Goal: Information Seeking & Learning: Find specific page/section

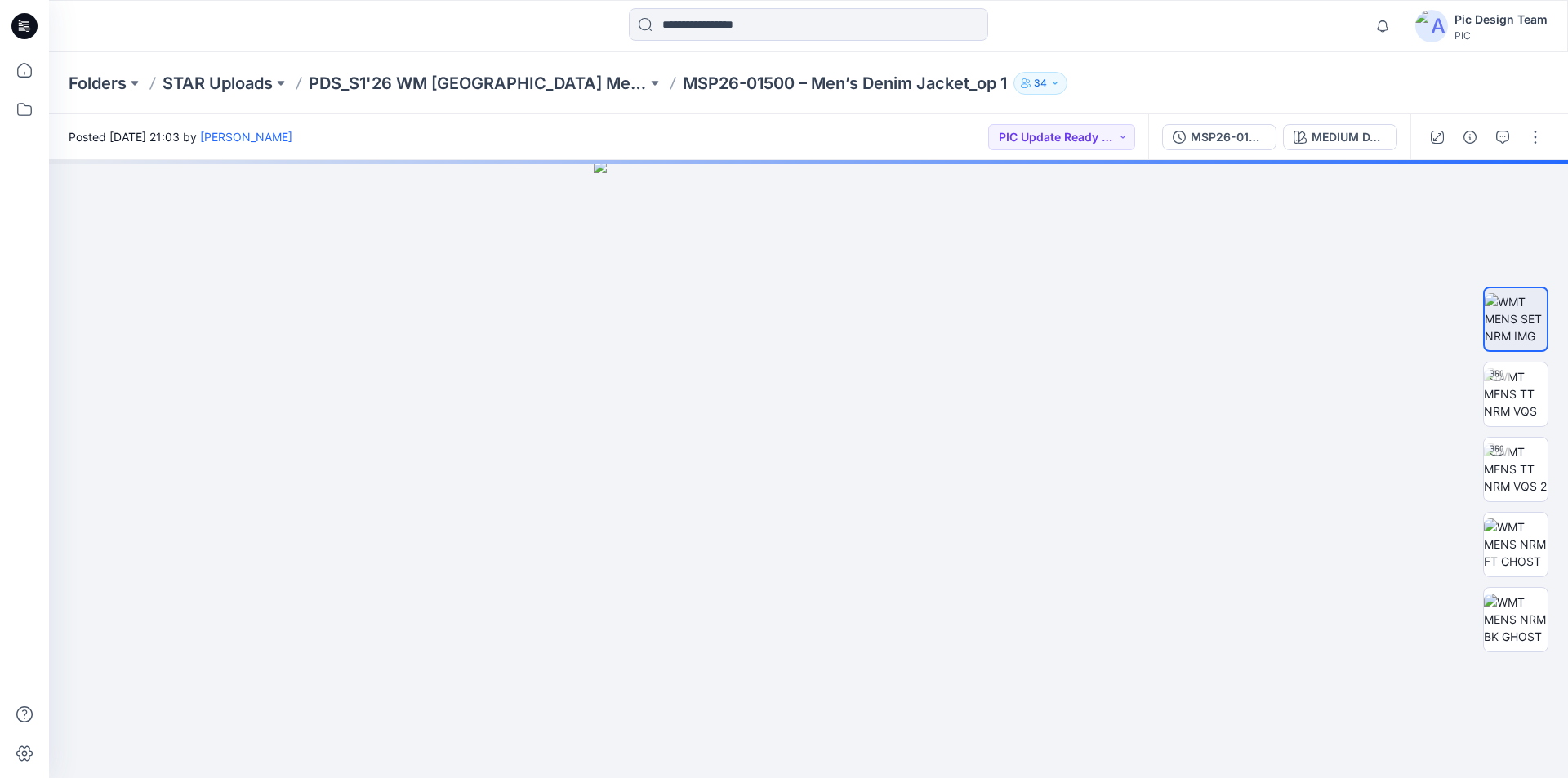
click at [14, 29] on icon at bounding box center [25, 25] width 26 height 26
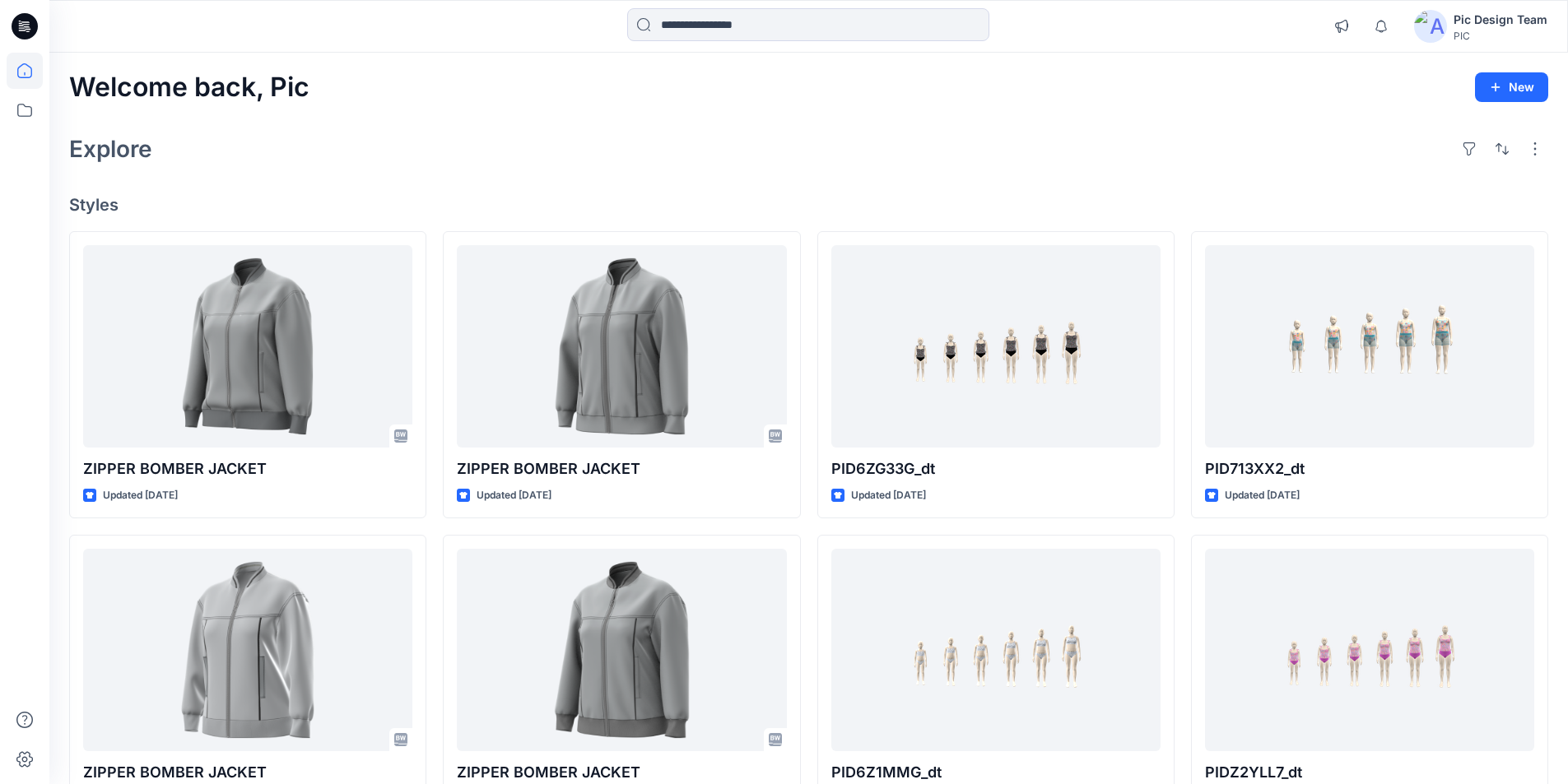
click at [610, 150] on div "Explore" at bounding box center [809, 148] width 1479 height 39
click at [20, 106] on icon at bounding box center [25, 111] width 37 height 37
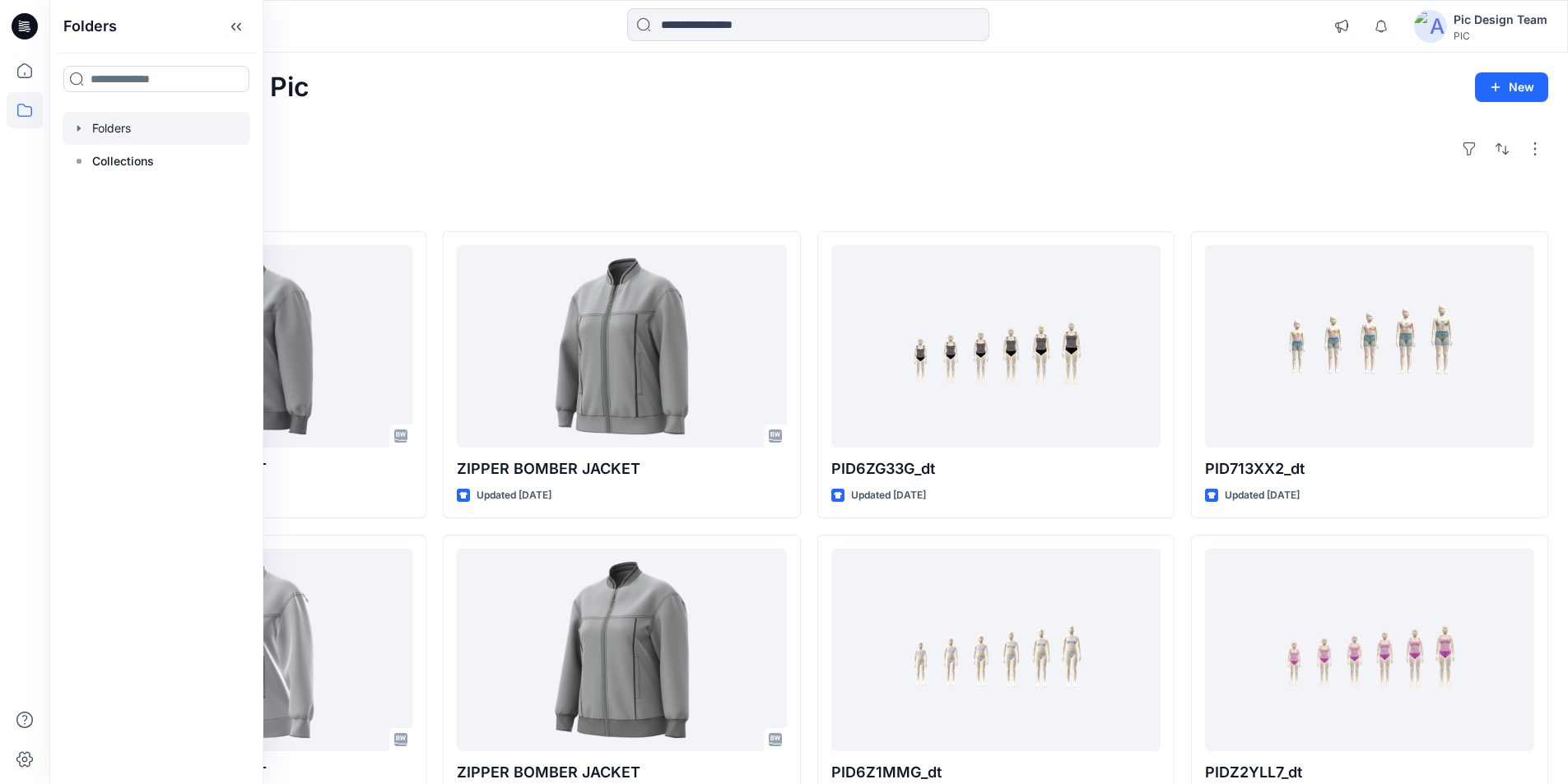
click at [132, 129] on div at bounding box center [156, 128] width 188 height 33
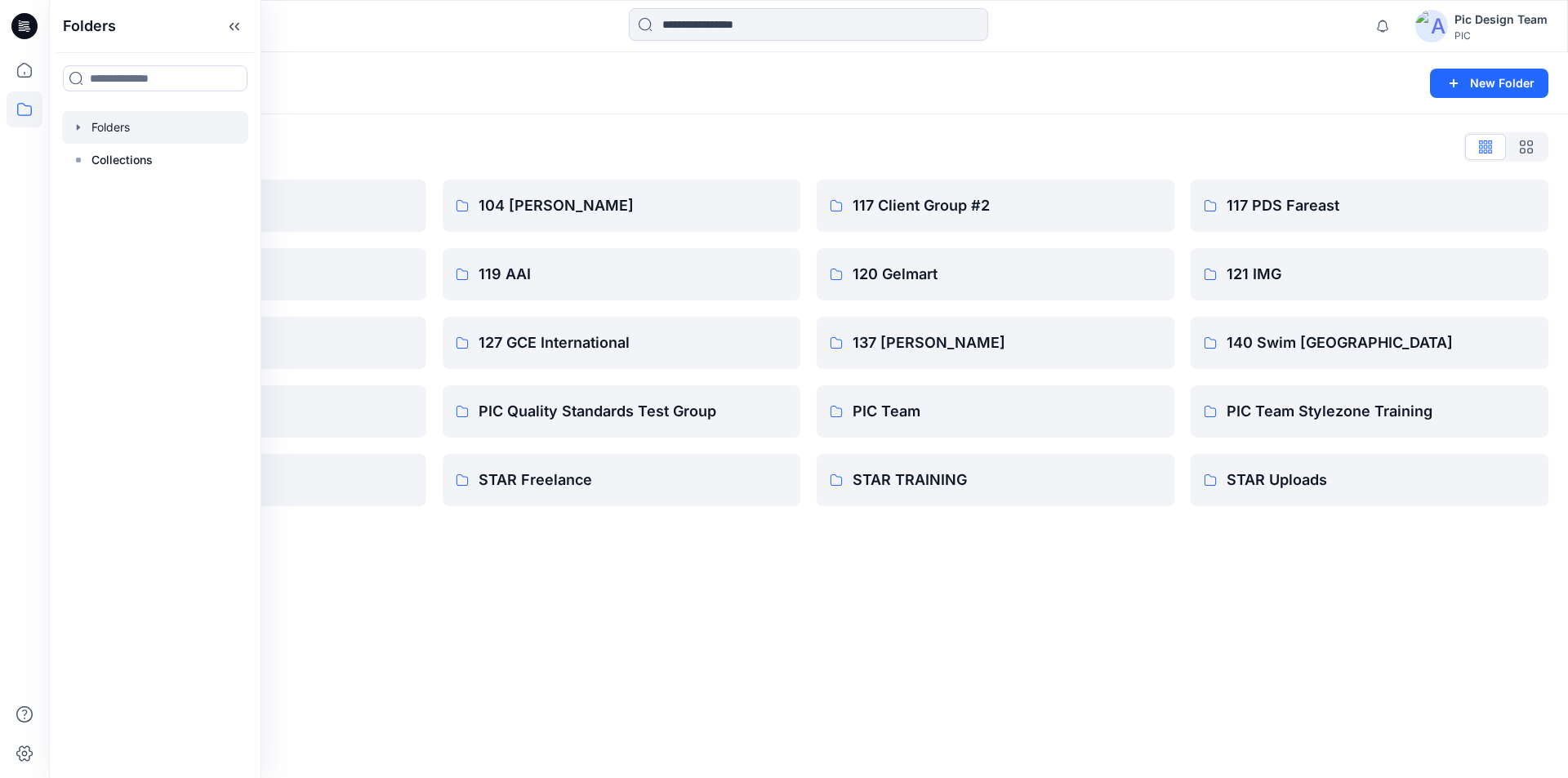
click at [578, 613] on div "Folders New Folder Folders List 103 HIS International 118 Add Black 121 IMG Cli…" at bounding box center [808, 416] width 1519 height 726
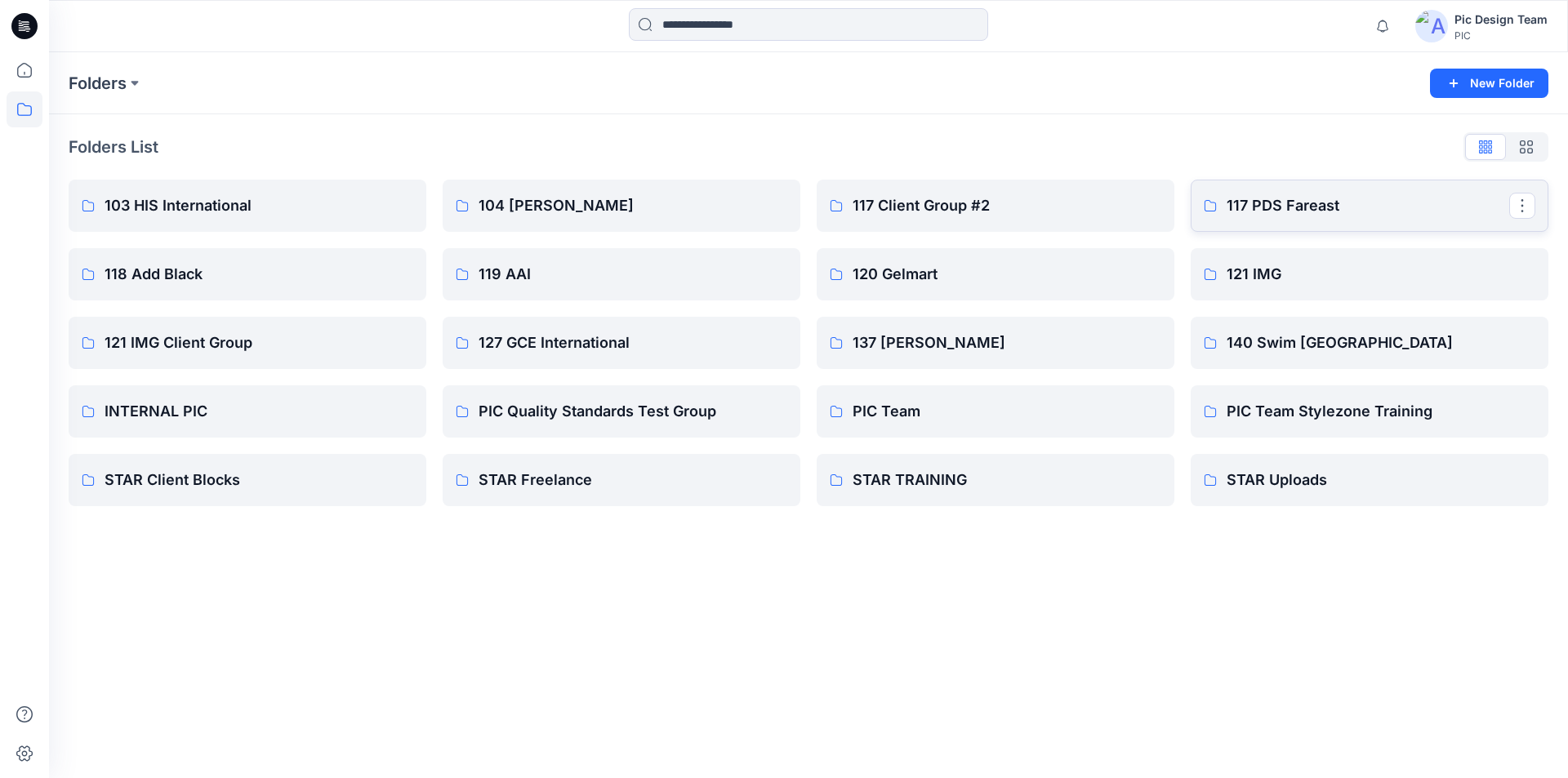
click at [1320, 200] on p "117 PDS Fareast" at bounding box center [1367, 205] width 282 height 23
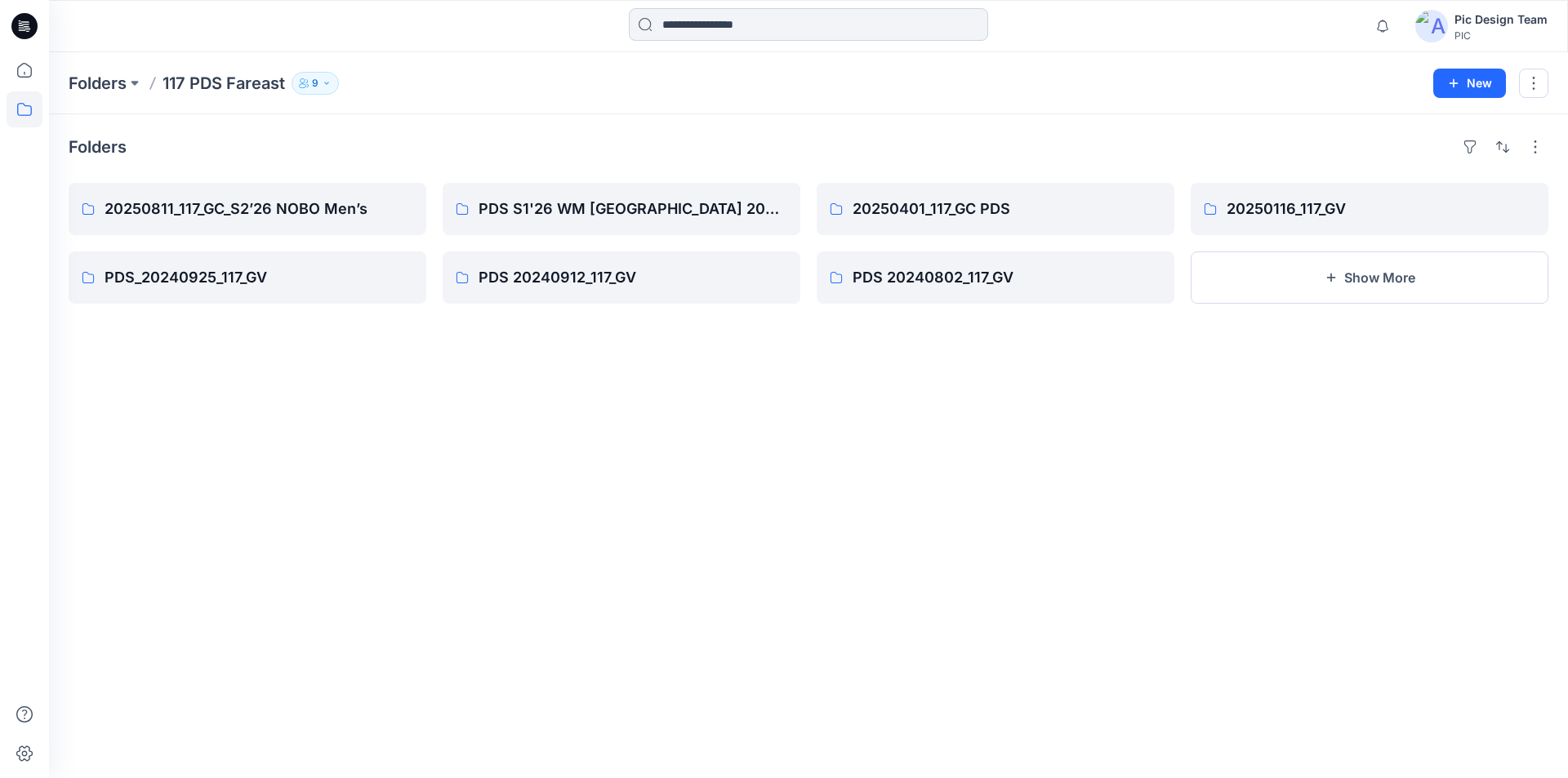
click at [695, 26] on input at bounding box center [809, 25] width 360 height 33
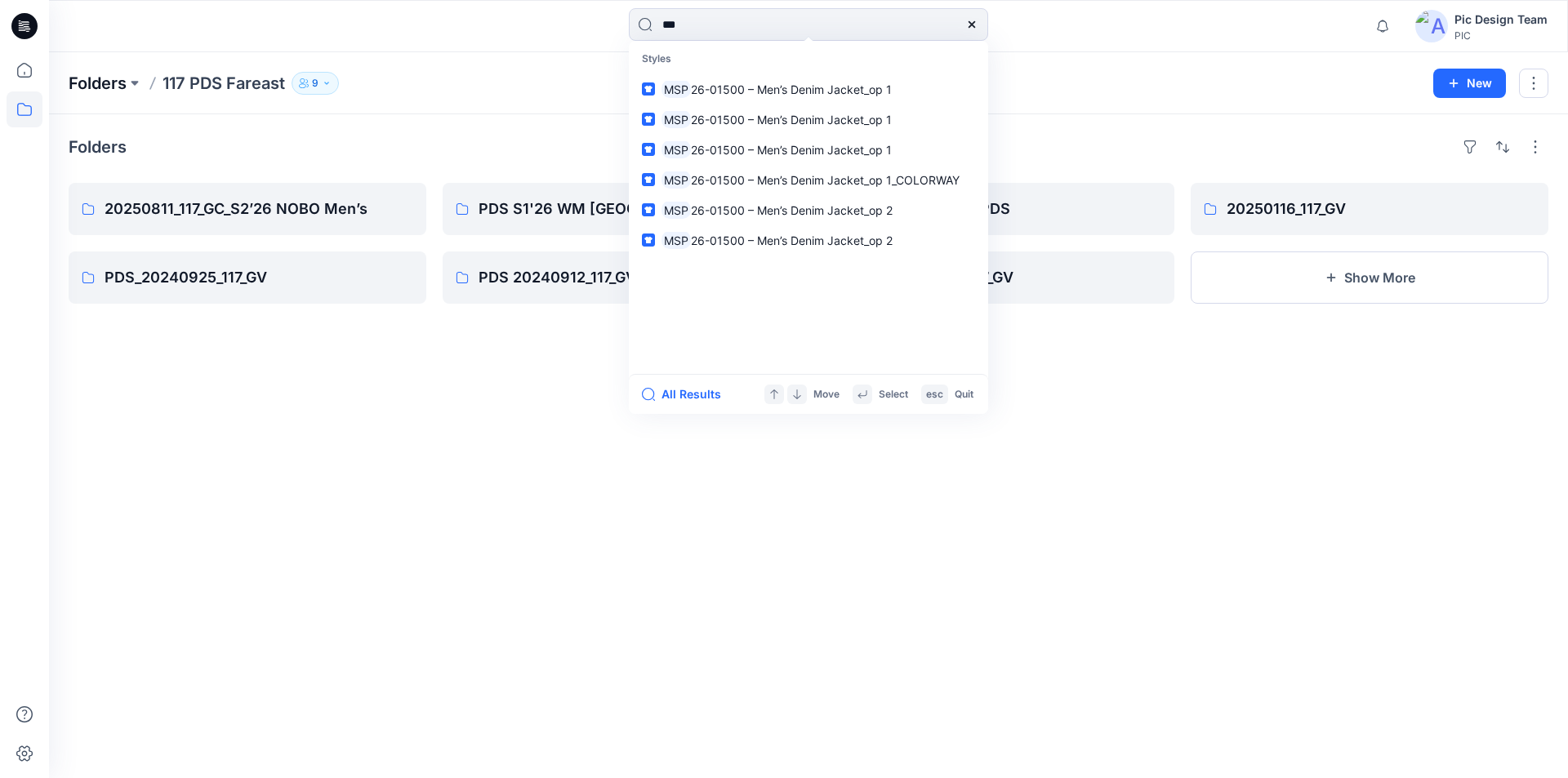
type input "***"
click at [118, 86] on p "Folders" at bounding box center [98, 83] width 58 height 23
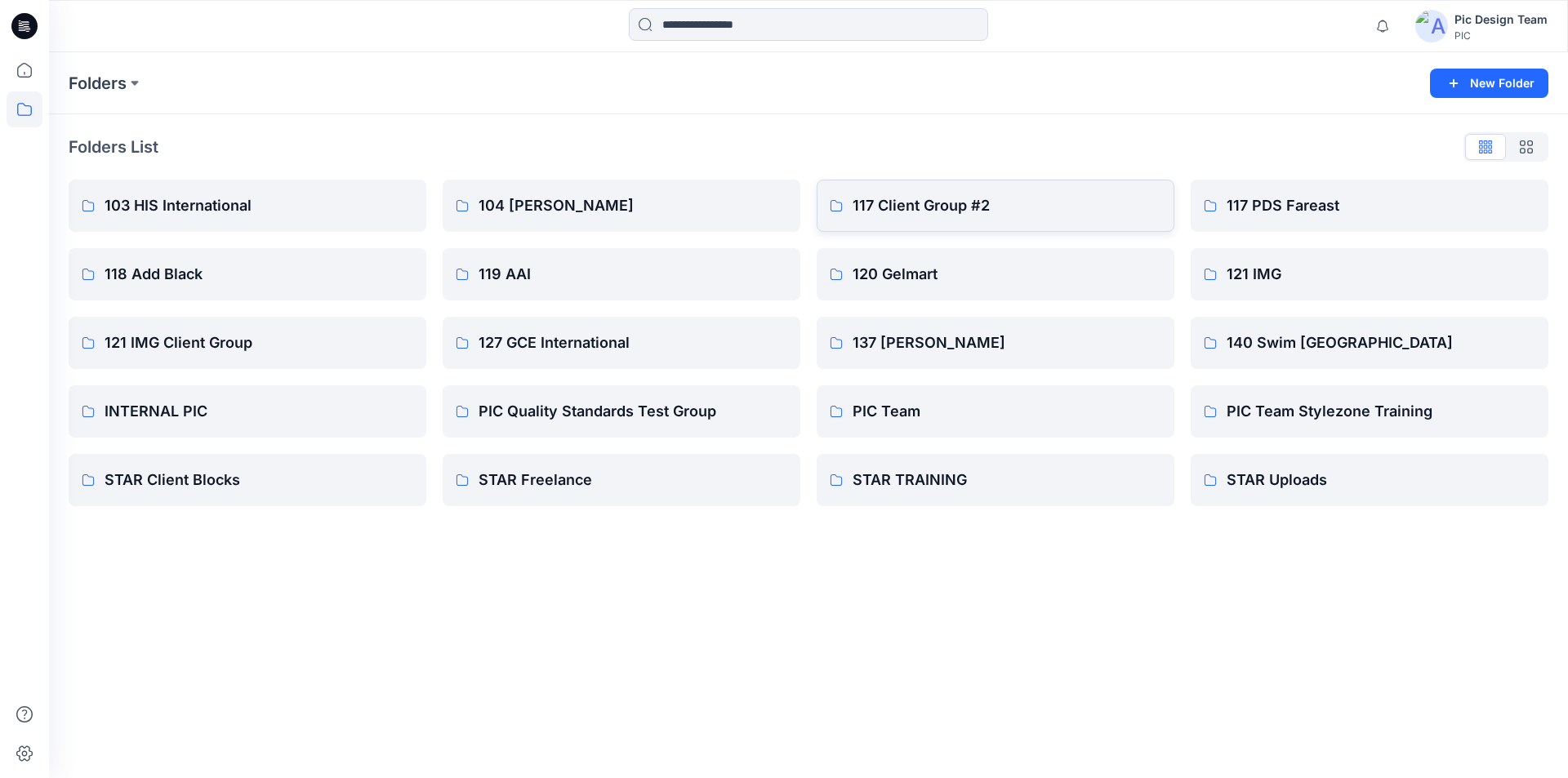
click at [926, 204] on p "117 Client Group #2" at bounding box center [1007, 205] width 309 height 23
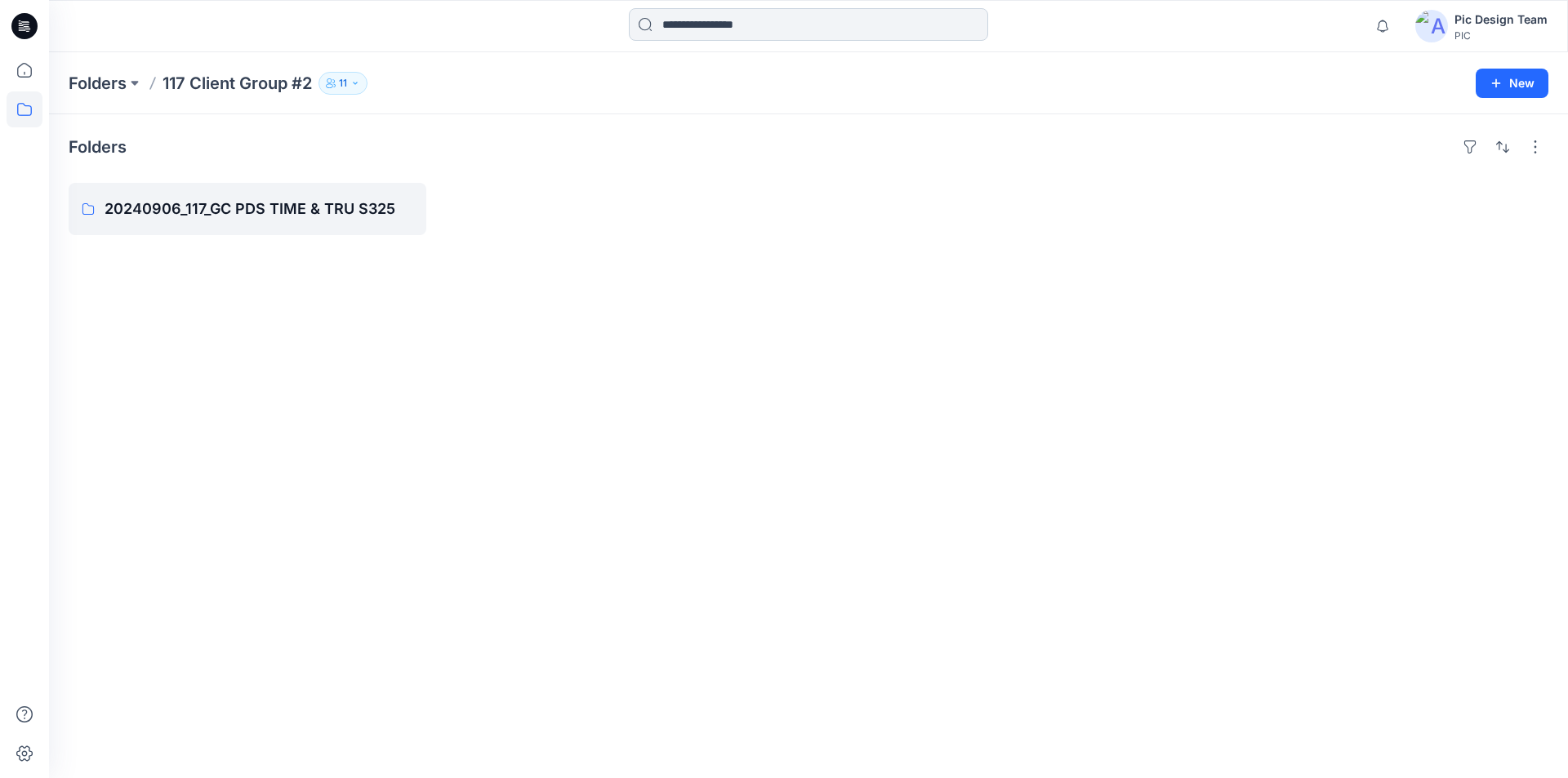
click at [693, 21] on input at bounding box center [809, 25] width 360 height 33
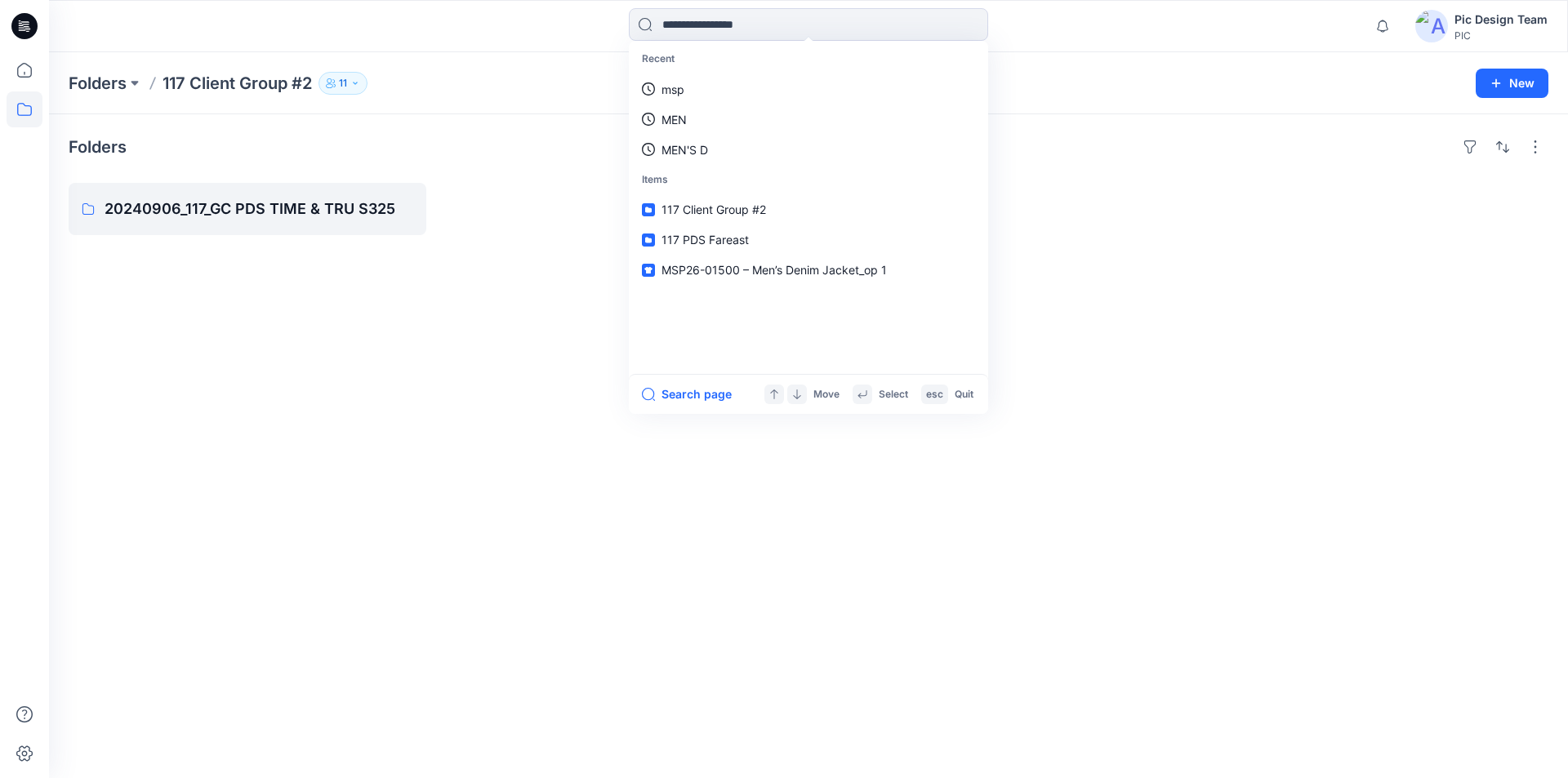
click at [693, 85] on link "msp" at bounding box center [808, 89] width 353 height 30
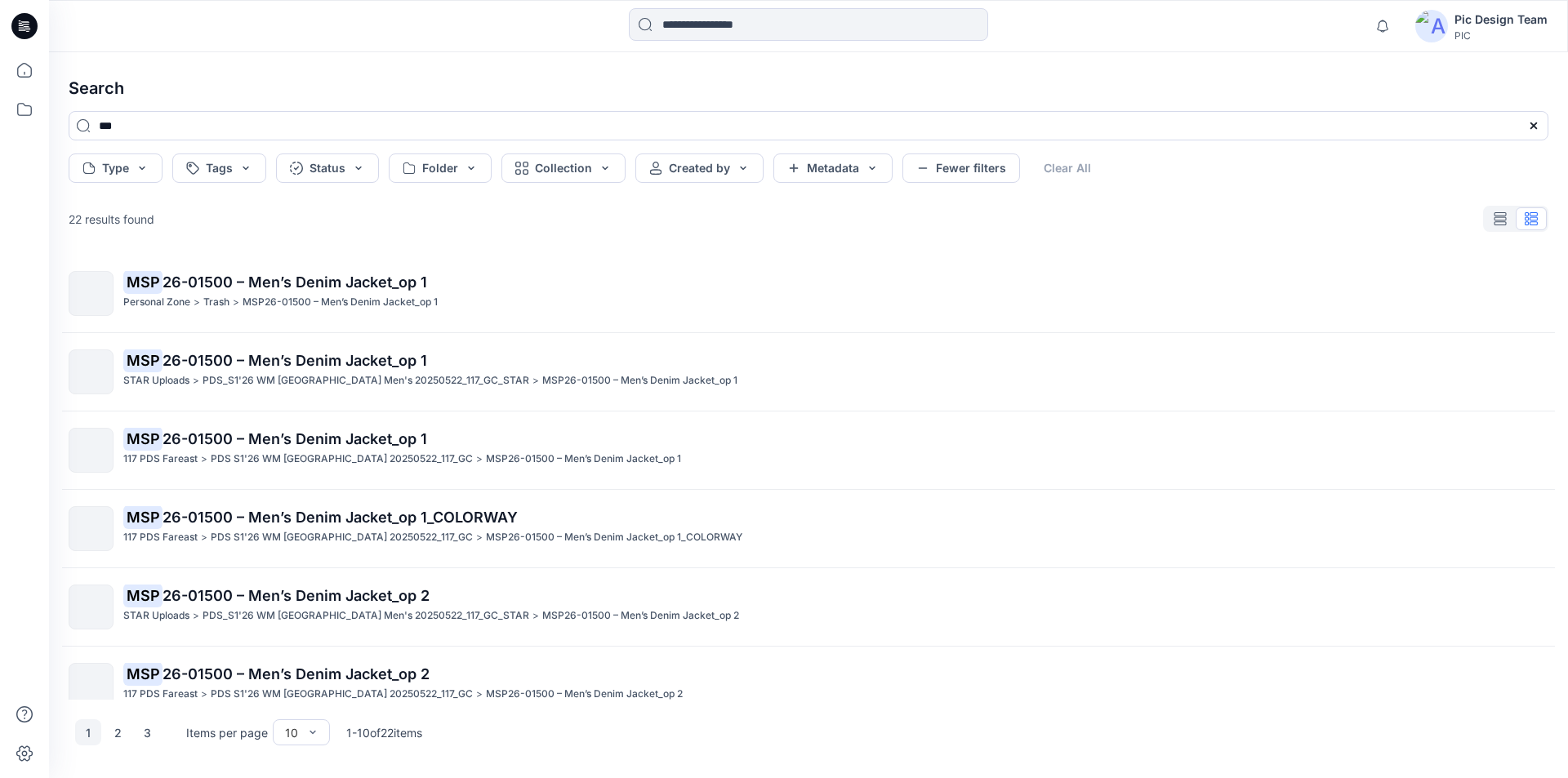
click at [31, 22] on icon at bounding box center [25, 25] width 26 height 26
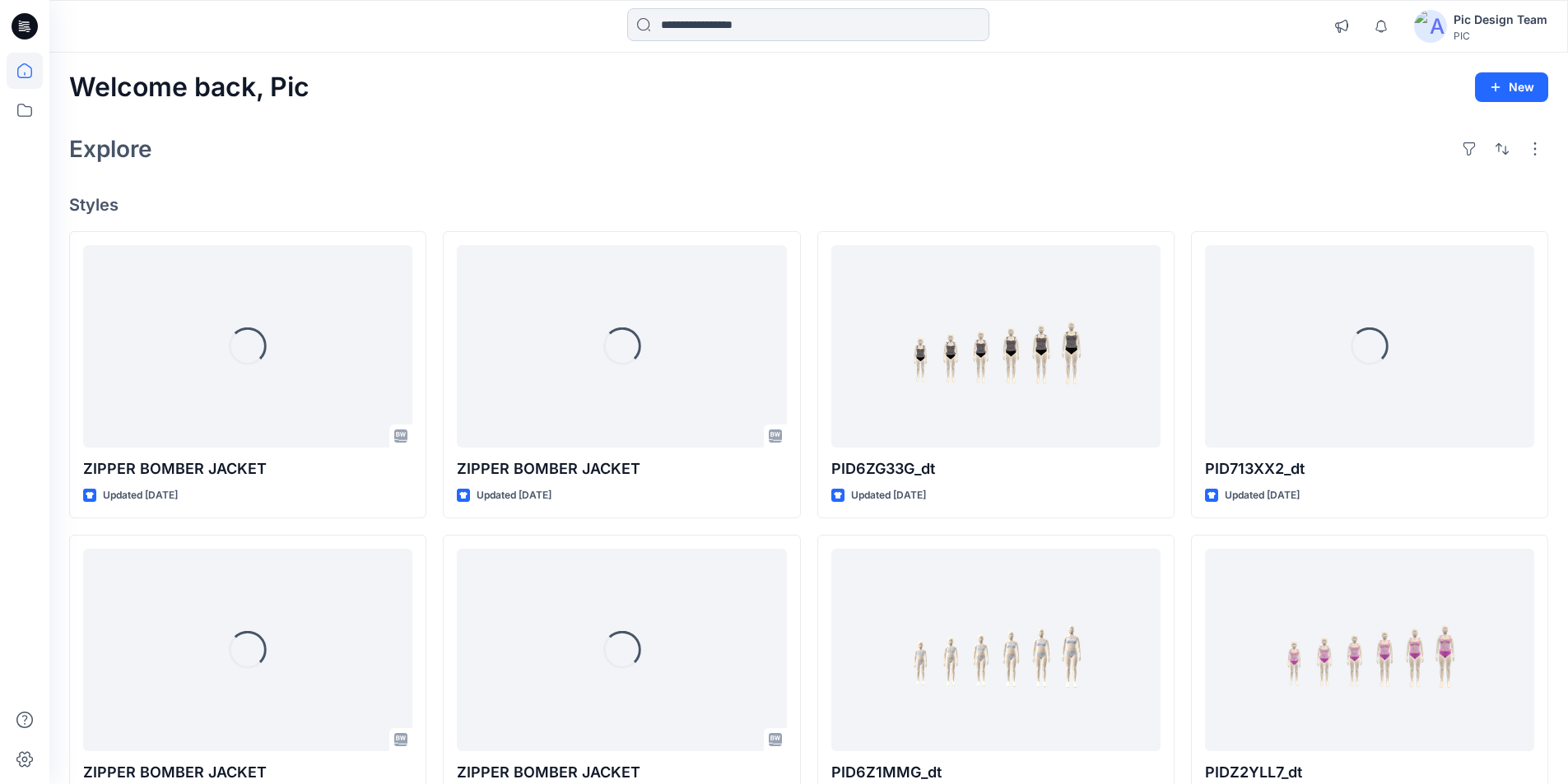
click at [711, 25] on input at bounding box center [808, 25] width 362 height 33
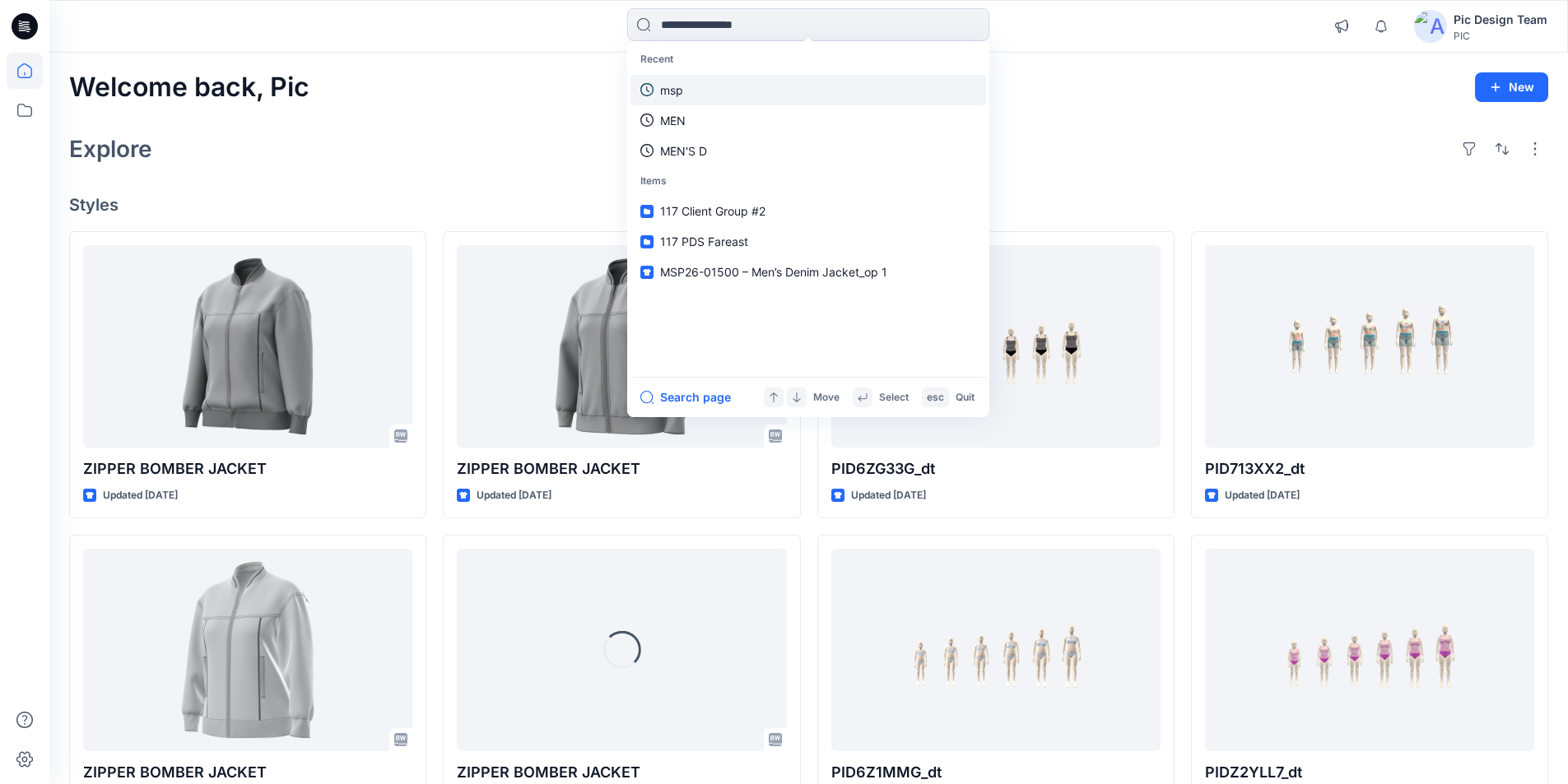
click at [669, 87] on p "msp" at bounding box center [671, 90] width 23 height 17
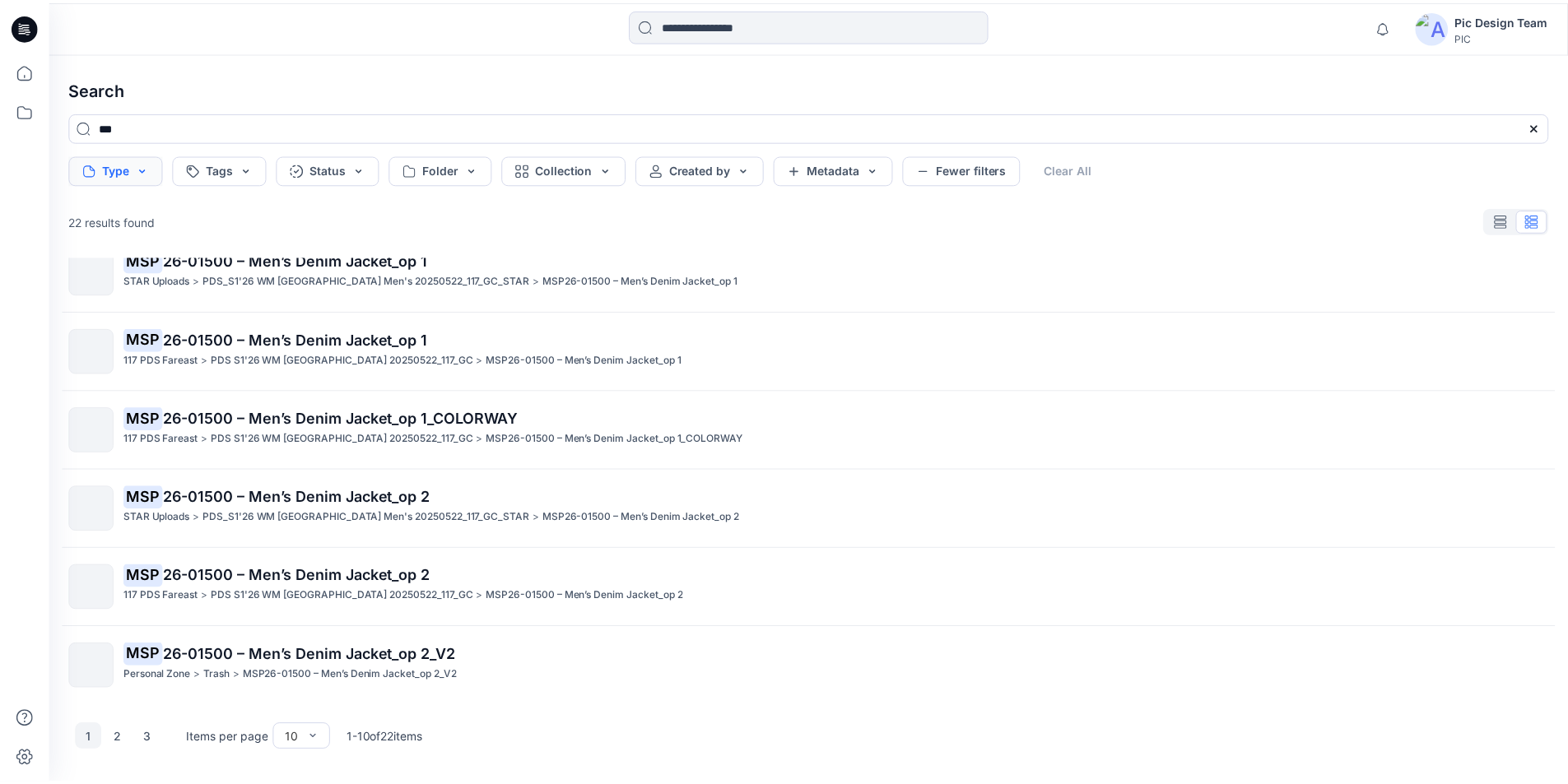
scroll to position [94, 0]
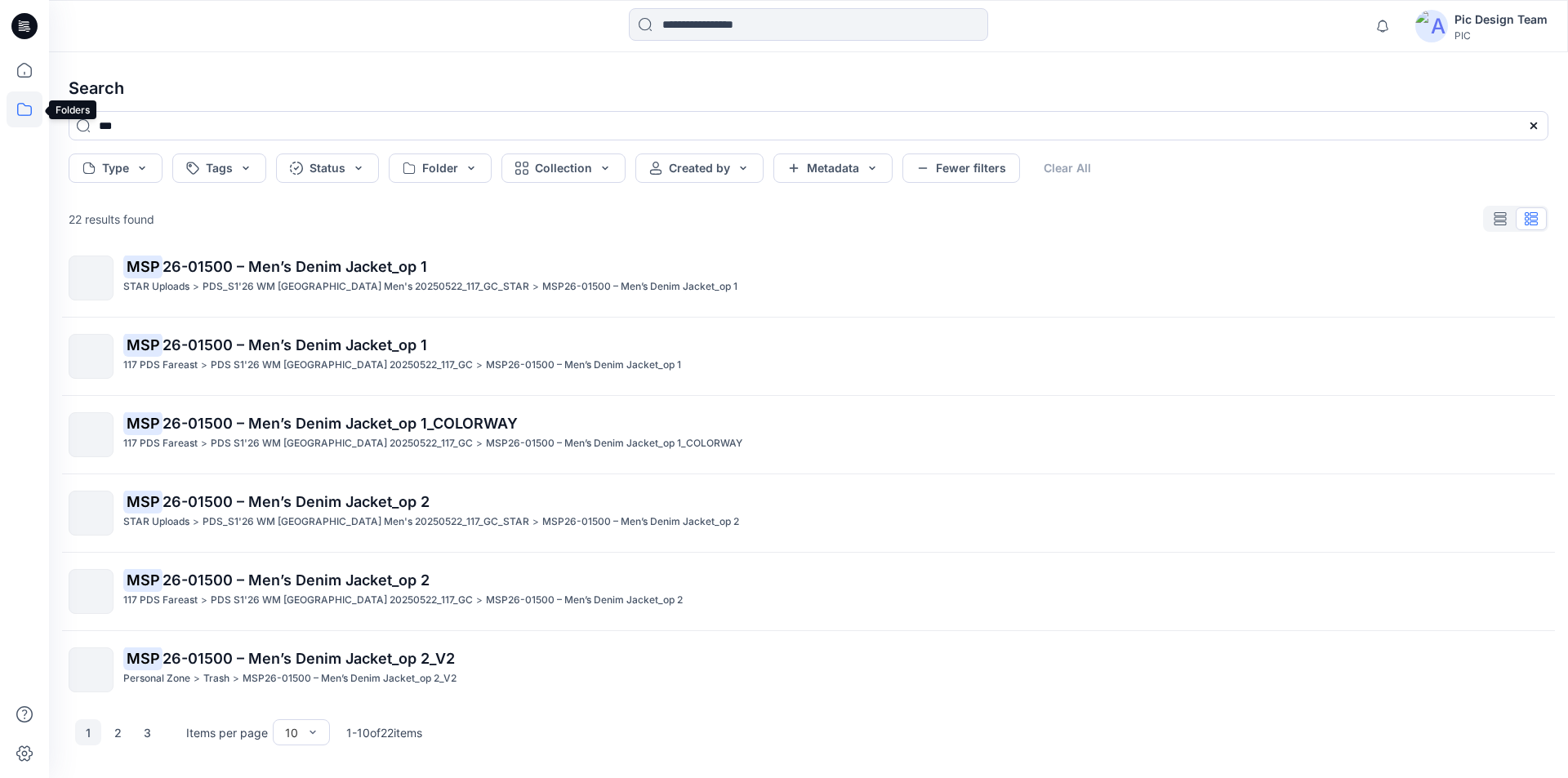
click at [28, 113] on icon at bounding box center [25, 110] width 36 height 36
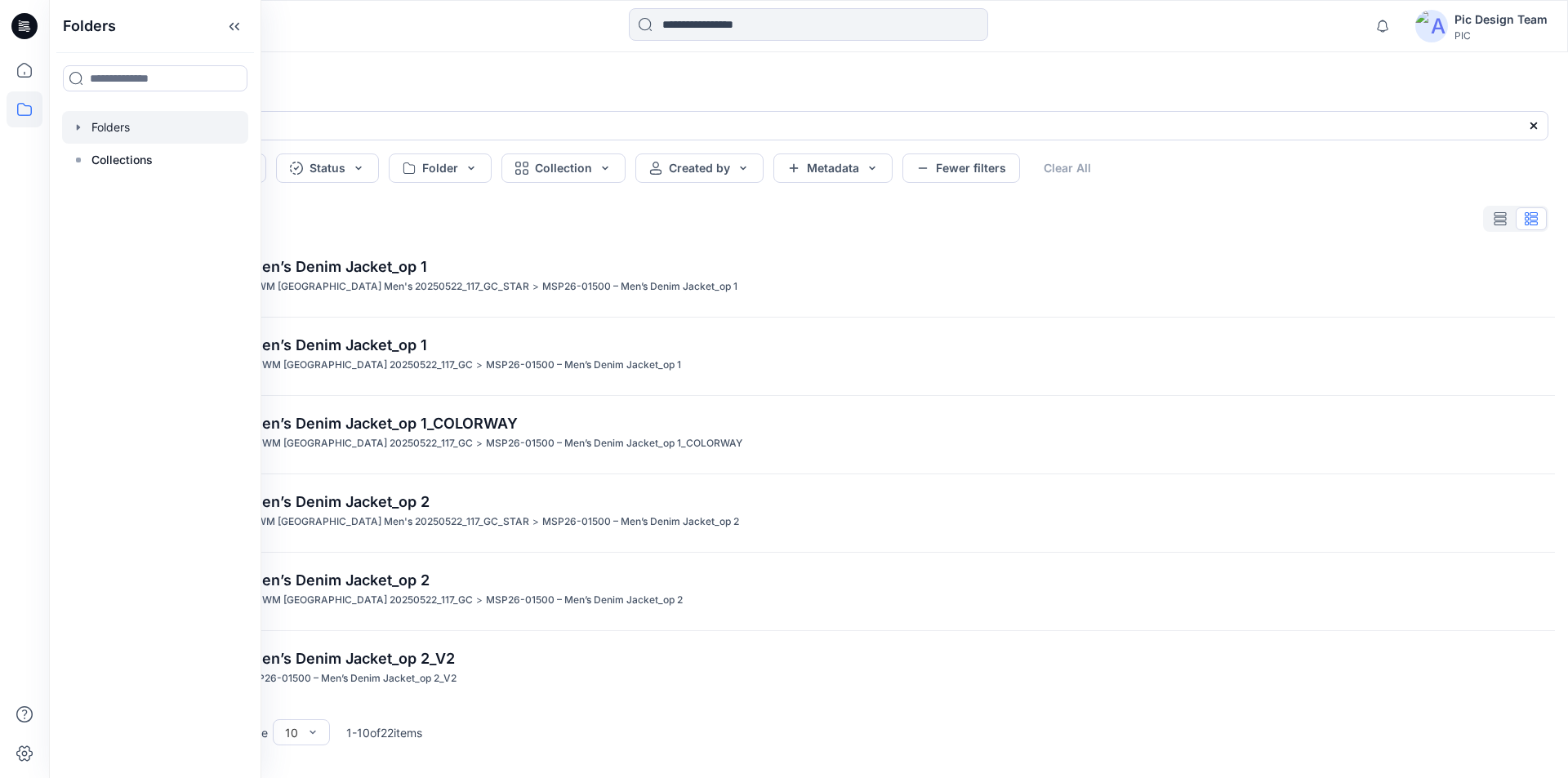
click at [111, 133] on div at bounding box center [154, 127] width 186 height 33
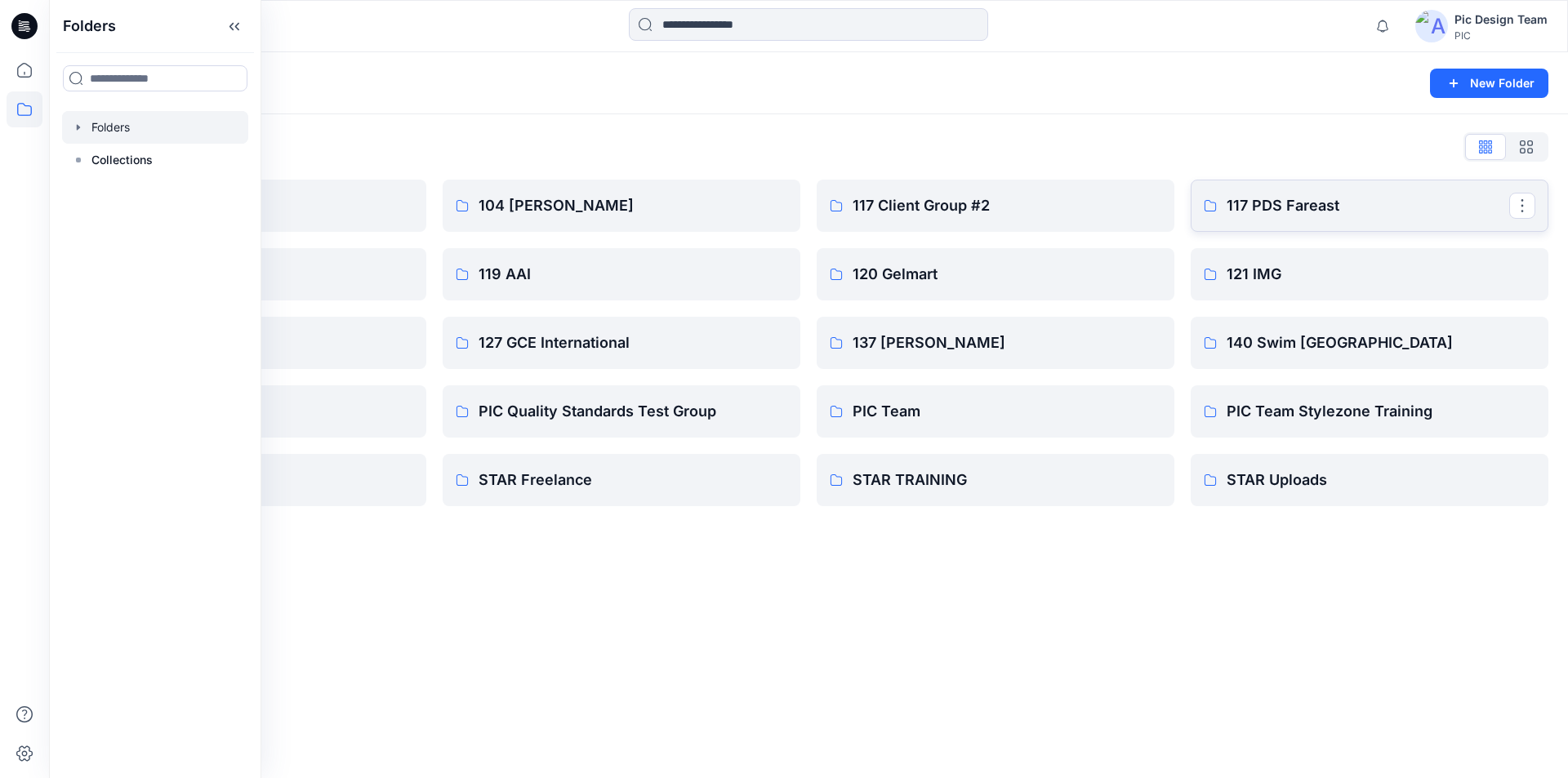
click at [1340, 212] on p "117 PDS Fareast" at bounding box center [1367, 205] width 282 height 23
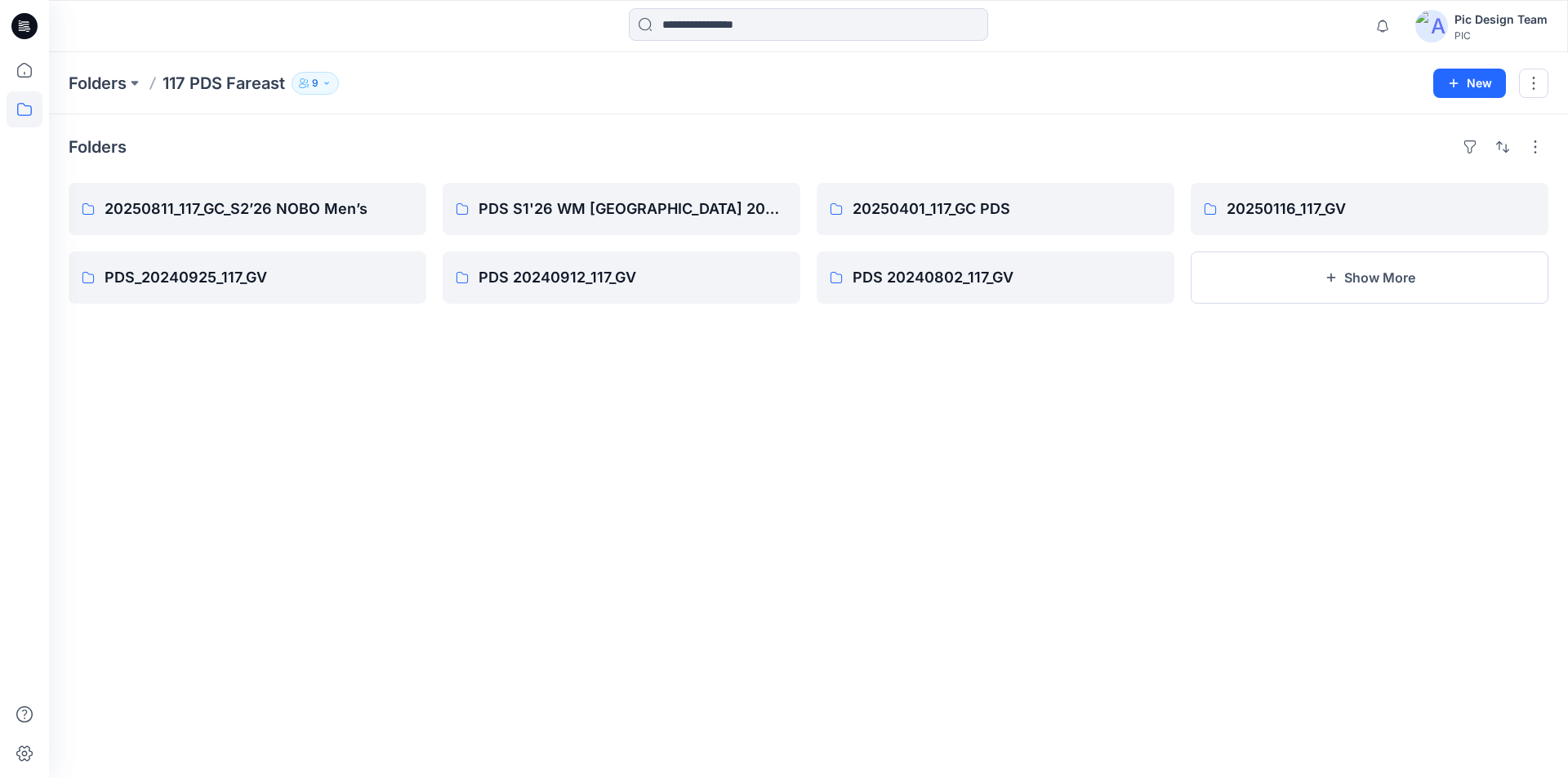
click at [1280, 434] on div "Folders 20250811_117_GC_S2’26 NOBO Men’s PDS_20240925_117_GV PDS S1'26 WM USA 2…" at bounding box center [808, 446] width 1519 height 664
click at [1297, 231] on link "20250116_117_GV" at bounding box center [1370, 210] width 358 height 53
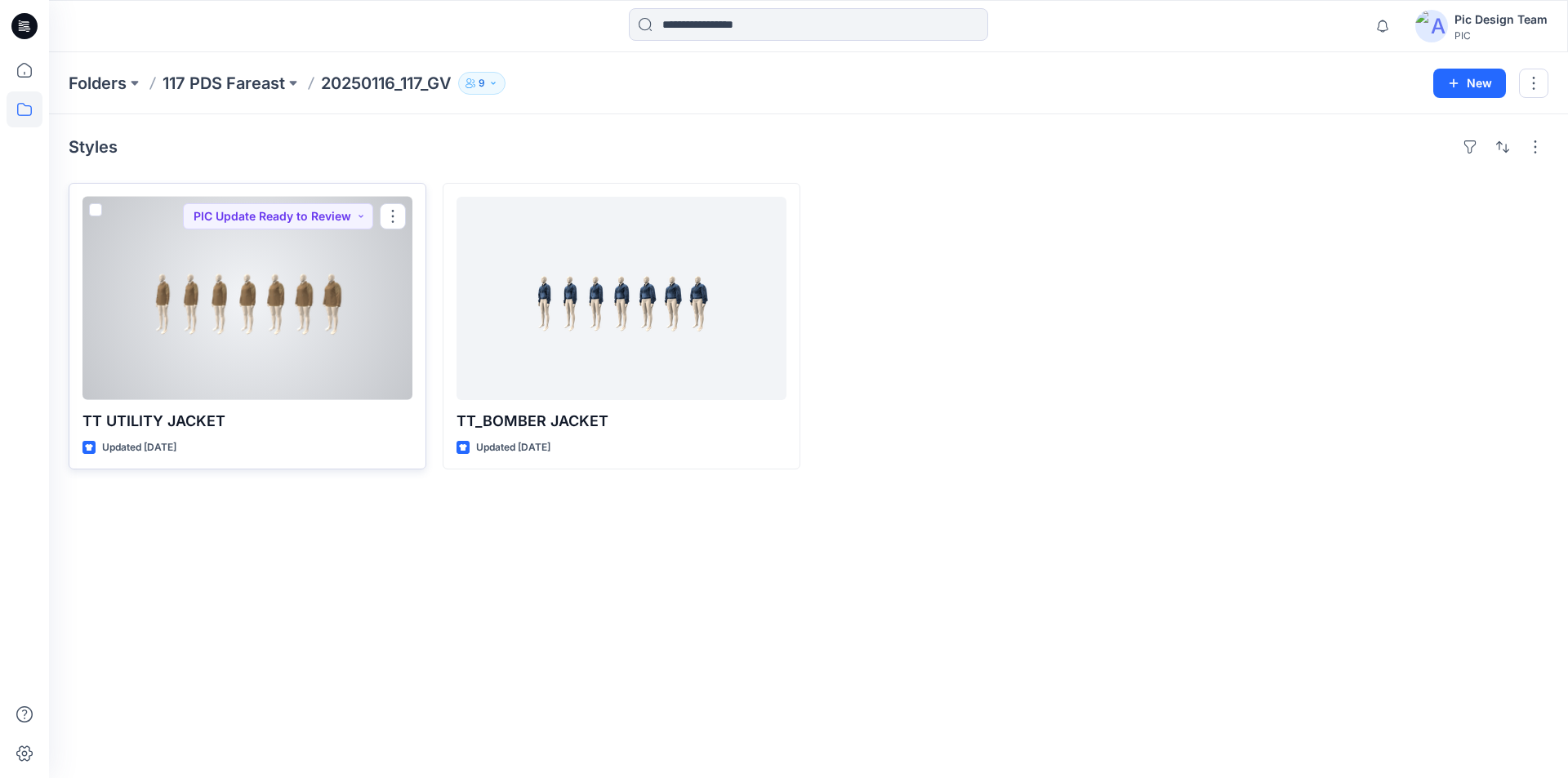
click at [228, 365] on div at bounding box center [247, 299] width 330 height 203
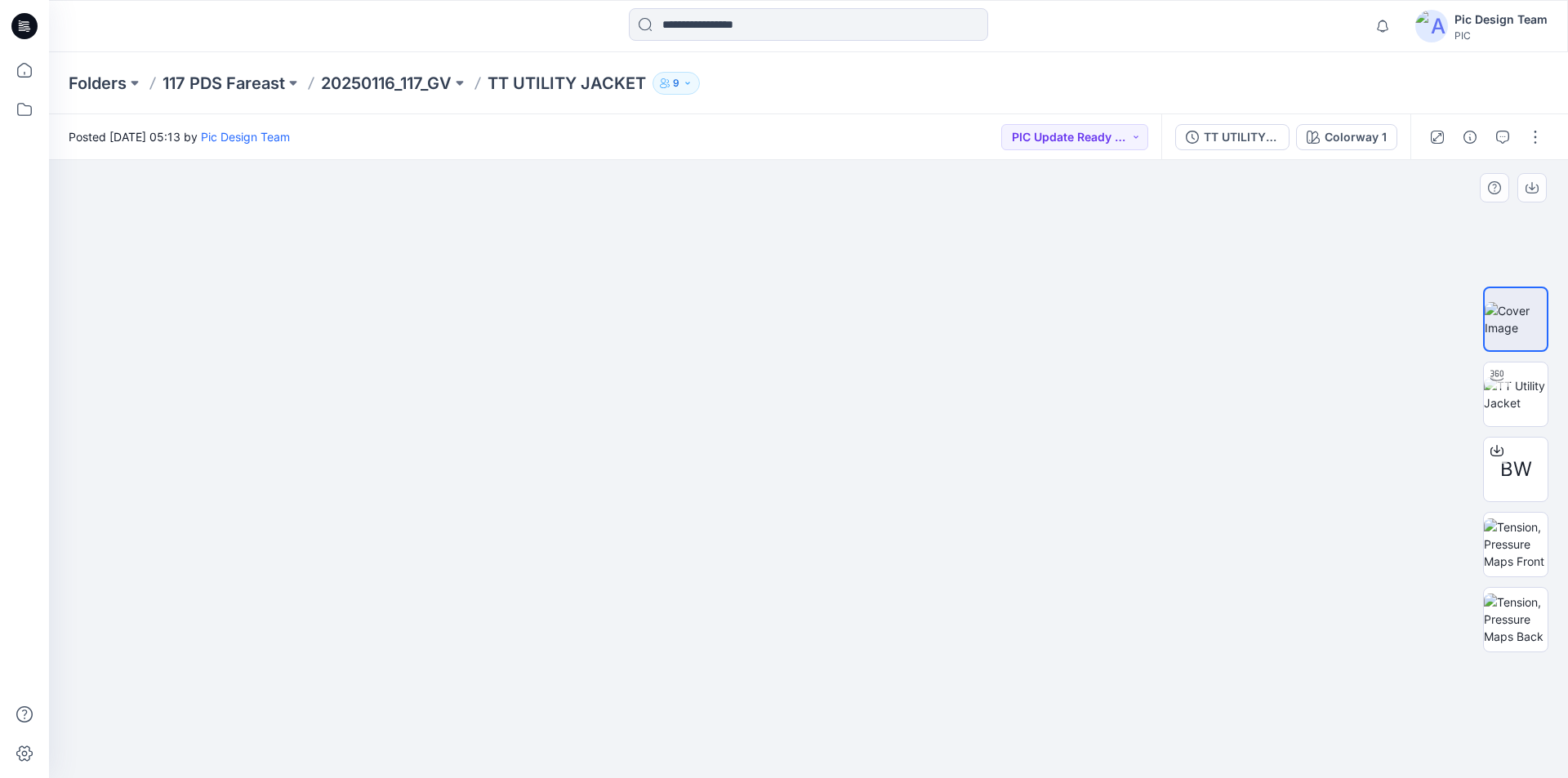
drag, startPoint x: 1022, startPoint y: 491, endPoint x: 1116, endPoint y: 495, distance: 94.1
click at [1526, 402] on img at bounding box center [1516, 395] width 64 height 34
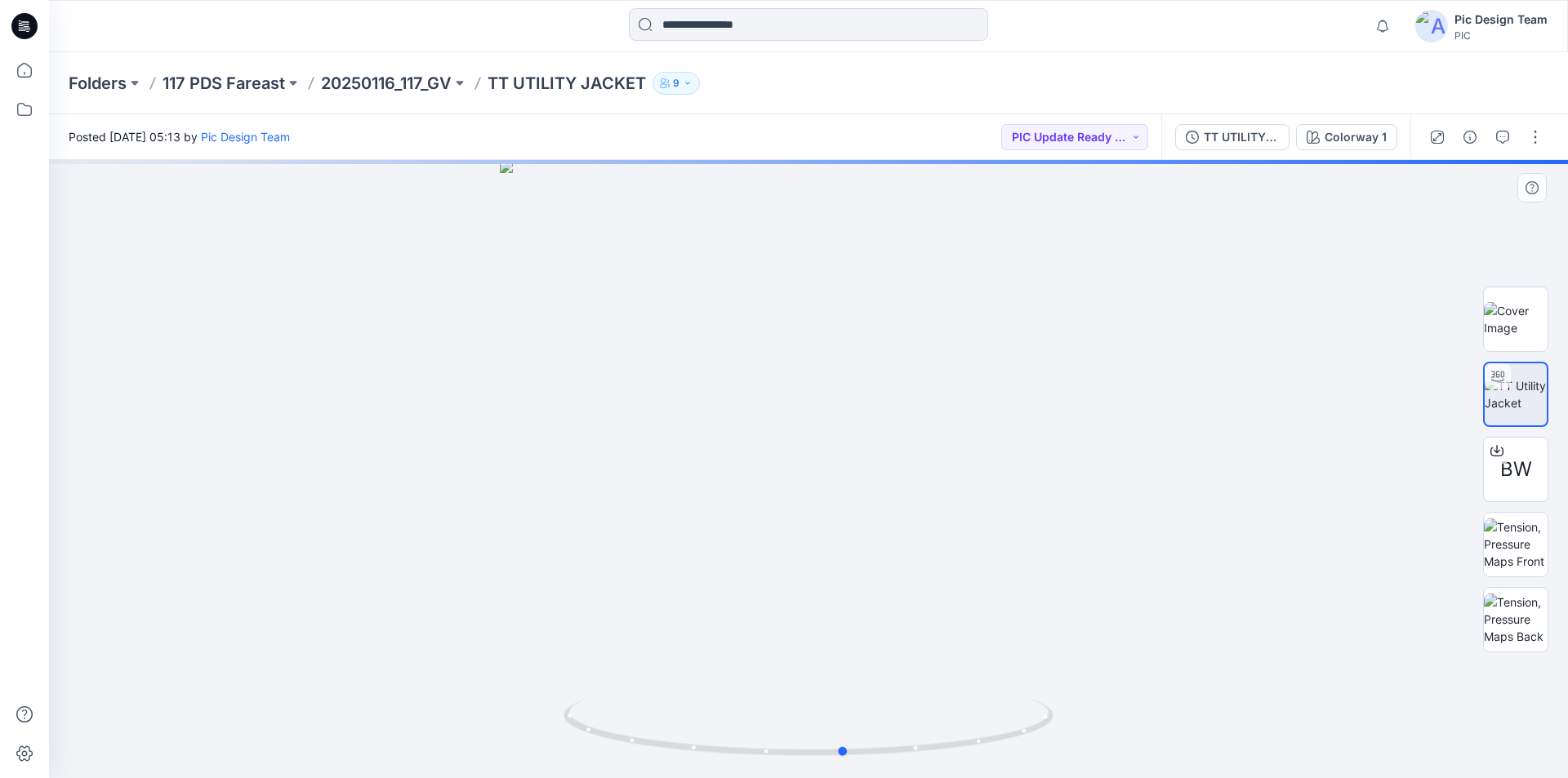
drag, startPoint x: 688, startPoint y: 483, endPoint x: 728, endPoint y: 486, distance: 40.1
drag, startPoint x: 728, startPoint y: 486, endPoint x: 1085, endPoint y: 495, distance: 357.1
click at [1085, 495] on div at bounding box center [808, 468] width 1519 height 618
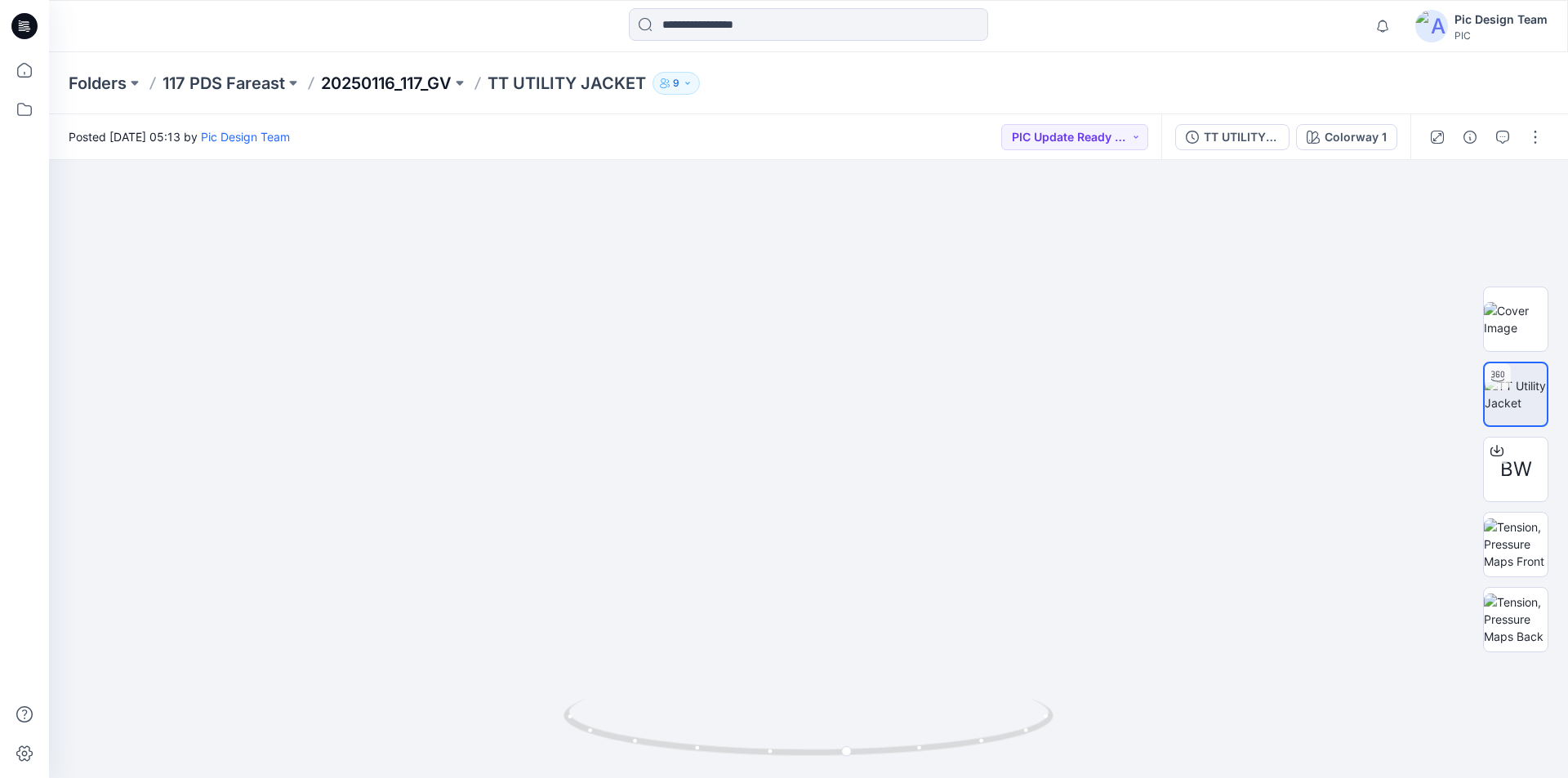
click at [364, 76] on p "20250116_117_GV" at bounding box center [387, 83] width 131 height 23
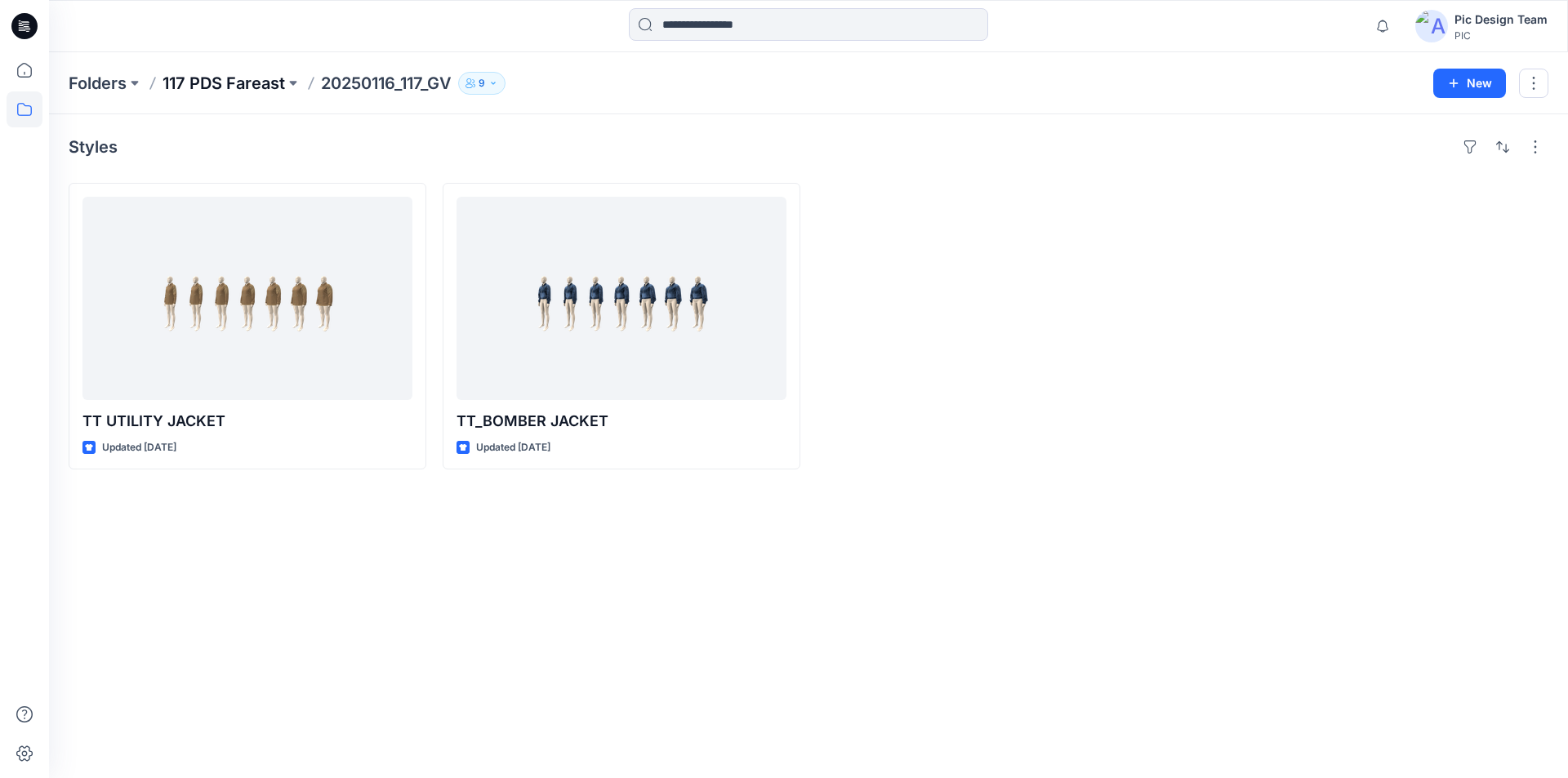
click at [246, 79] on p "117 PDS Fareast" at bounding box center [223, 83] width 123 height 23
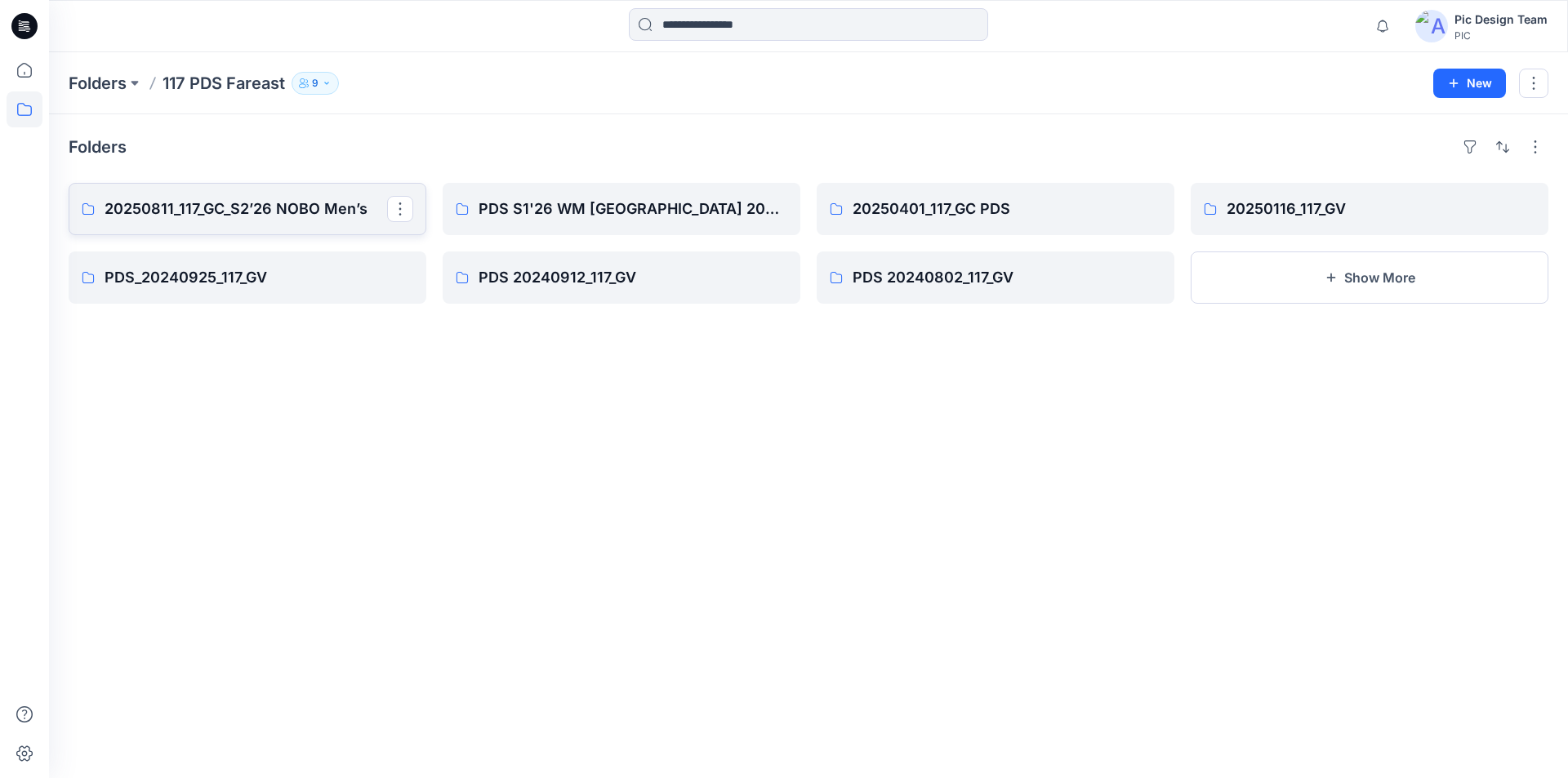
click at [204, 209] on p "20250811_117_GC_S2’26 NOBO Men’s" at bounding box center [245, 209] width 282 height 23
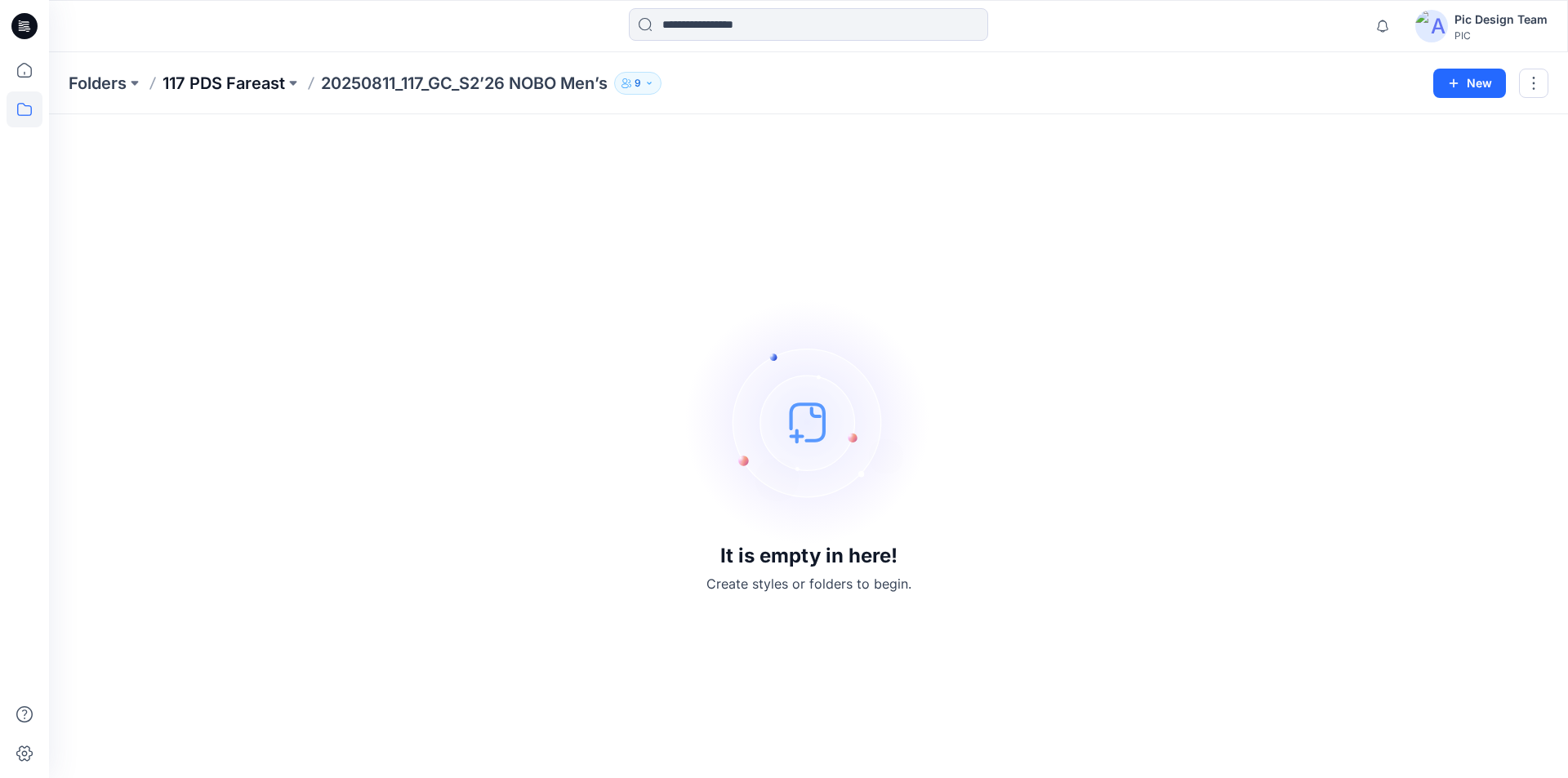
click at [242, 91] on p "117 PDS Fareast" at bounding box center [223, 83] width 123 height 23
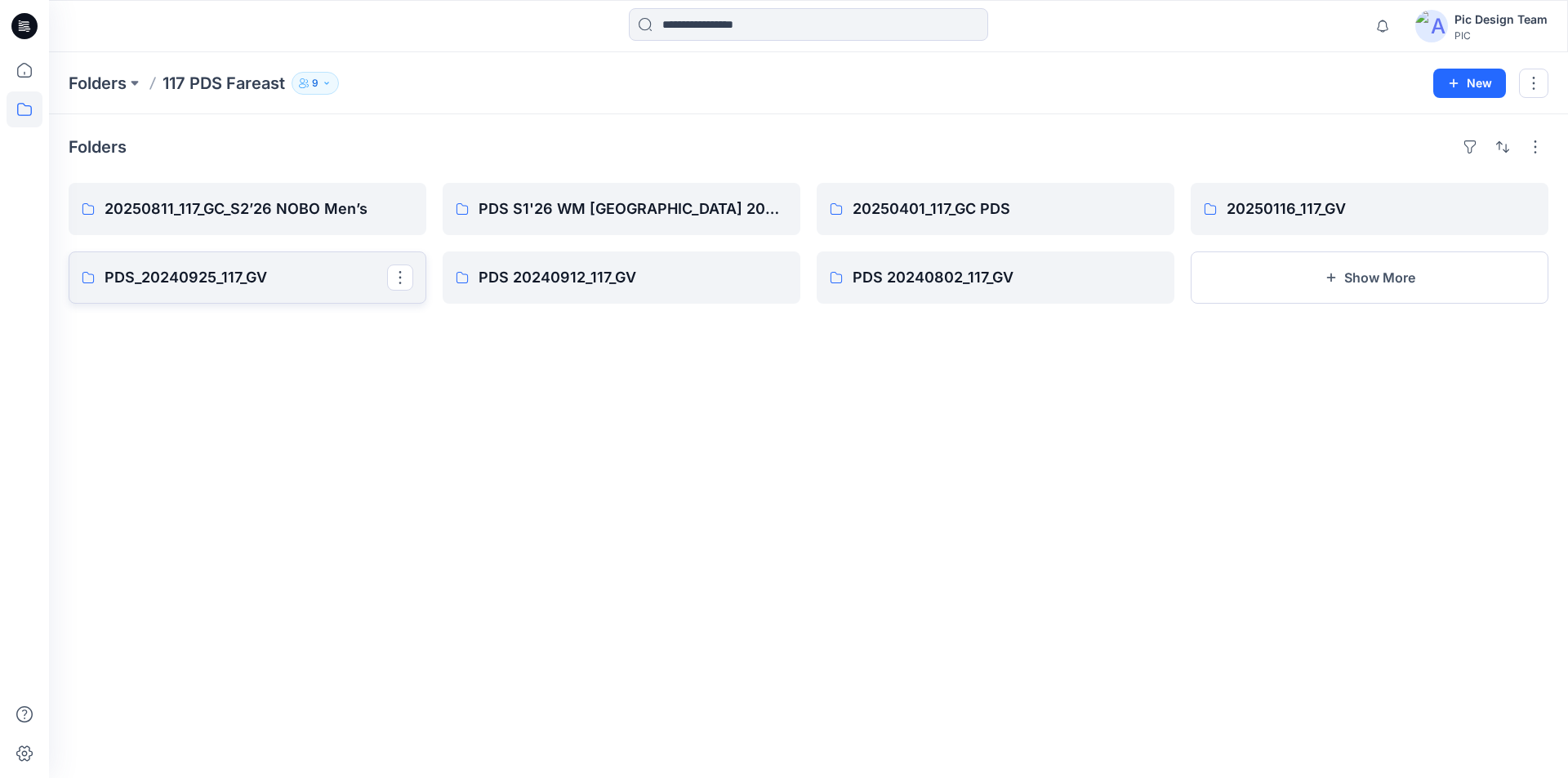
click at [180, 272] on p "PDS_20240925_117_GV" at bounding box center [245, 277] width 282 height 23
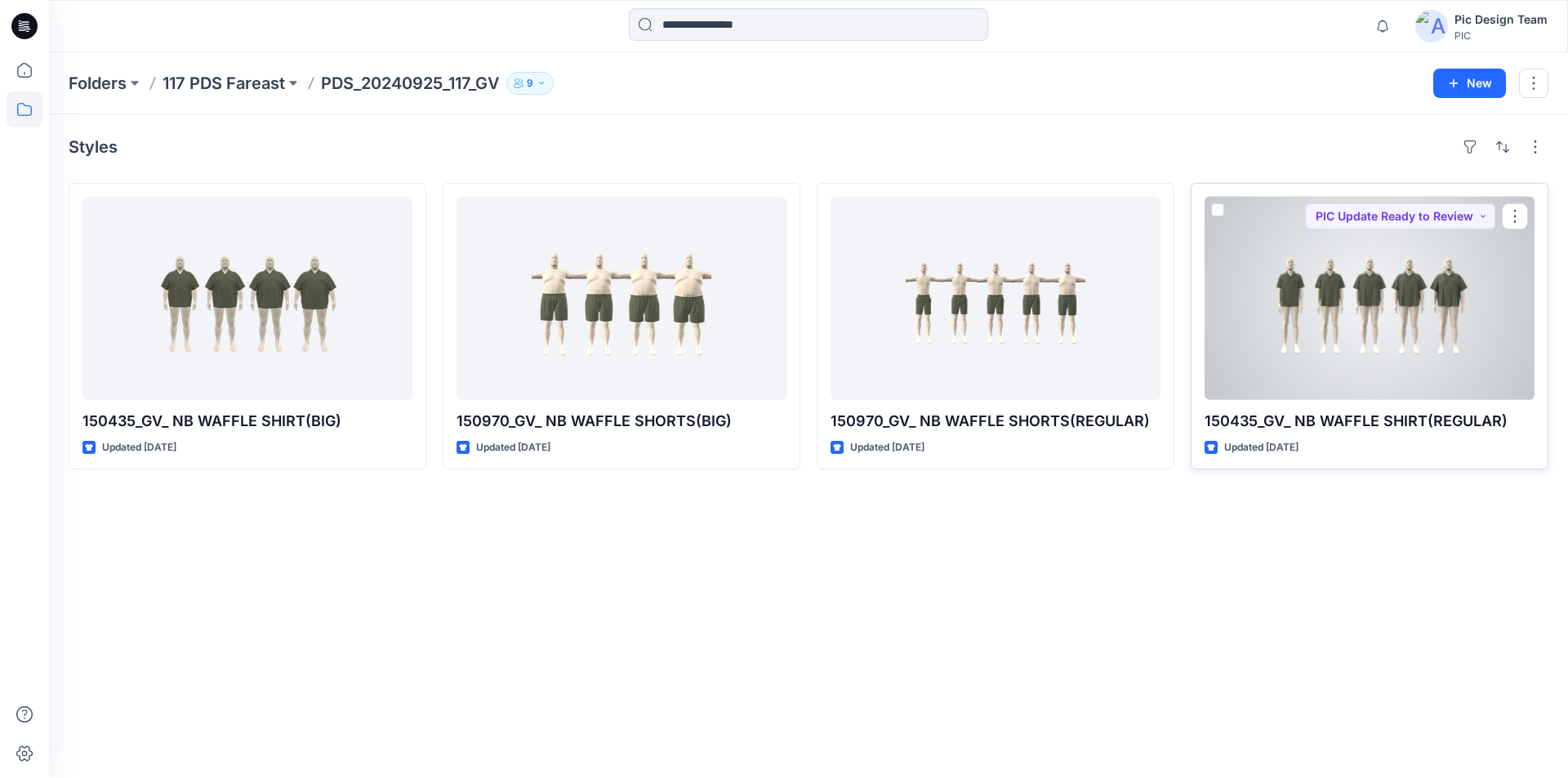
click at [1377, 362] on div at bounding box center [1369, 299] width 330 height 203
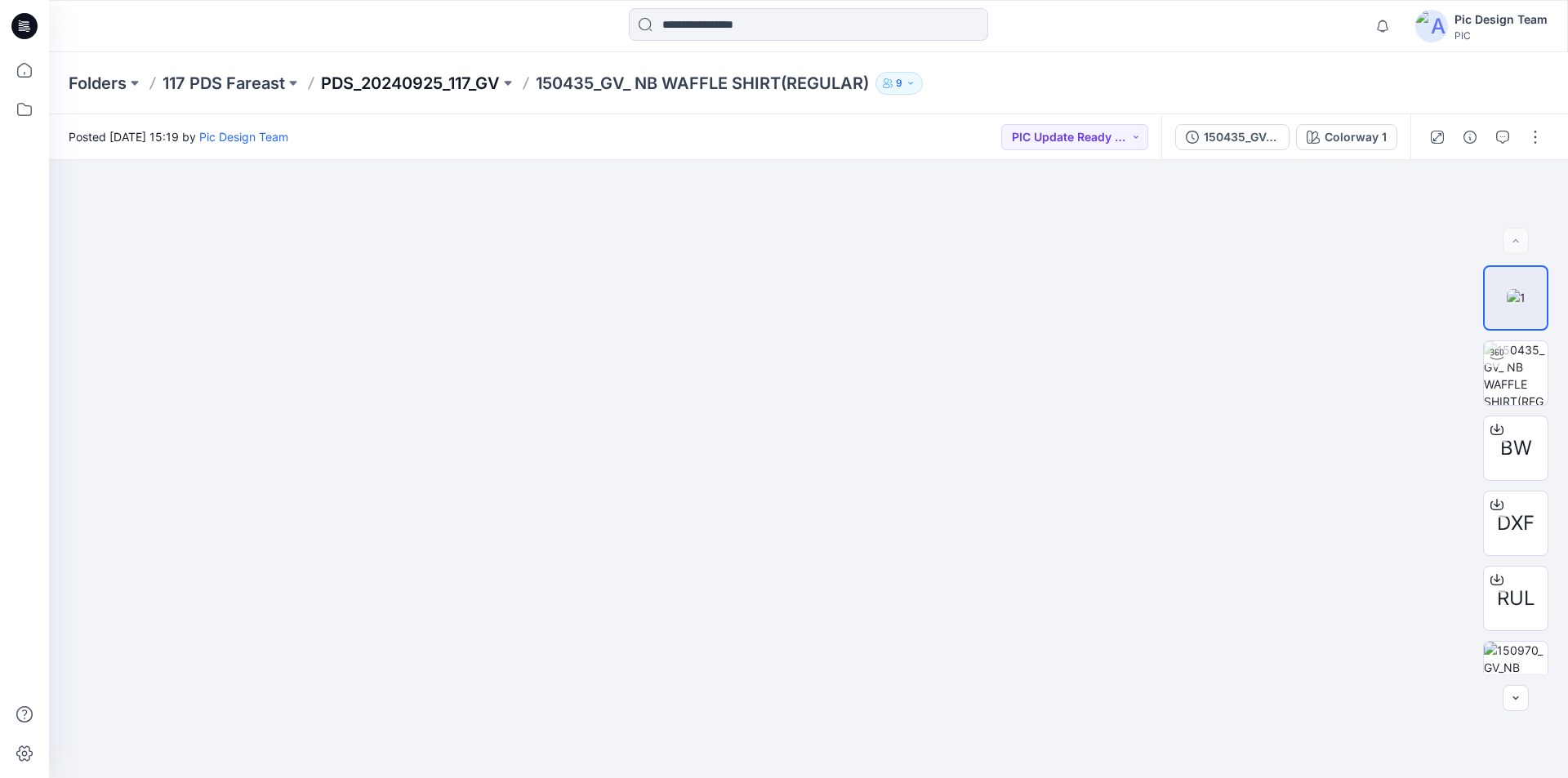
click at [450, 82] on p "PDS_20240925_117_GV" at bounding box center [410, 83] width 179 height 23
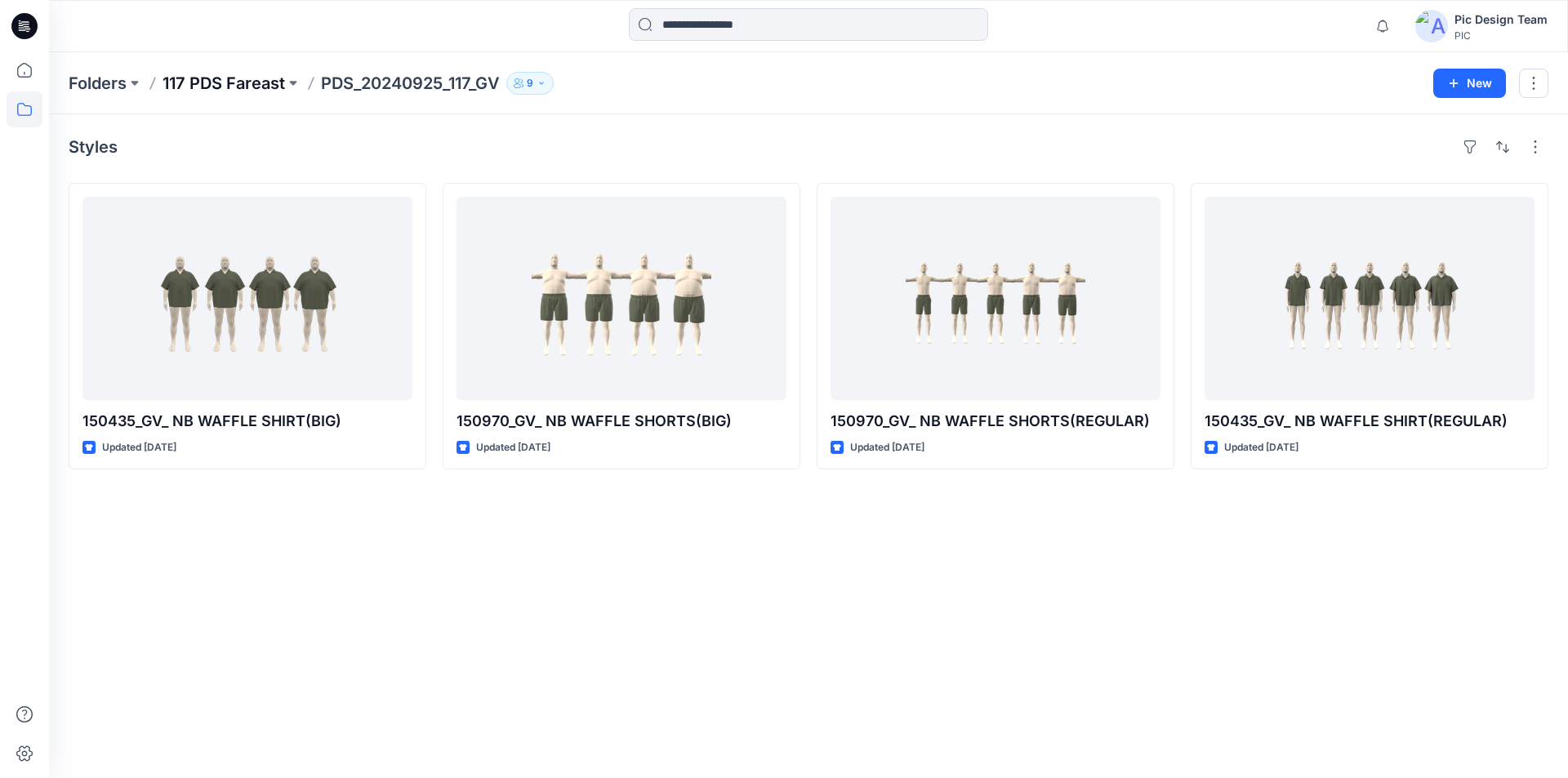
click at [251, 78] on p "117 PDS Fareast" at bounding box center [223, 83] width 123 height 23
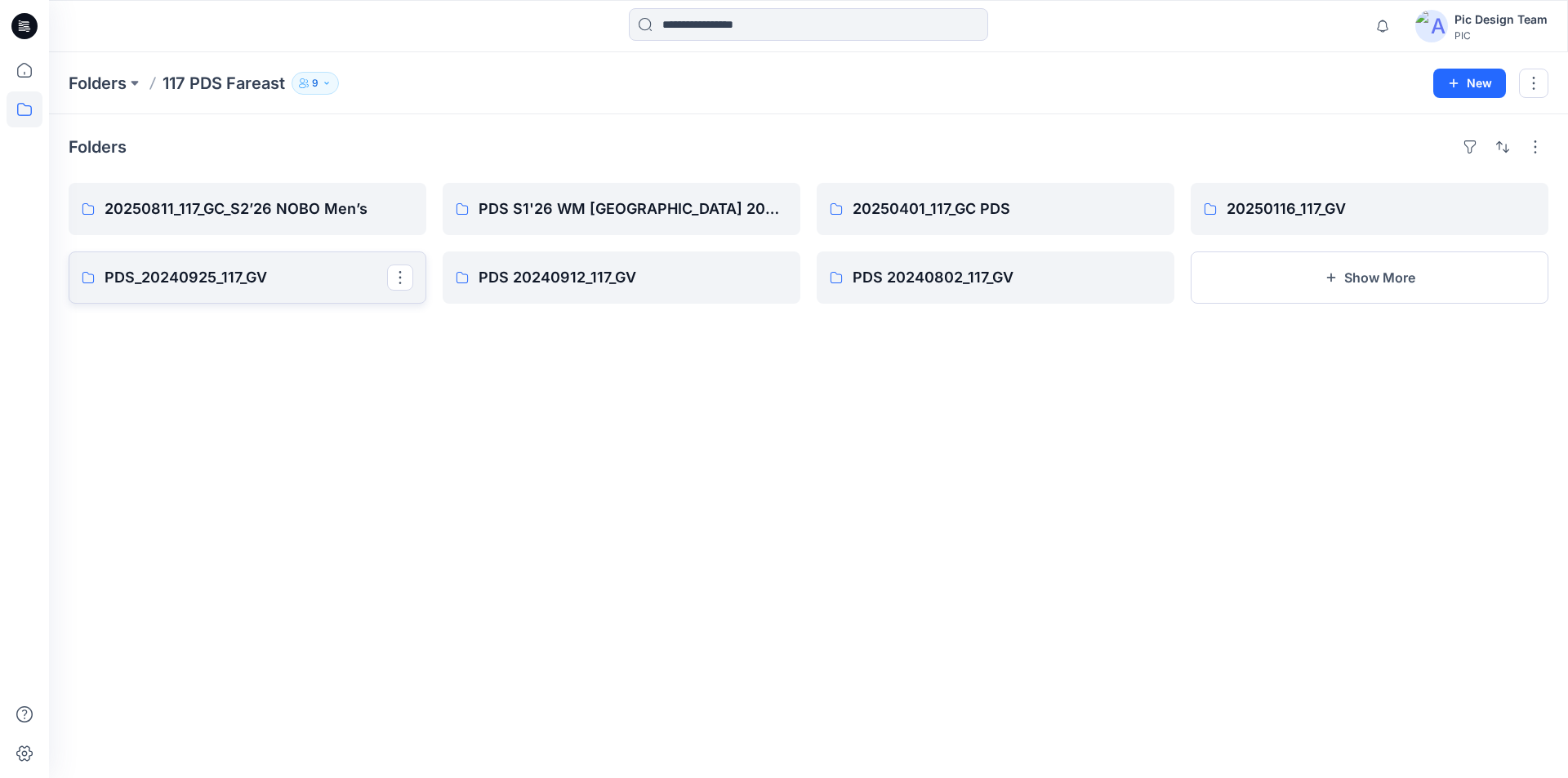
click at [209, 278] on p "PDS_20240925_117_GV" at bounding box center [245, 277] width 282 height 23
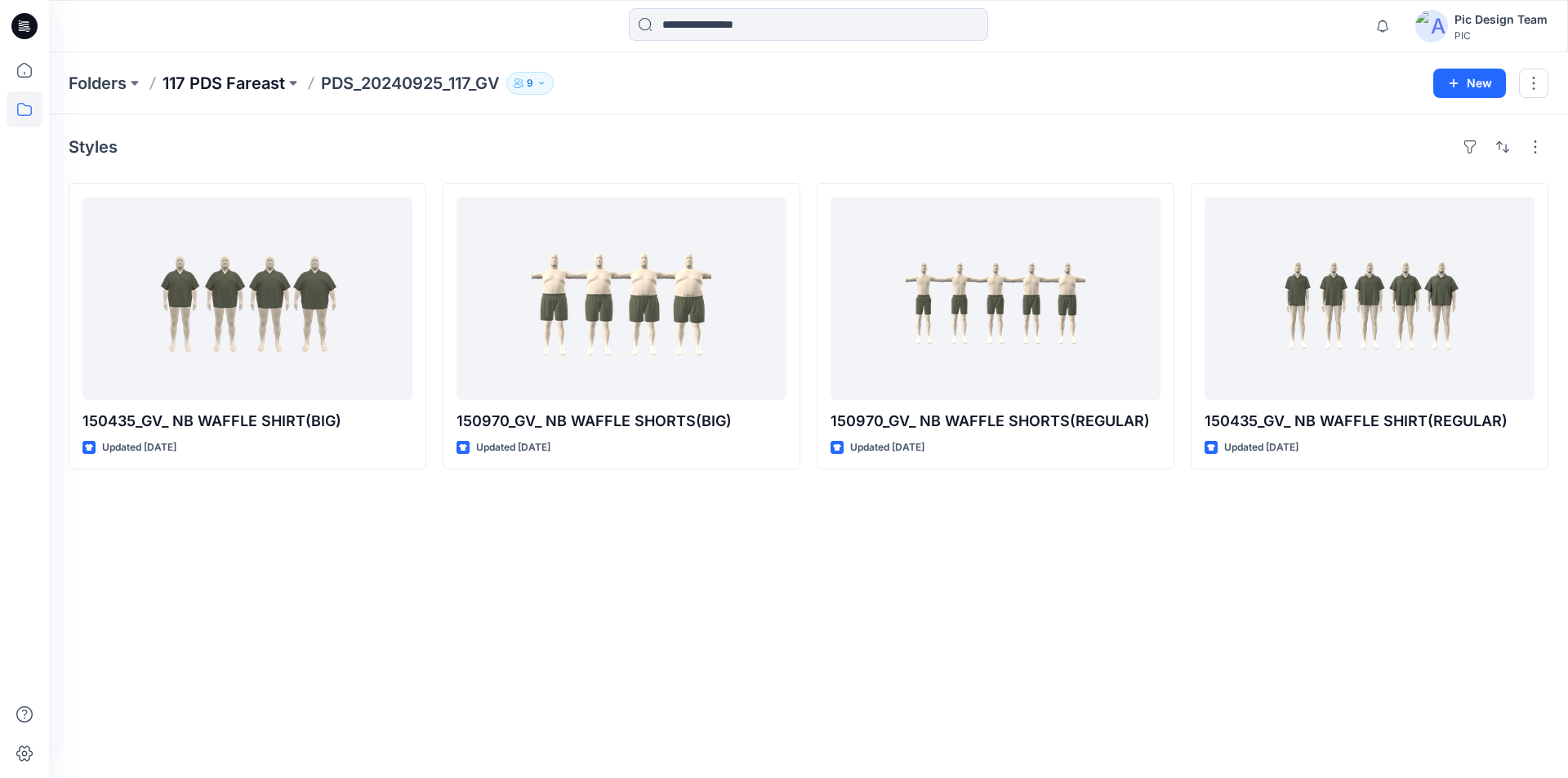
click at [169, 81] on p "117 PDS Fareast" at bounding box center [223, 83] width 123 height 23
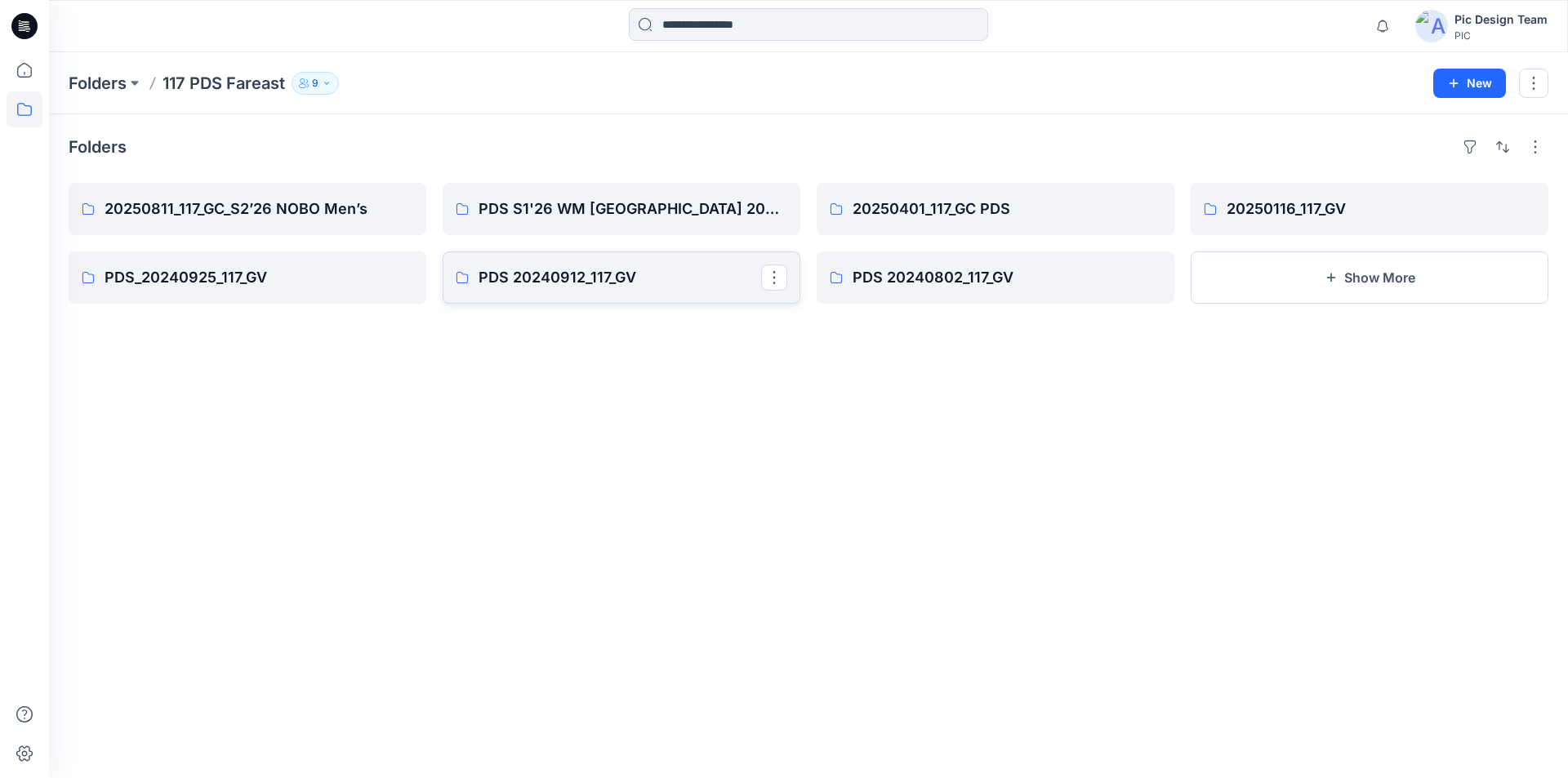
click at [544, 277] on p "PDS 20240912_117_GV" at bounding box center [619, 277] width 282 height 23
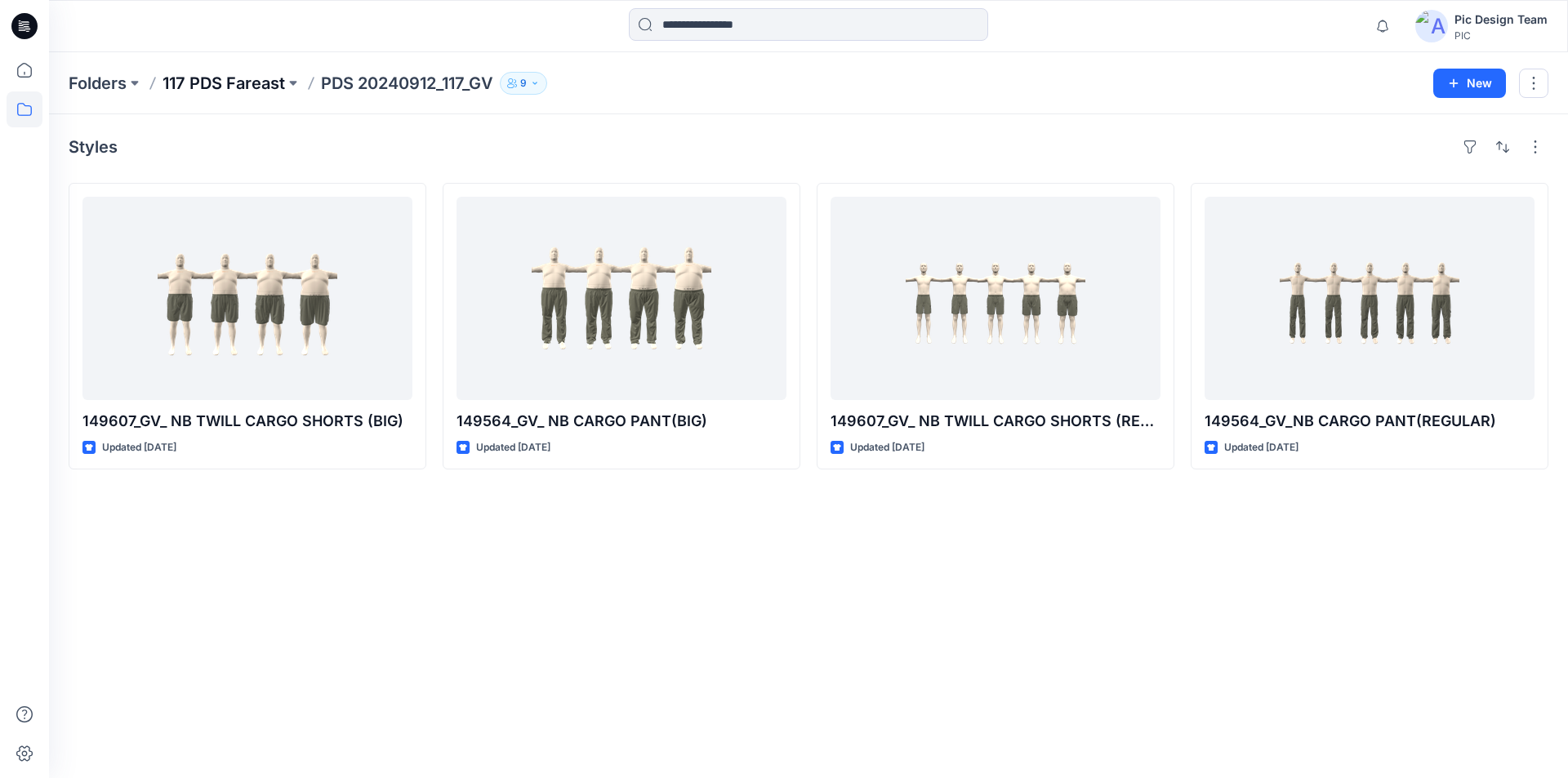
click at [213, 80] on p "117 PDS Fareast" at bounding box center [223, 83] width 123 height 23
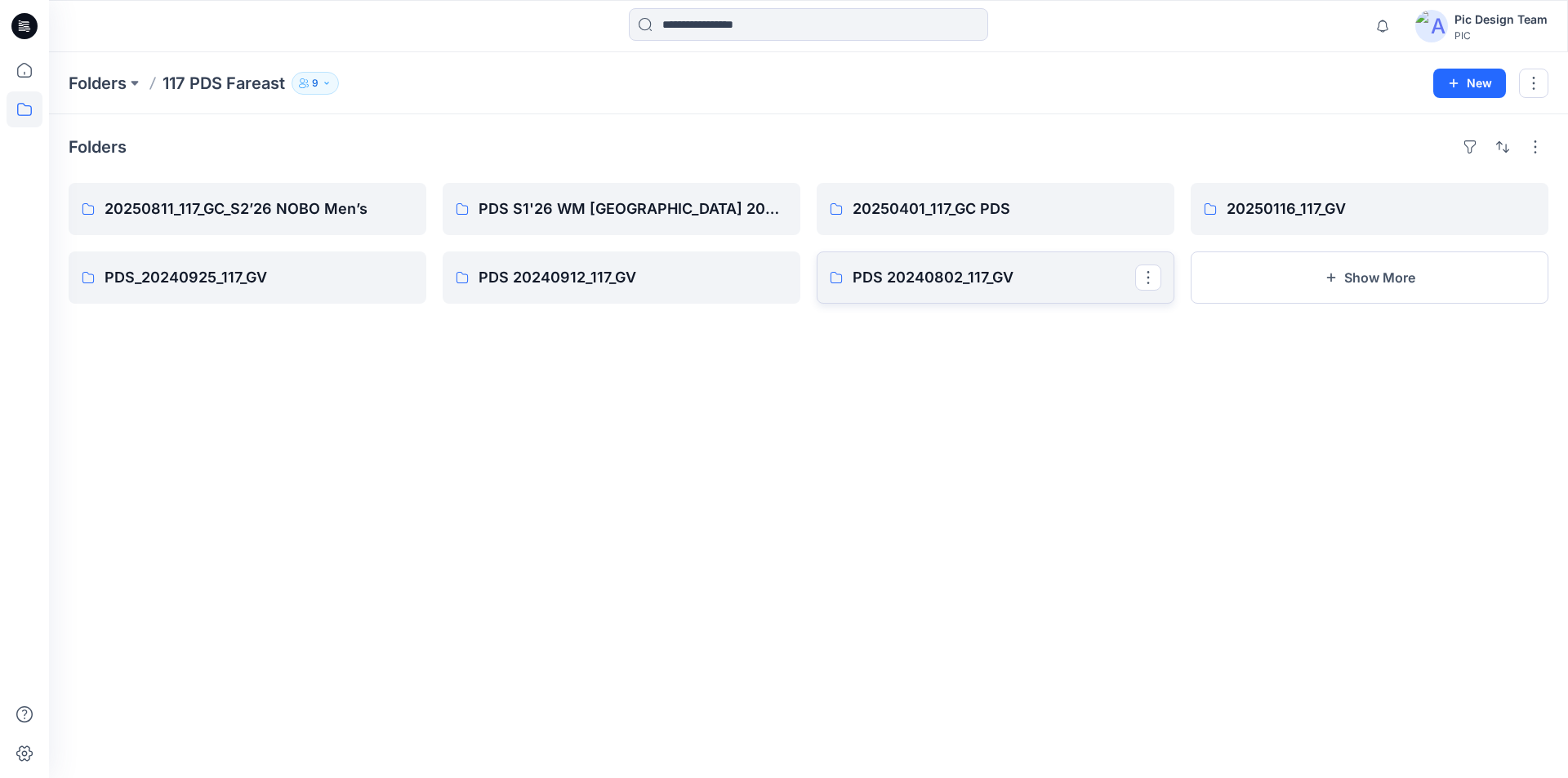
click at [929, 278] on p "PDS 20240802_117_GV" at bounding box center [993, 277] width 282 height 23
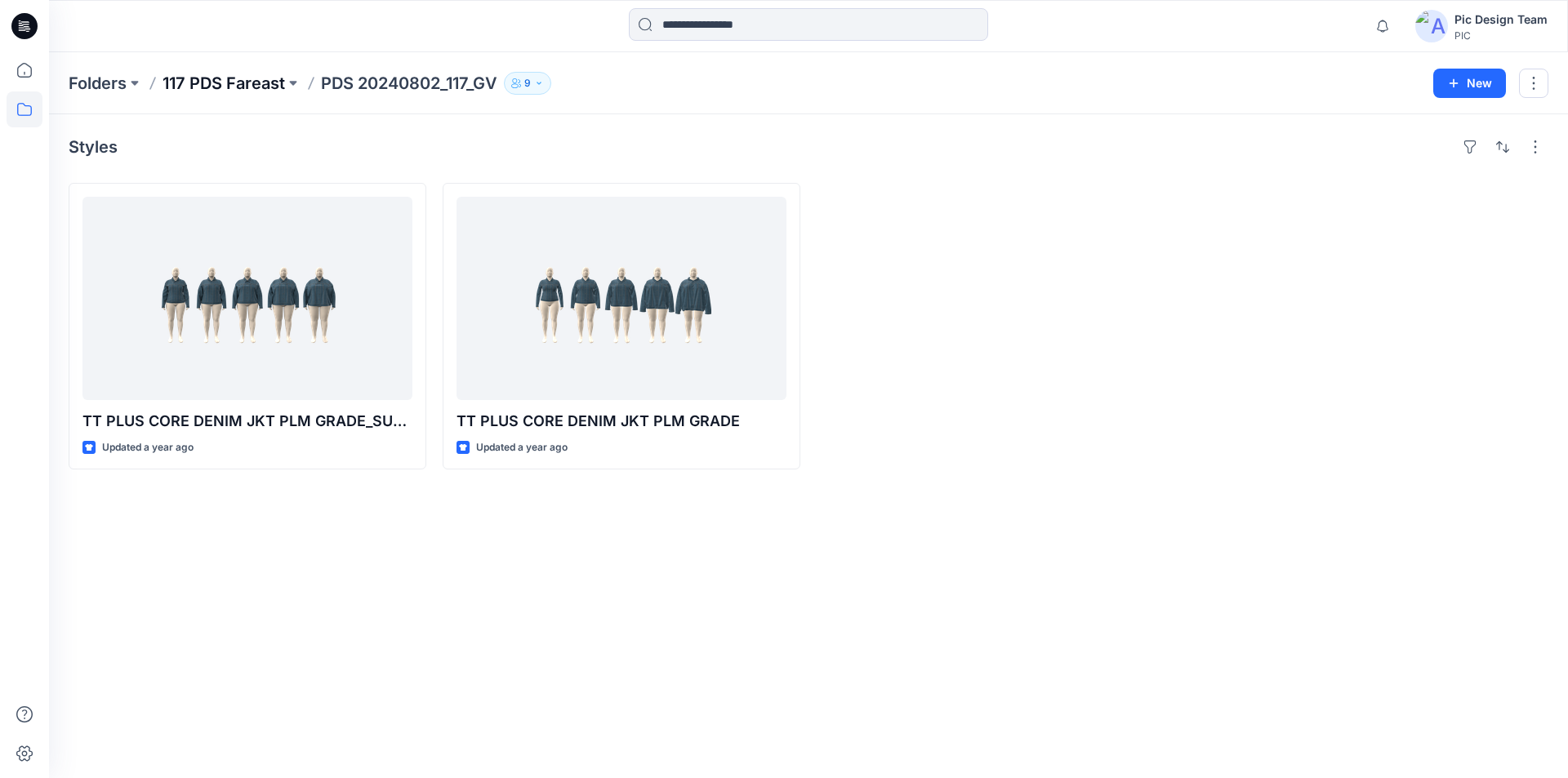
click at [261, 93] on p "117 PDS Fareast" at bounding box center [223, 83] width 123 height 23
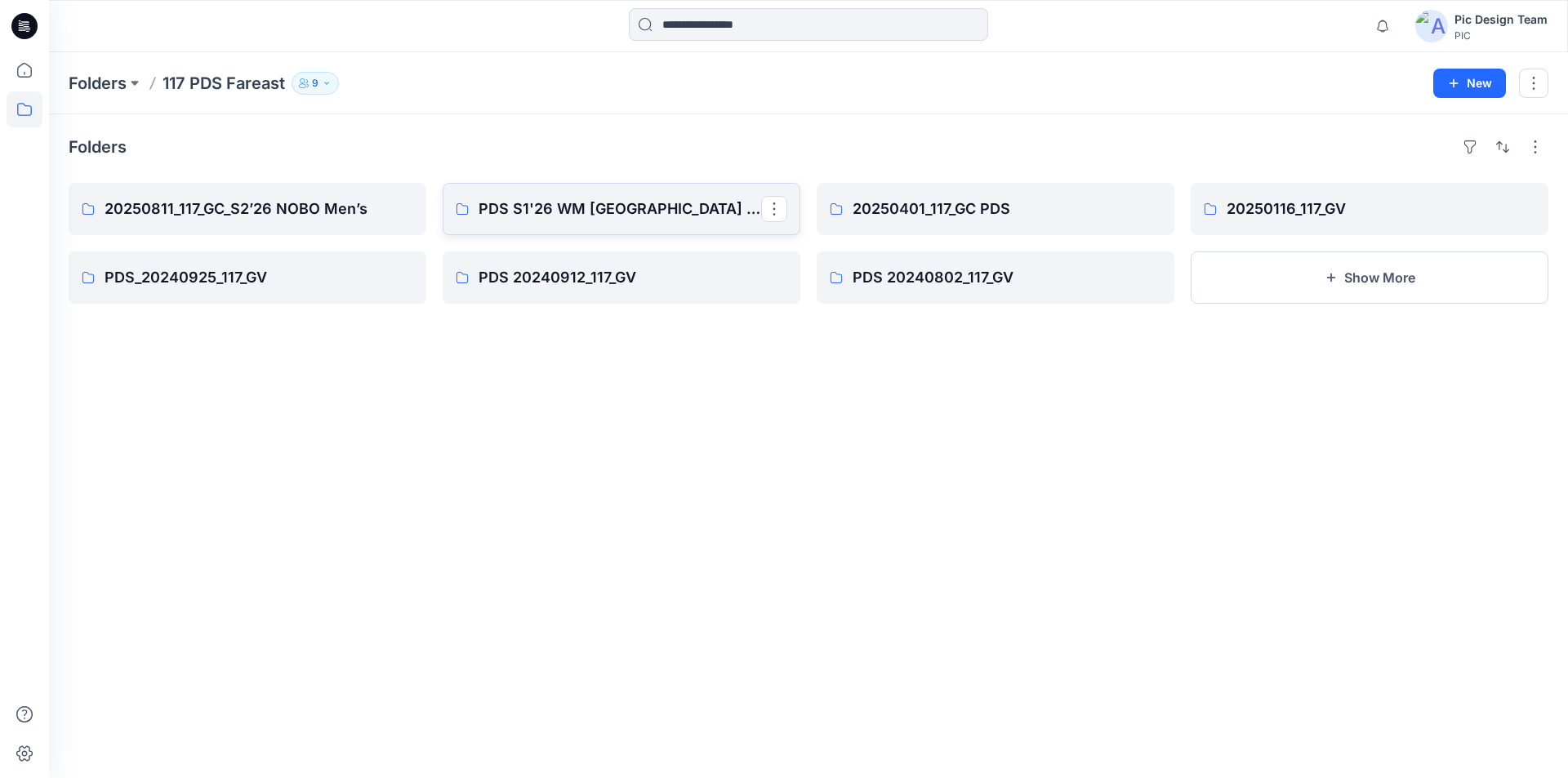
click at [592, 207] on p "PDS S1'26 WM USA 20250522_117_GC" at bounding box center [619, 209] width 282 height 23
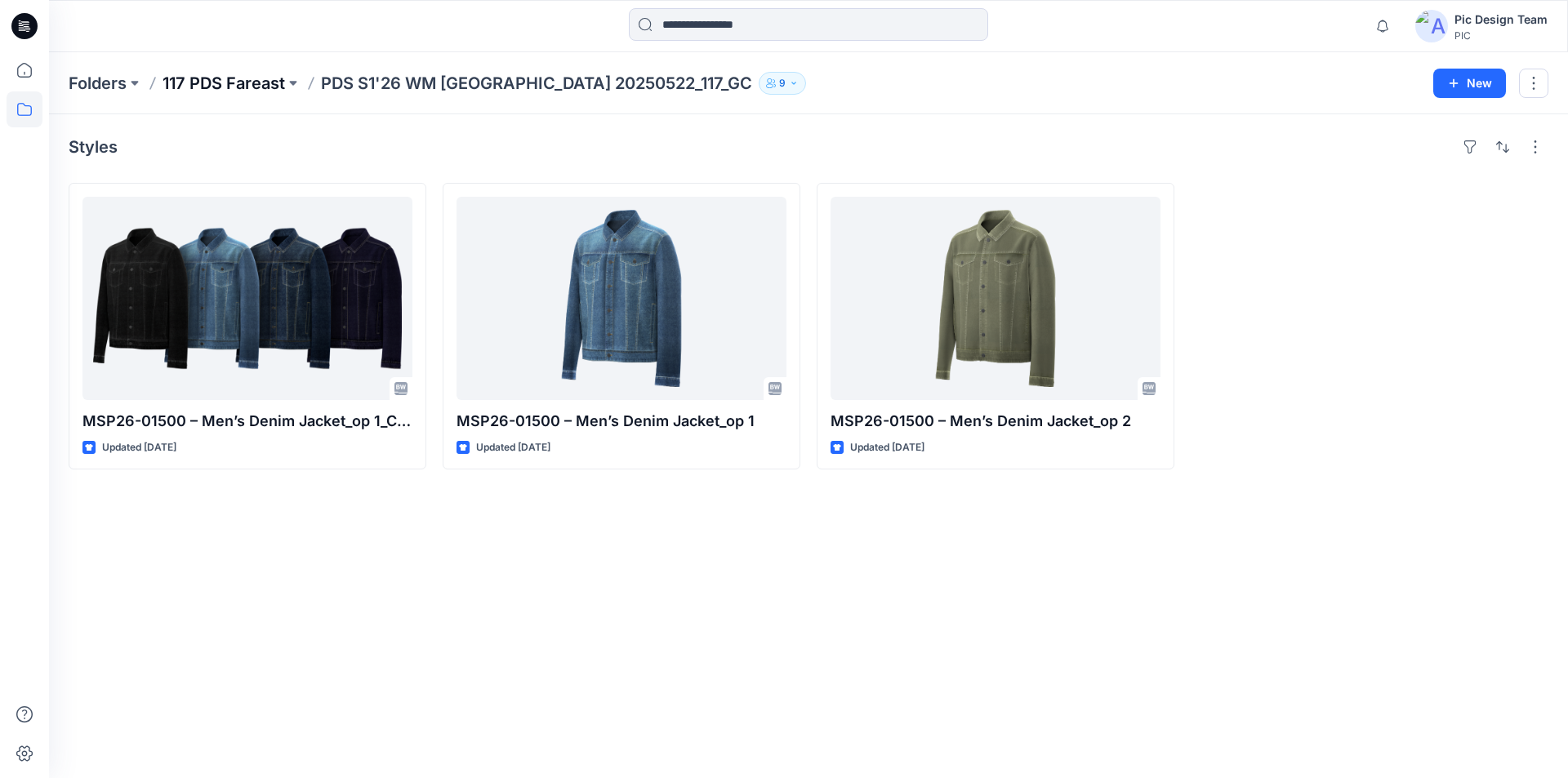
click at [244, 82] on p "117 PDS Fareast" at bounding box center [223, 83] width 123 height 23
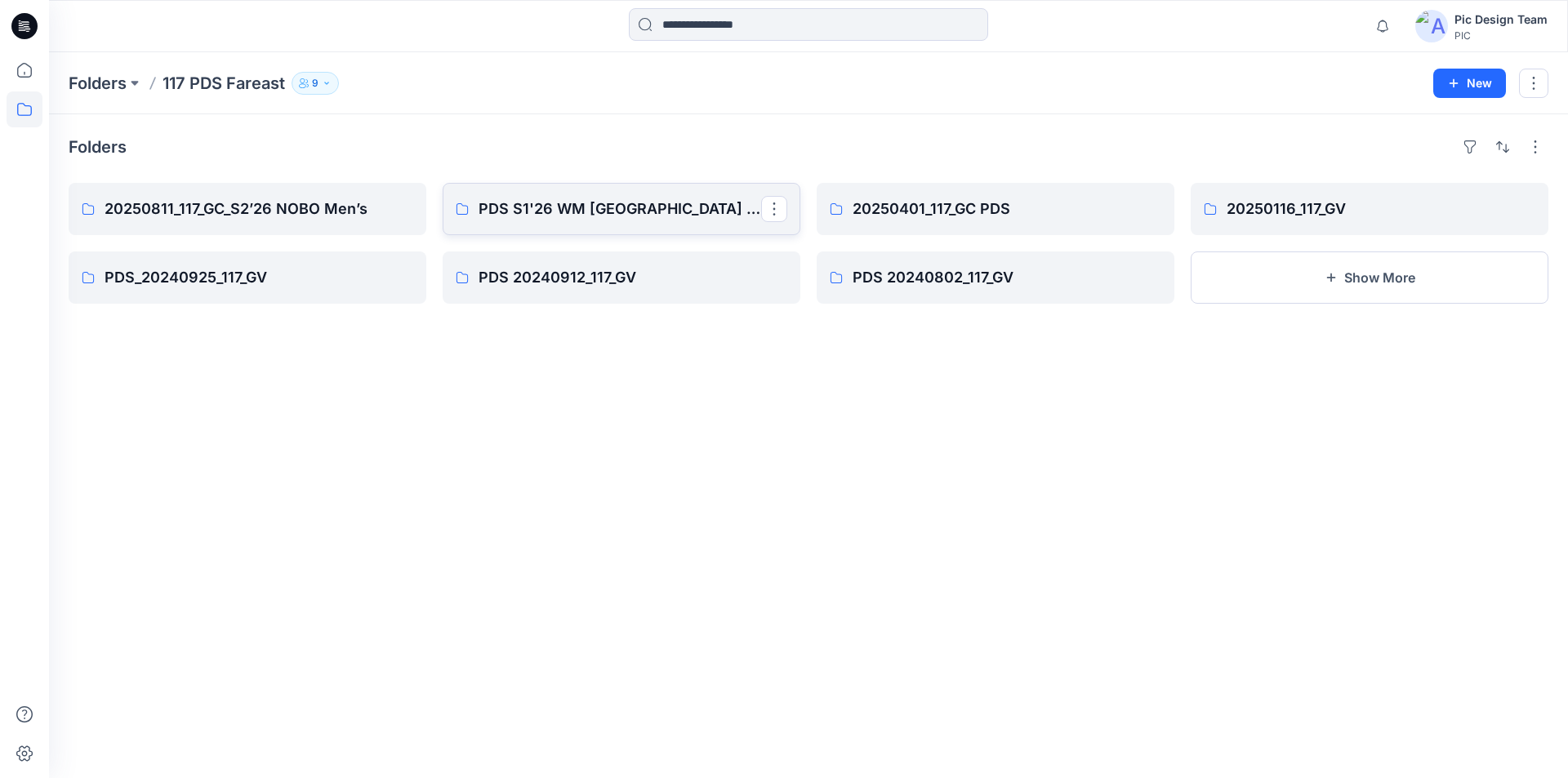
click at [549, 219] on p "PDS S1'26 WM USA 20250522_117_GC" at bounding box center [619, 209] width 282 height 23
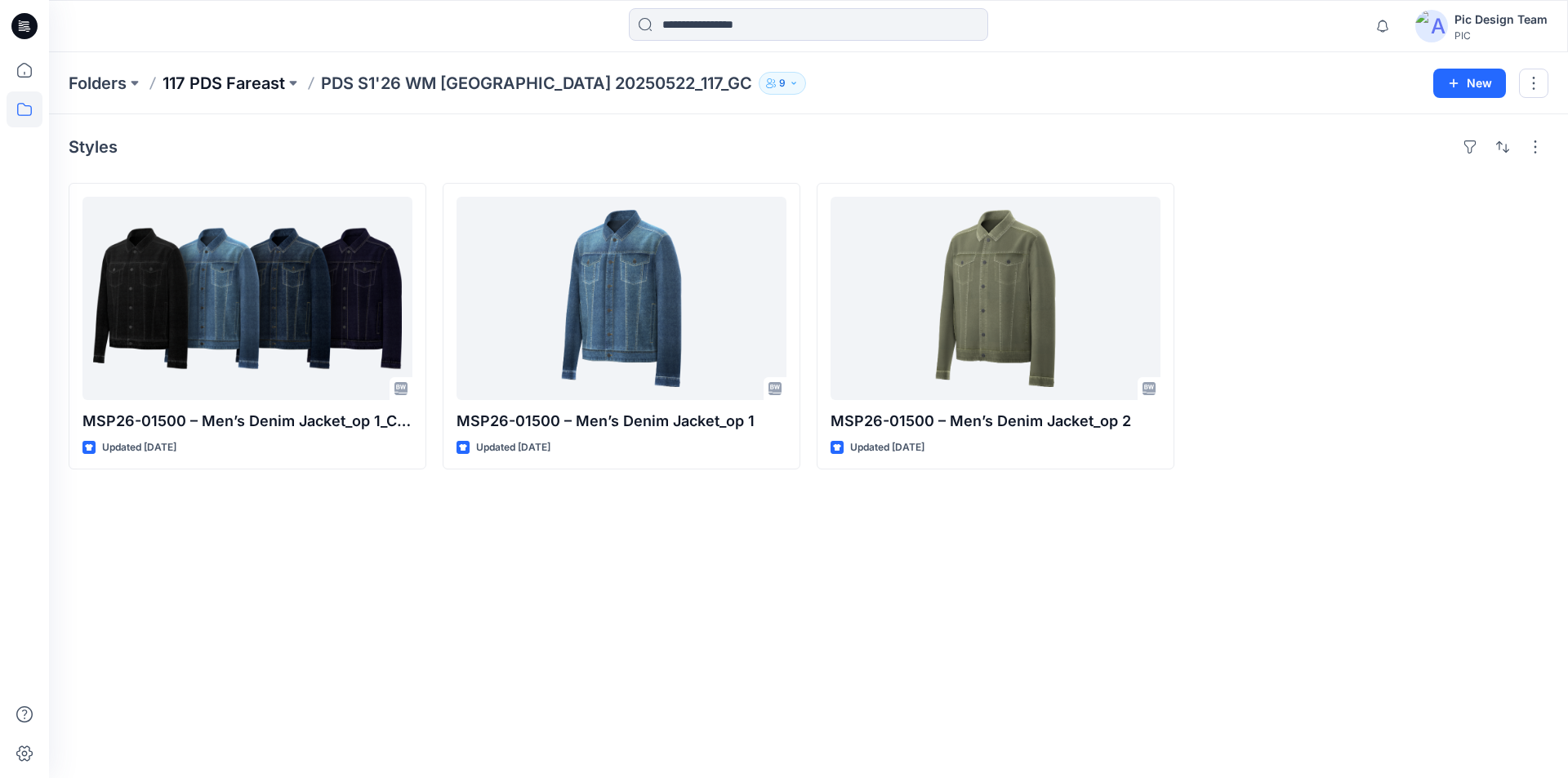
click at [249, 84] on p "117 PDS Fareast" at bounding box center [223, 83] width 123 height 23
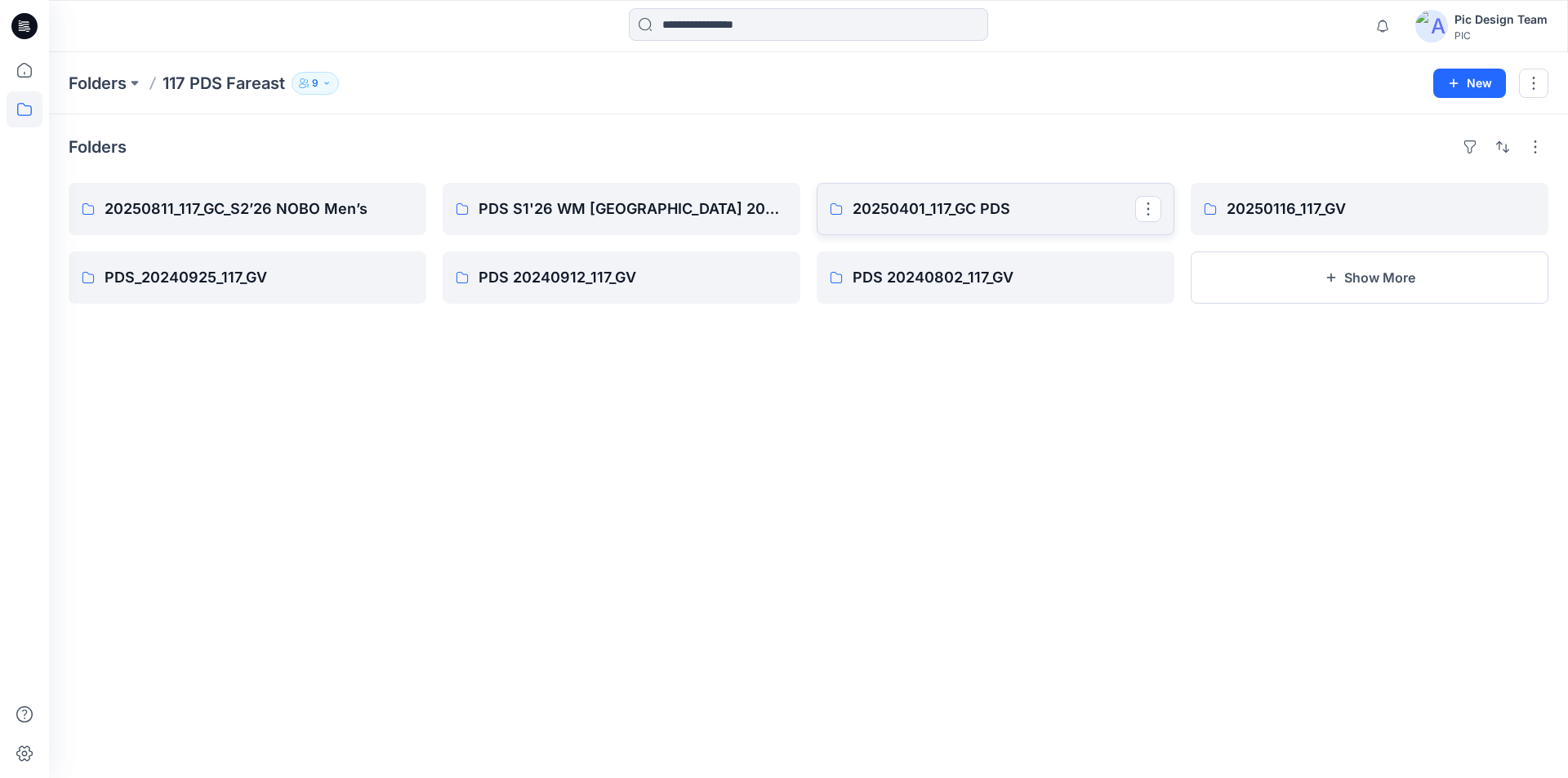
click at [946, 208] on p "20250401_117_GC PDS" at bounding box center [993, 209] width 282 height 23
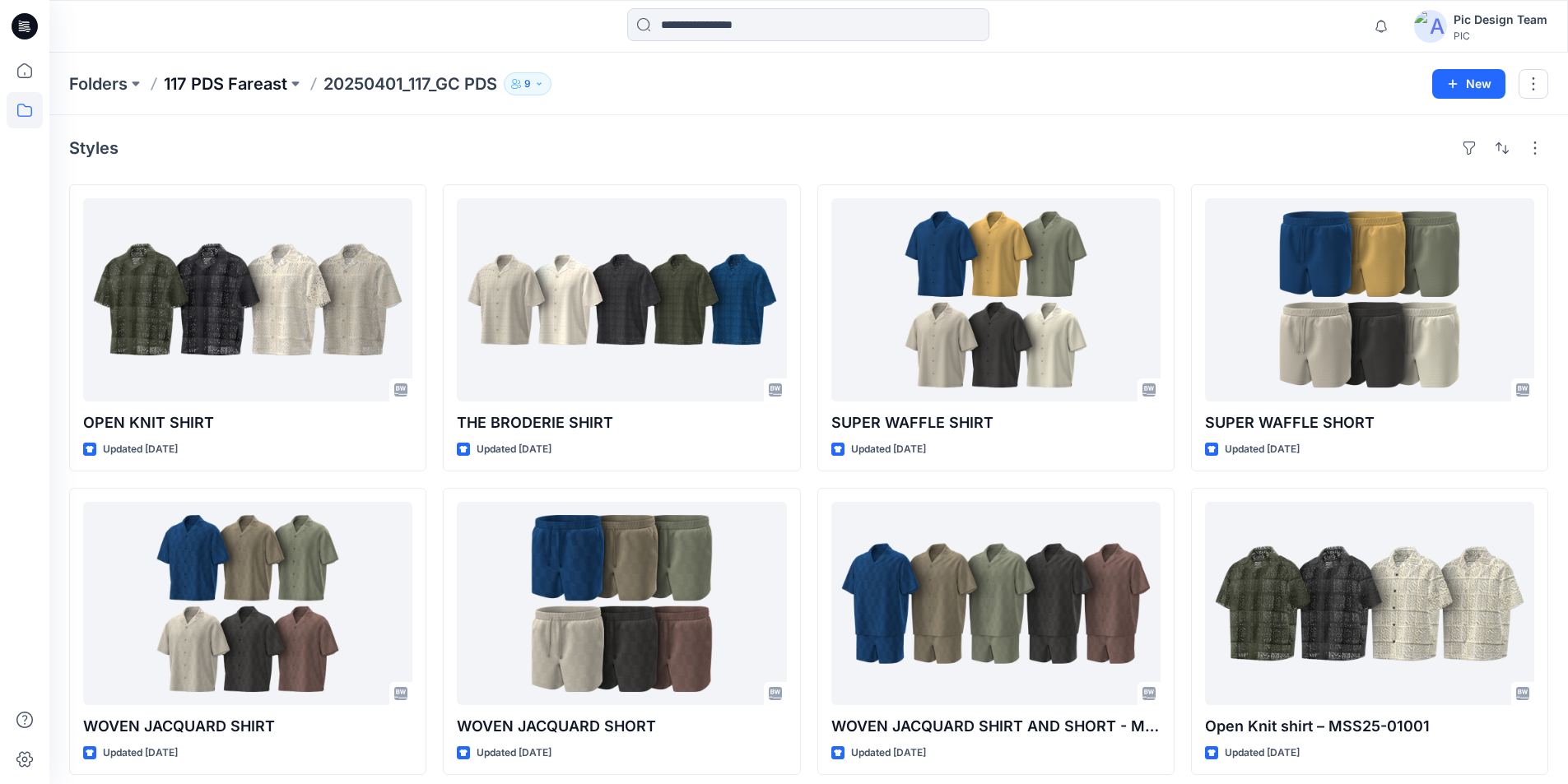
click at [248, 88] on p "117 PDS Fareast" at bounding box center [225, 83] width 124 height 23
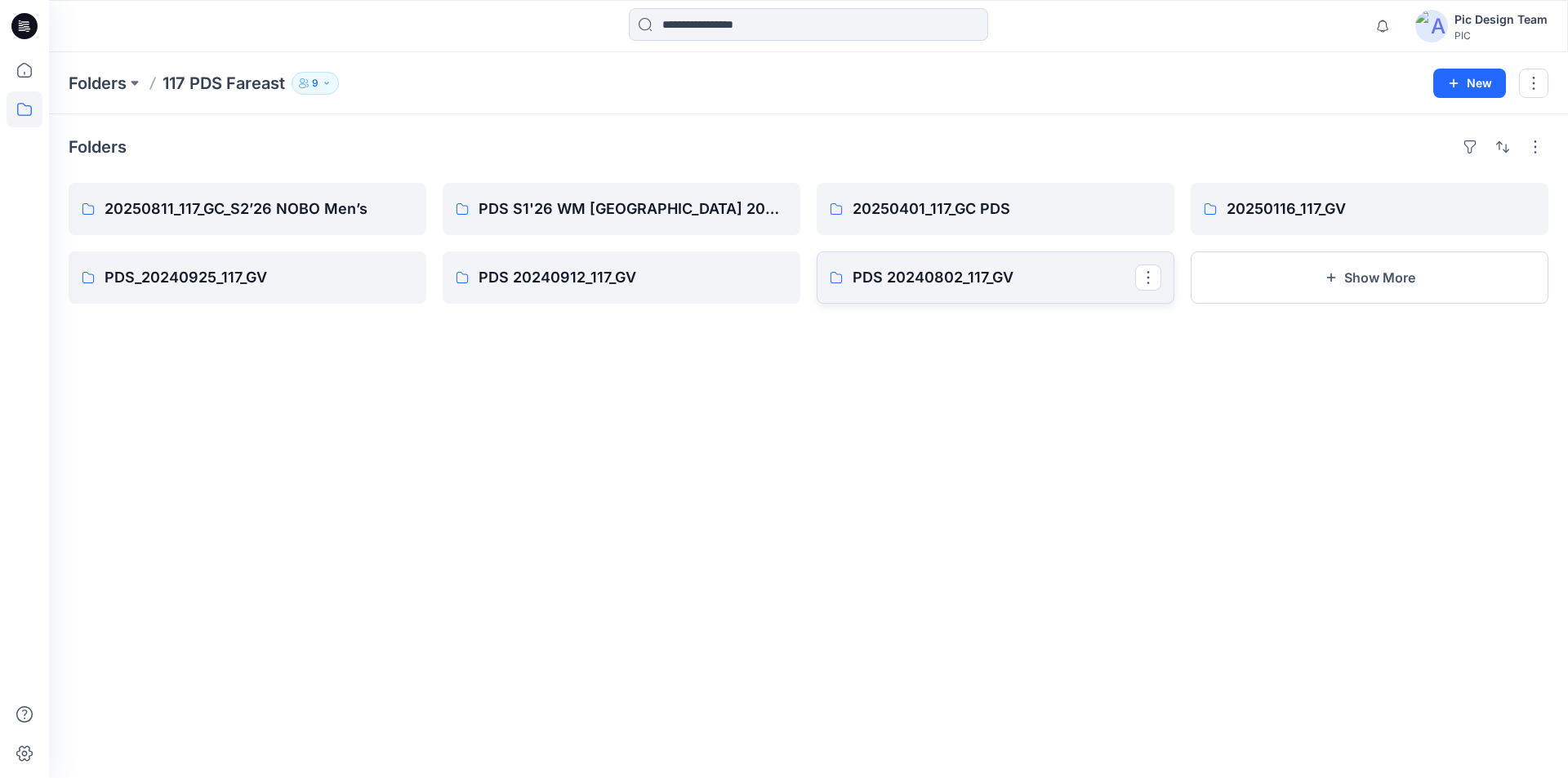
click at [874, 275] on p "PDS 20240802_117_GV" at bounding box center [993, 277] width 282 height 23
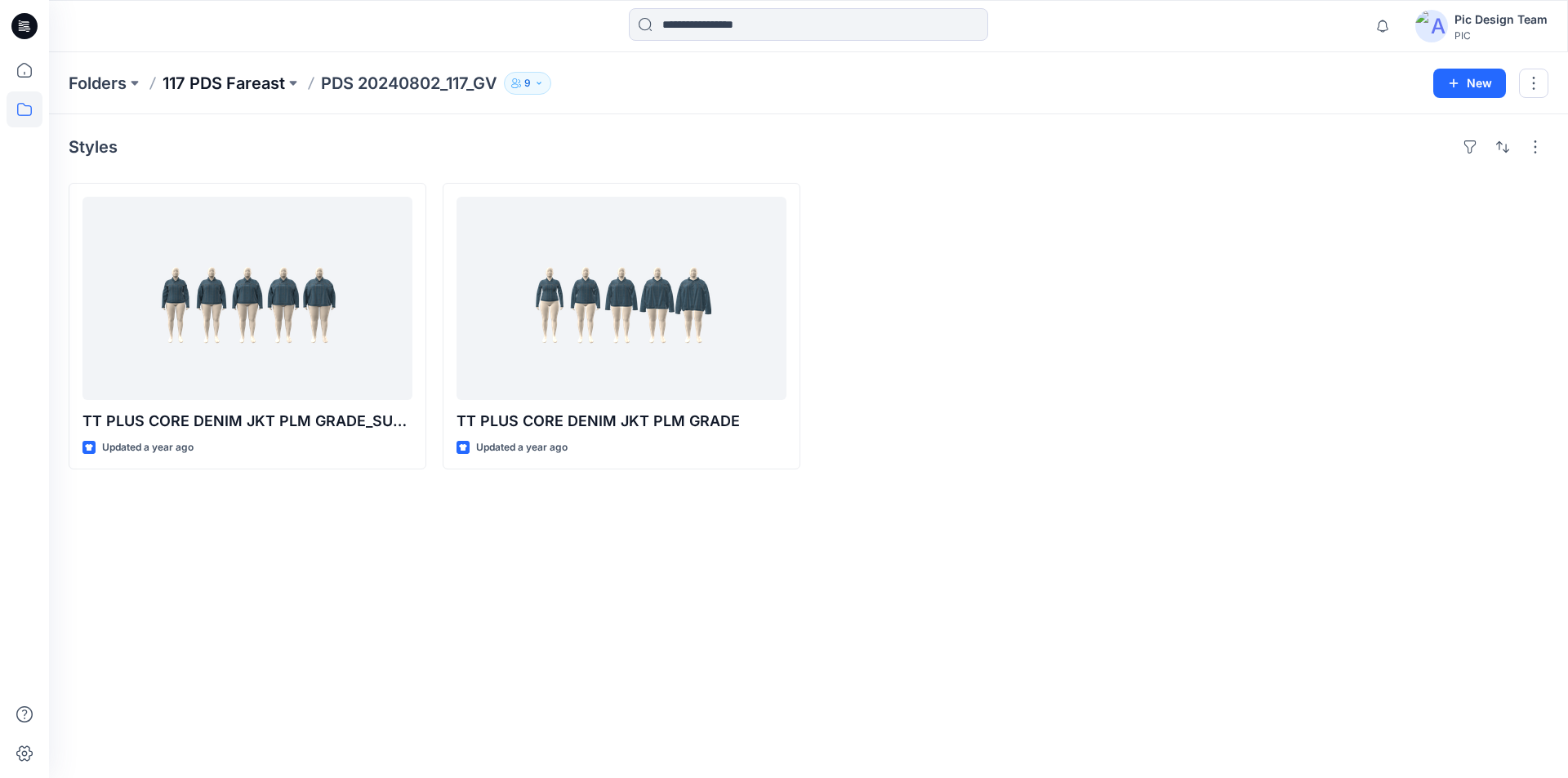
click at [257, 83] on p "117 PDS Fareast" at bounding box center [223, 83] width 123 height 23
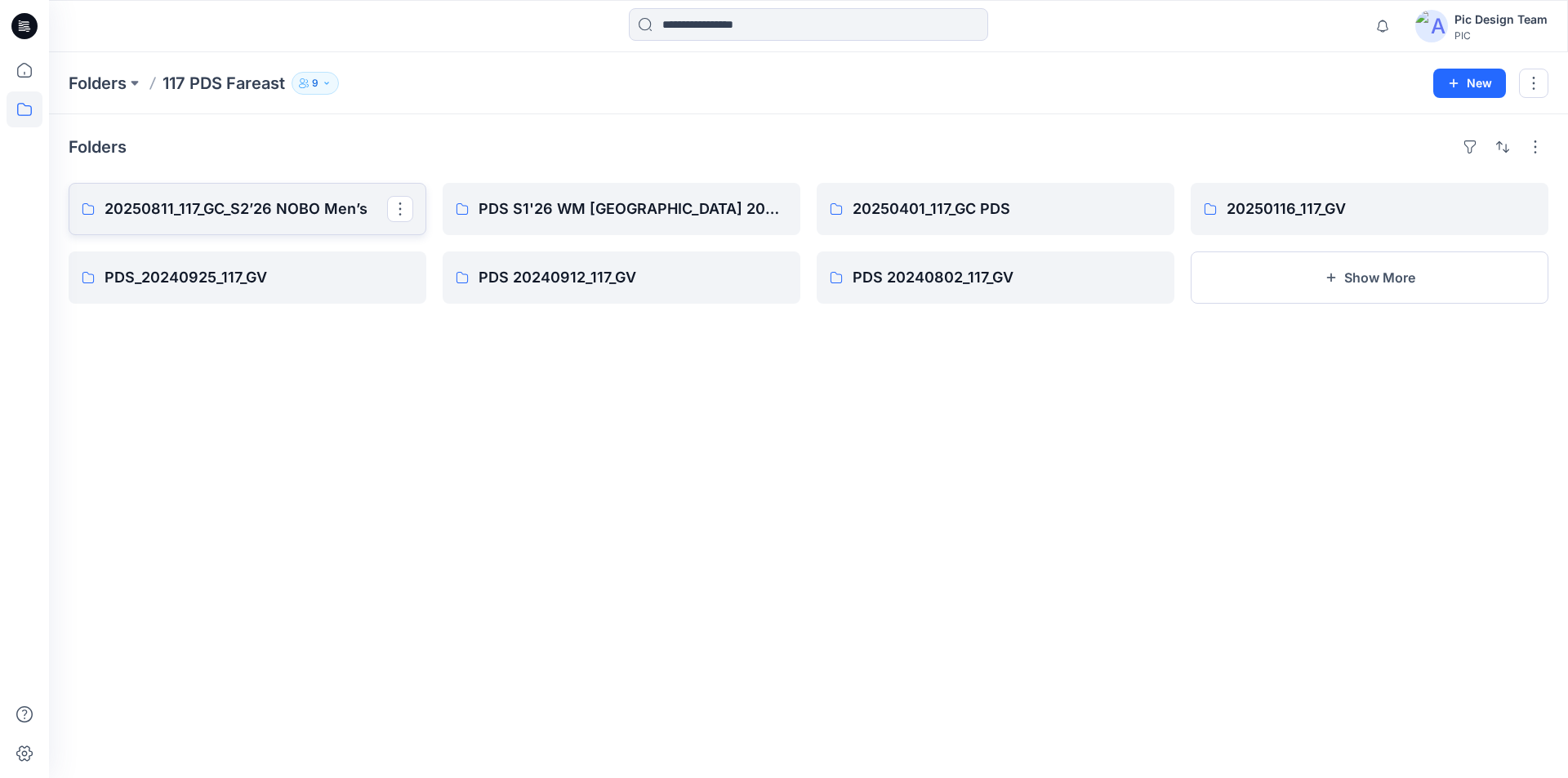
click at [253, 207] on p "20250811_117_GC_S2’26 NOBO Men’s" at bounding box center [245, 209] width 282 height 23
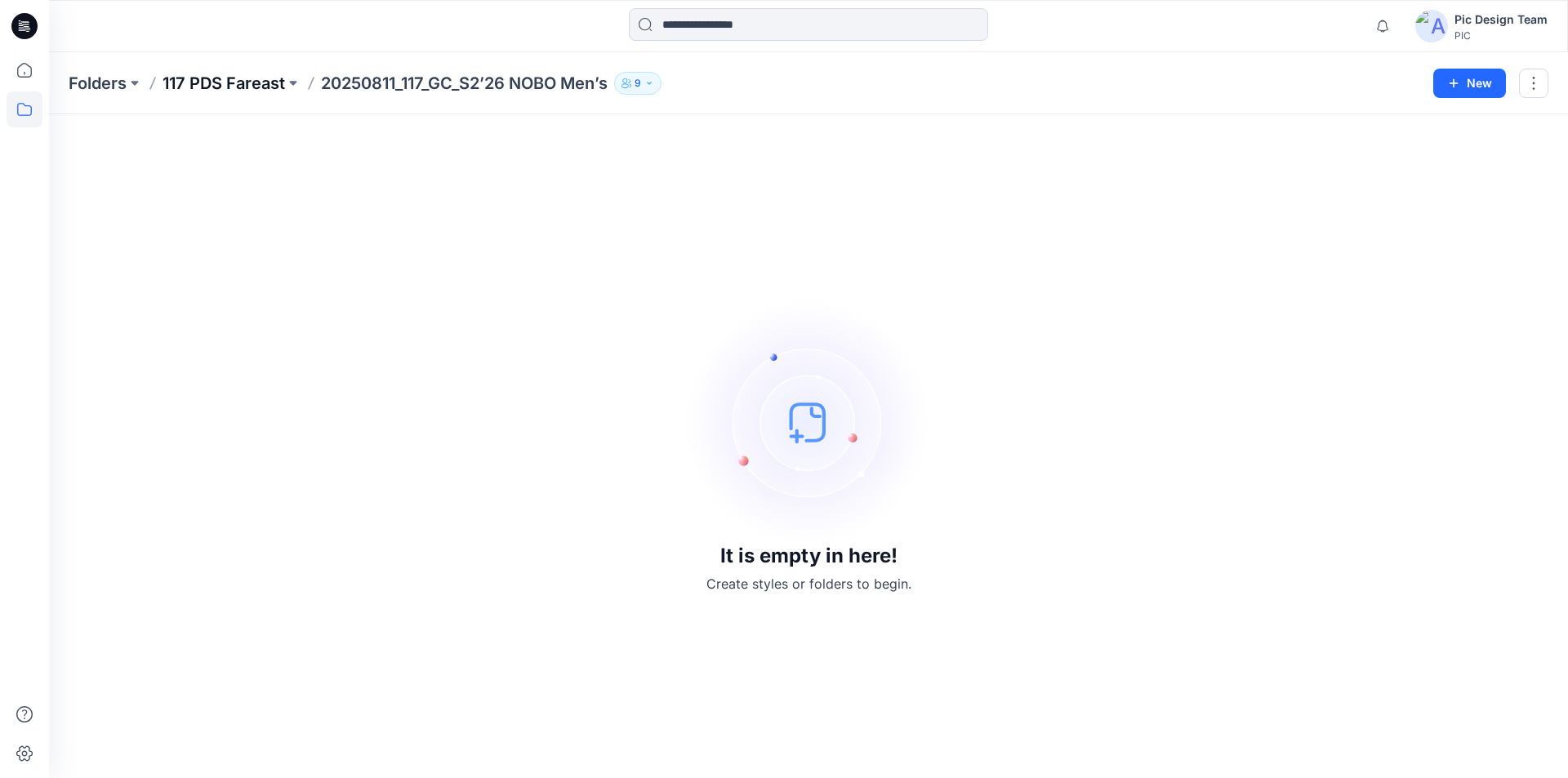
click at [247, 84] on p "117 PDS Fareast" at bounding box center [223, 83] width 123 height 23
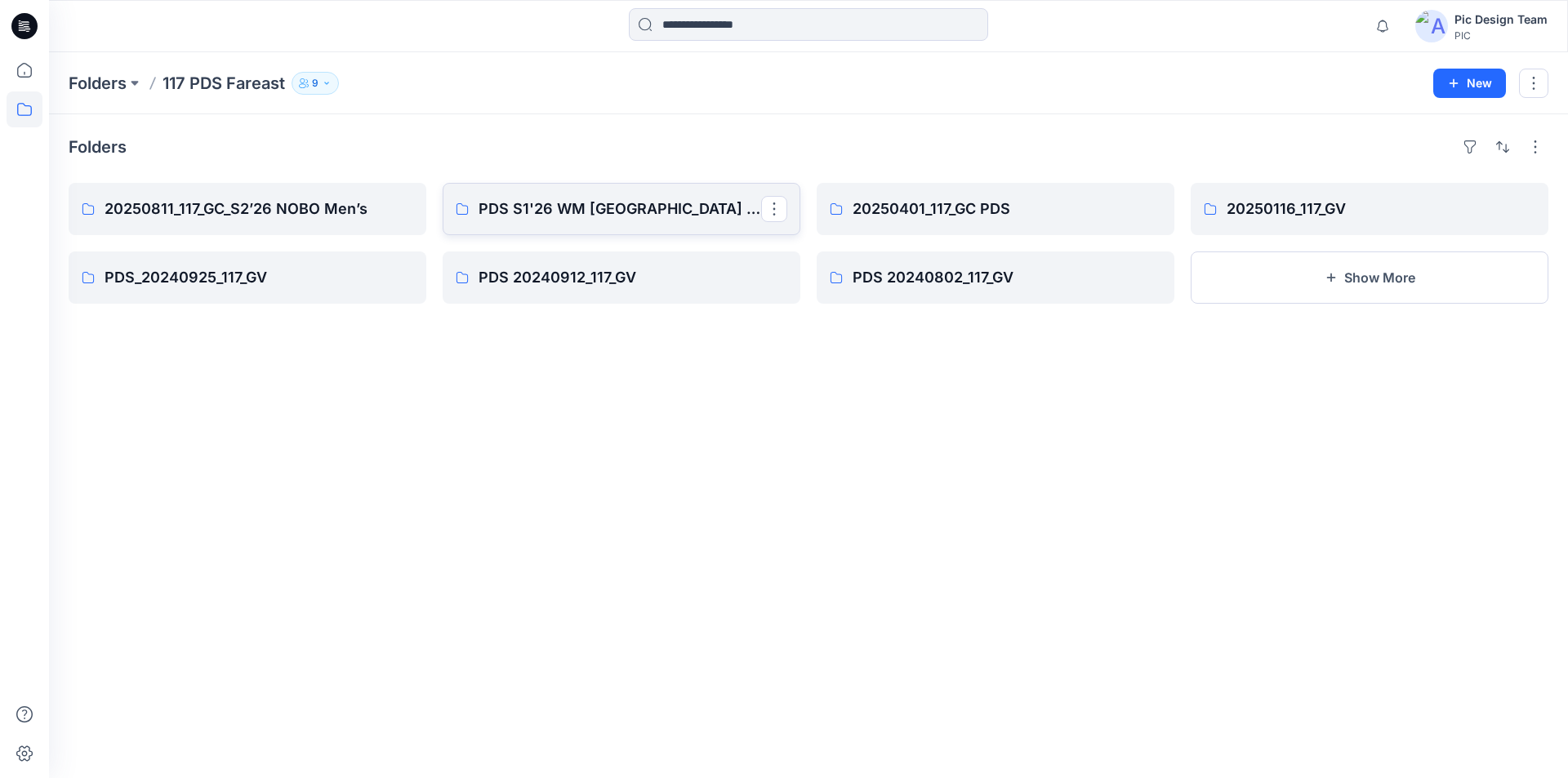
click at [512, 212] on p "PDS S1'26 WM USA 20250522_117_GC" at bounding box center [619, 209] width 282 height 23
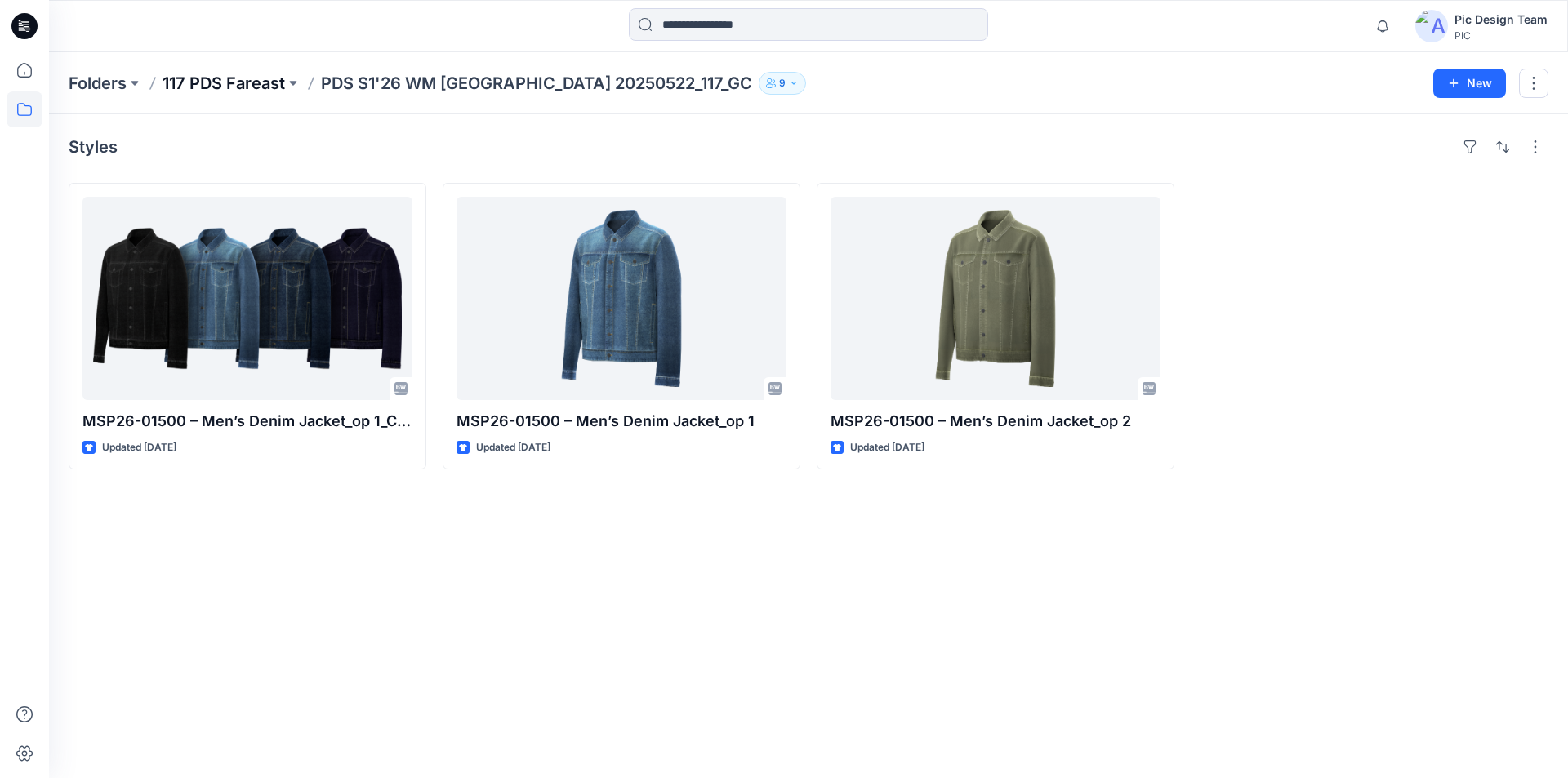
click at [251, 91] on p "117 PDS Fareast" at bounding box center [223, 83] width 123 height 23
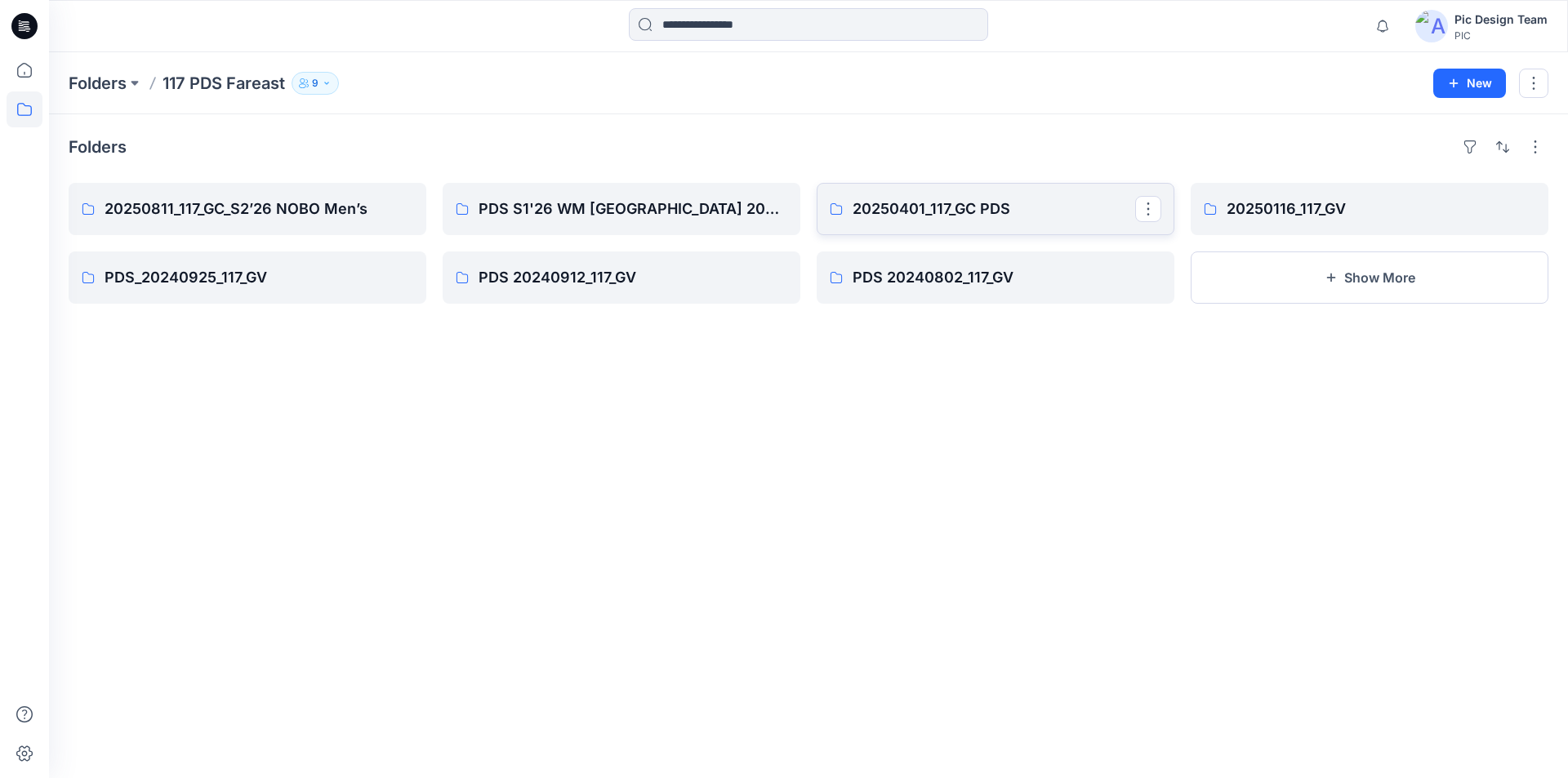
click at [918, 205] on p "20250401_117_GC PDS" at bounding box center [993, 209] width 282 height 23
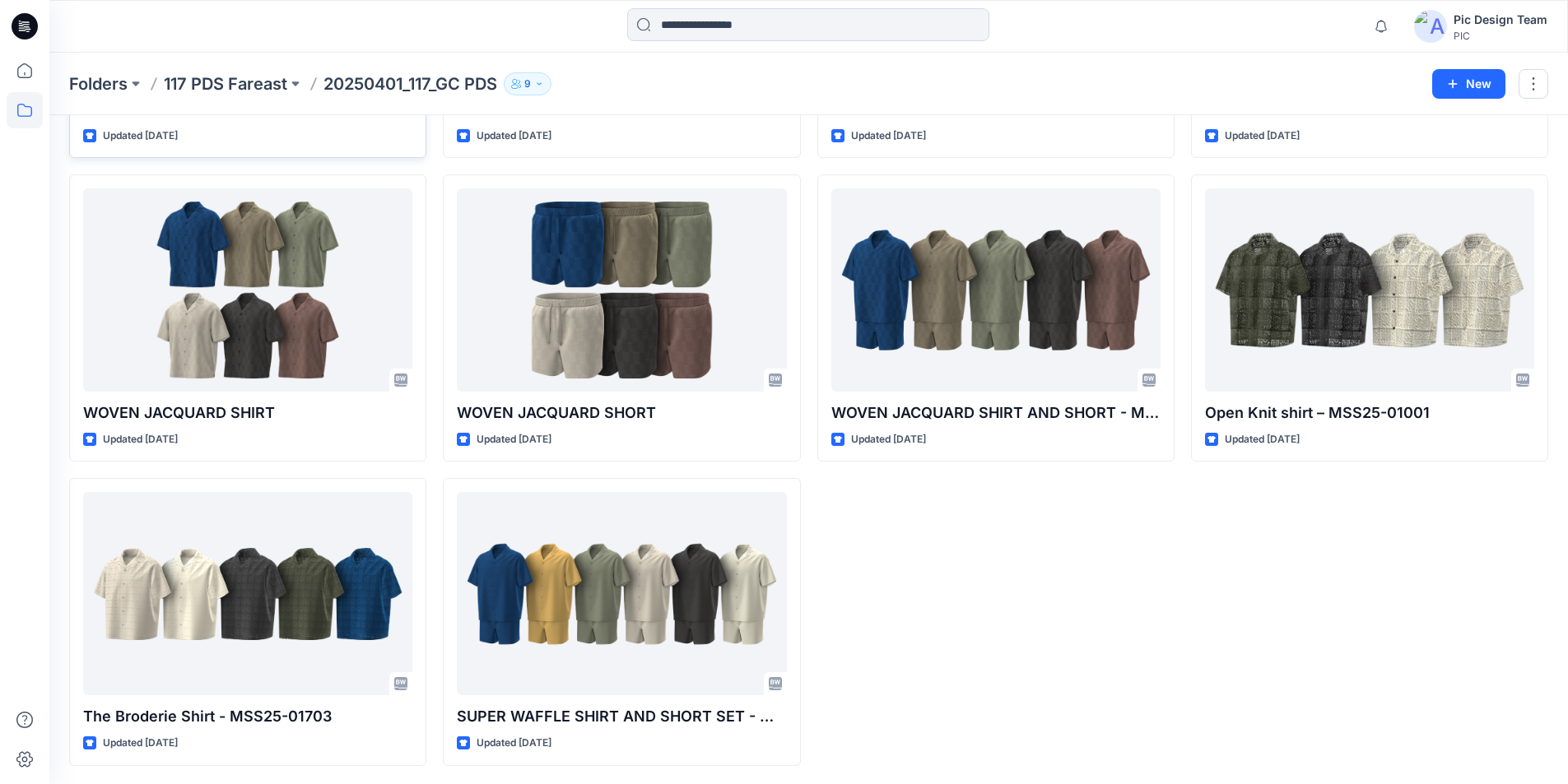
scroll to position [316, 0]
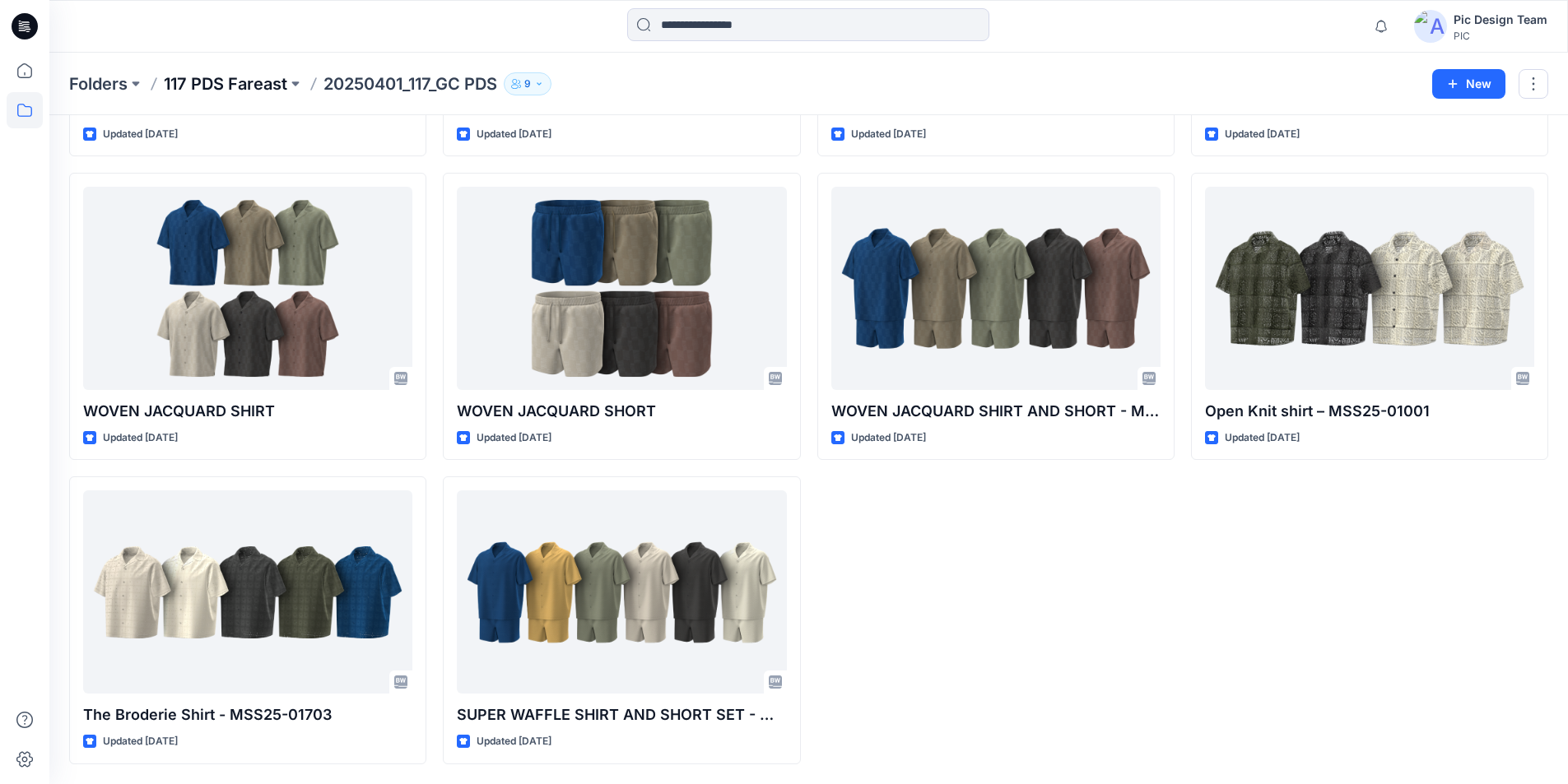
click at [236, 87] on p "117 PDS Fareast" at bounding box center [225, 83] width 124 height 23
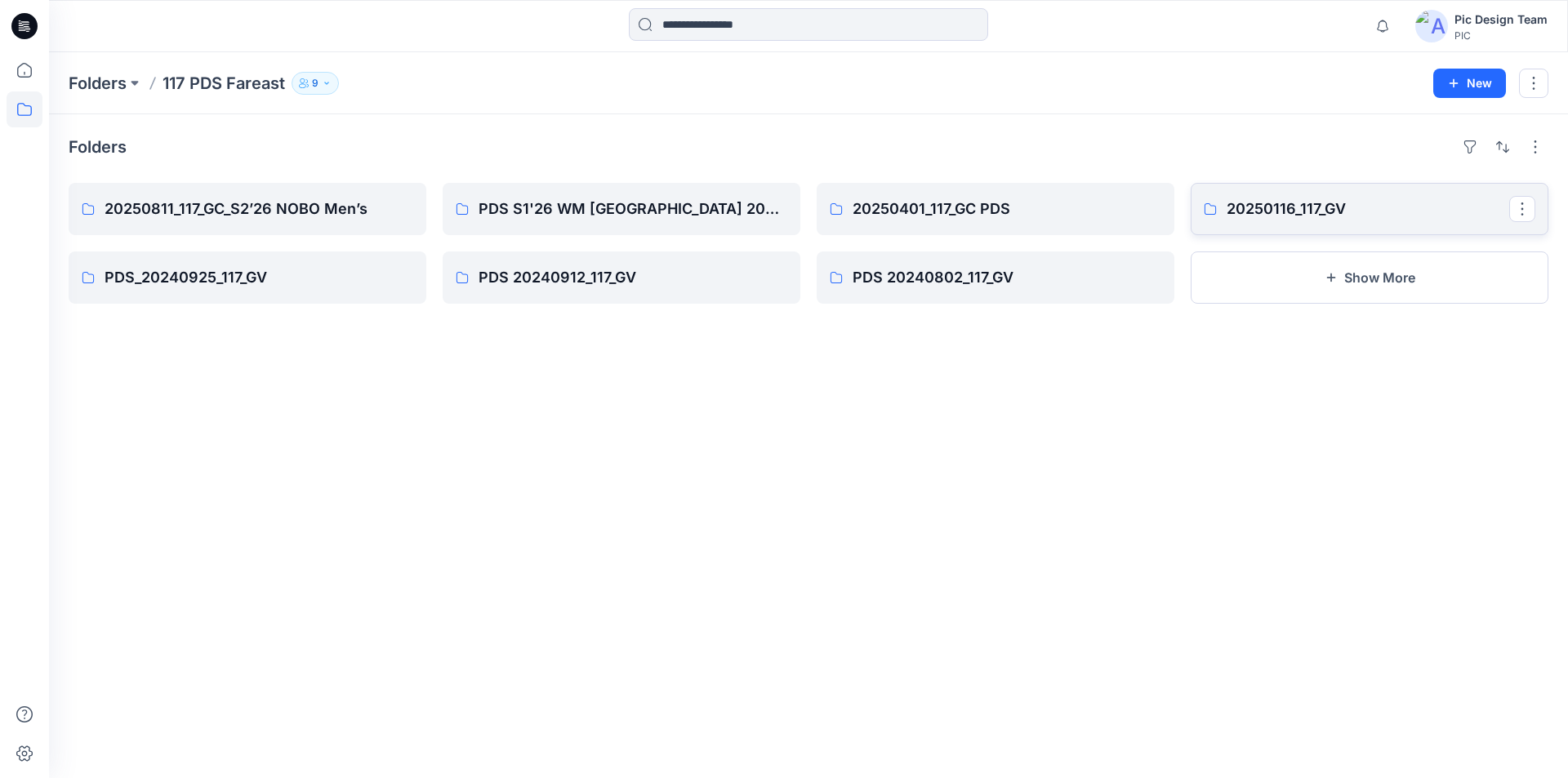
click at [1275, 208] on p "20250116_117_GV" at bounding box center [1367, 209] width 282 height 23
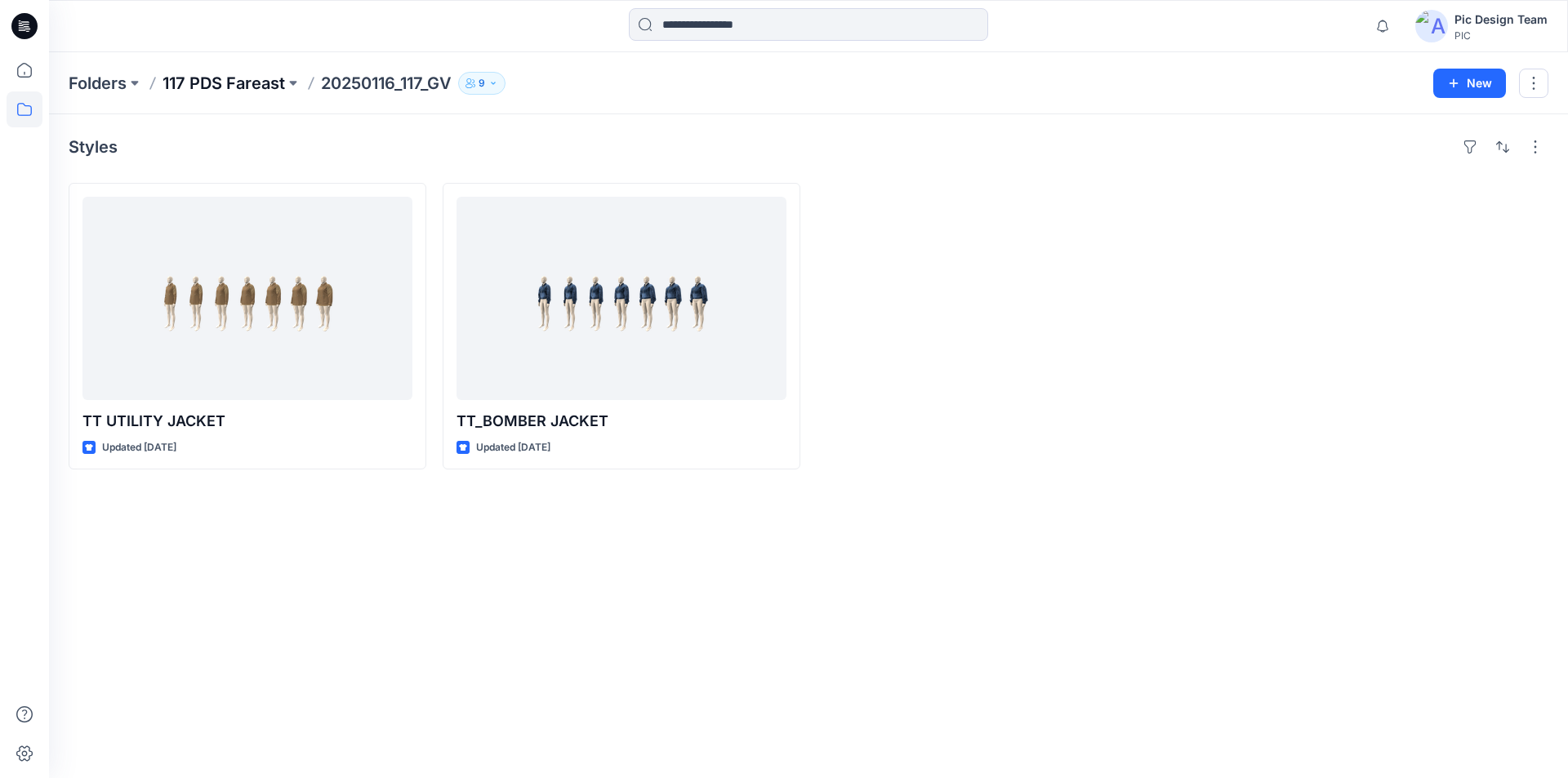
click at [268, 85] on p "117 PDS Fareast" at bounding box center [223, 83] width 123 height 23
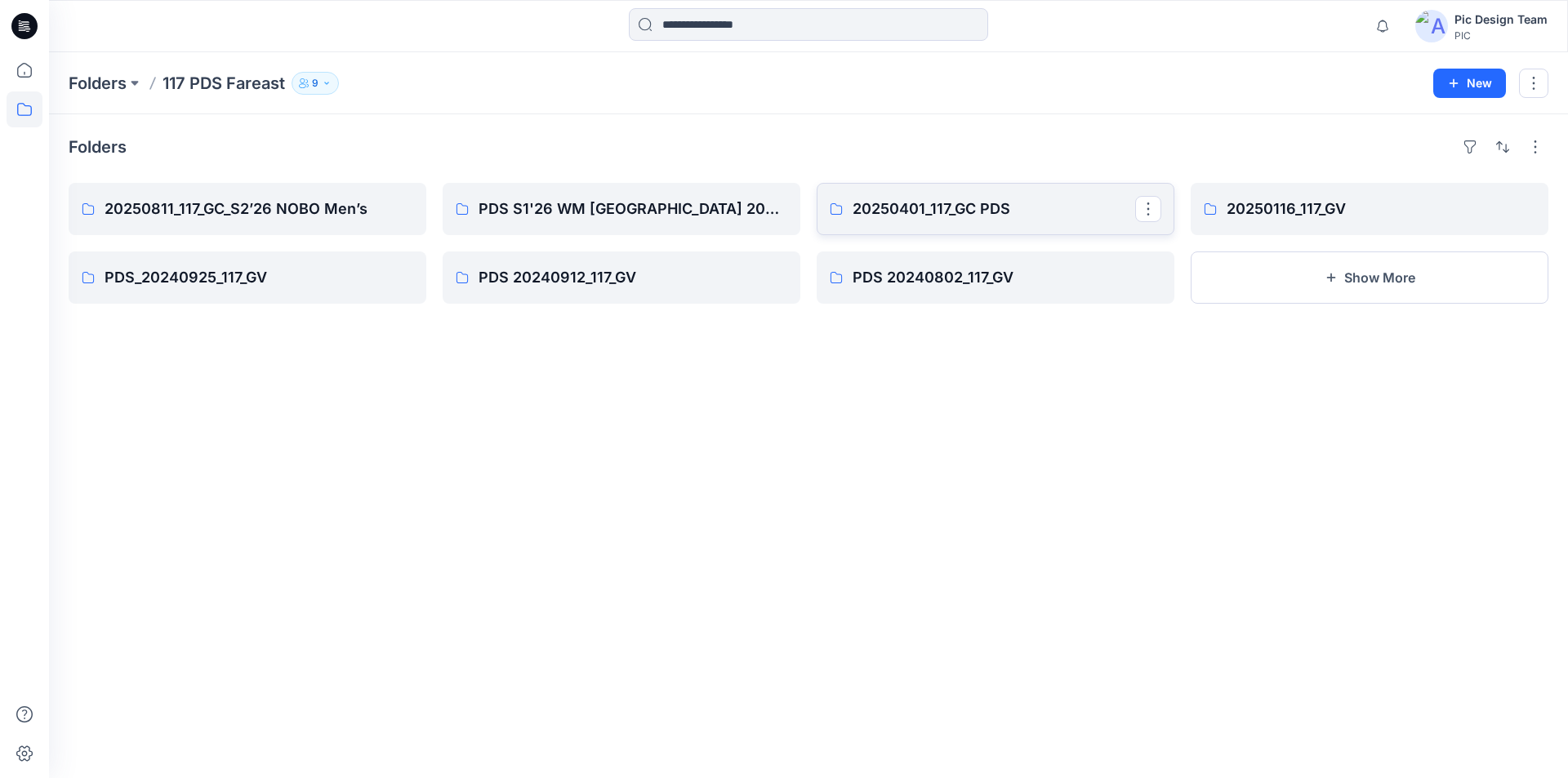
click at [1015, 222] on link "20250401_117_GC PDS" at bounding box center [996, 210] width 358 height 53
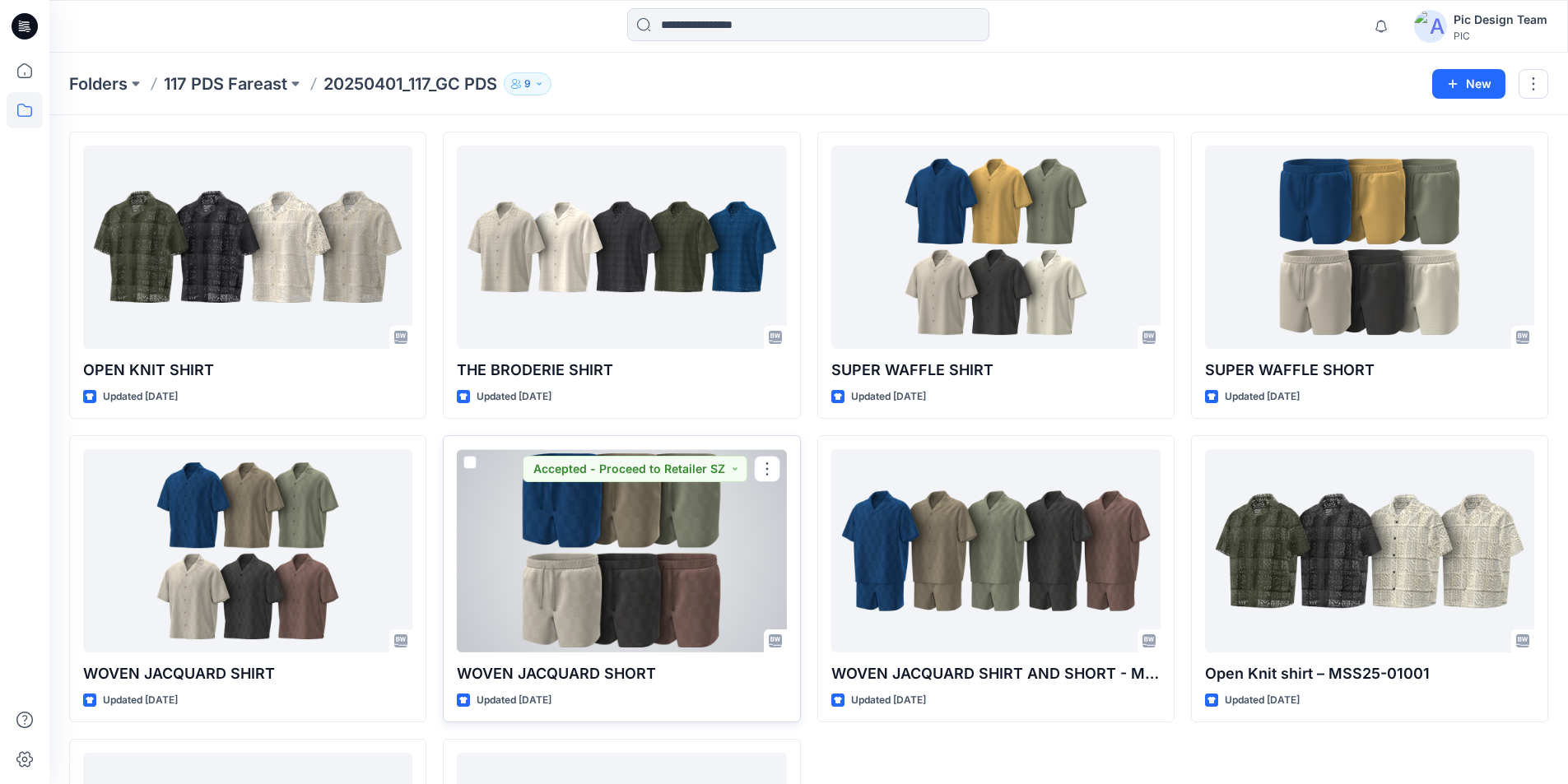
scroll to position [82, 0]
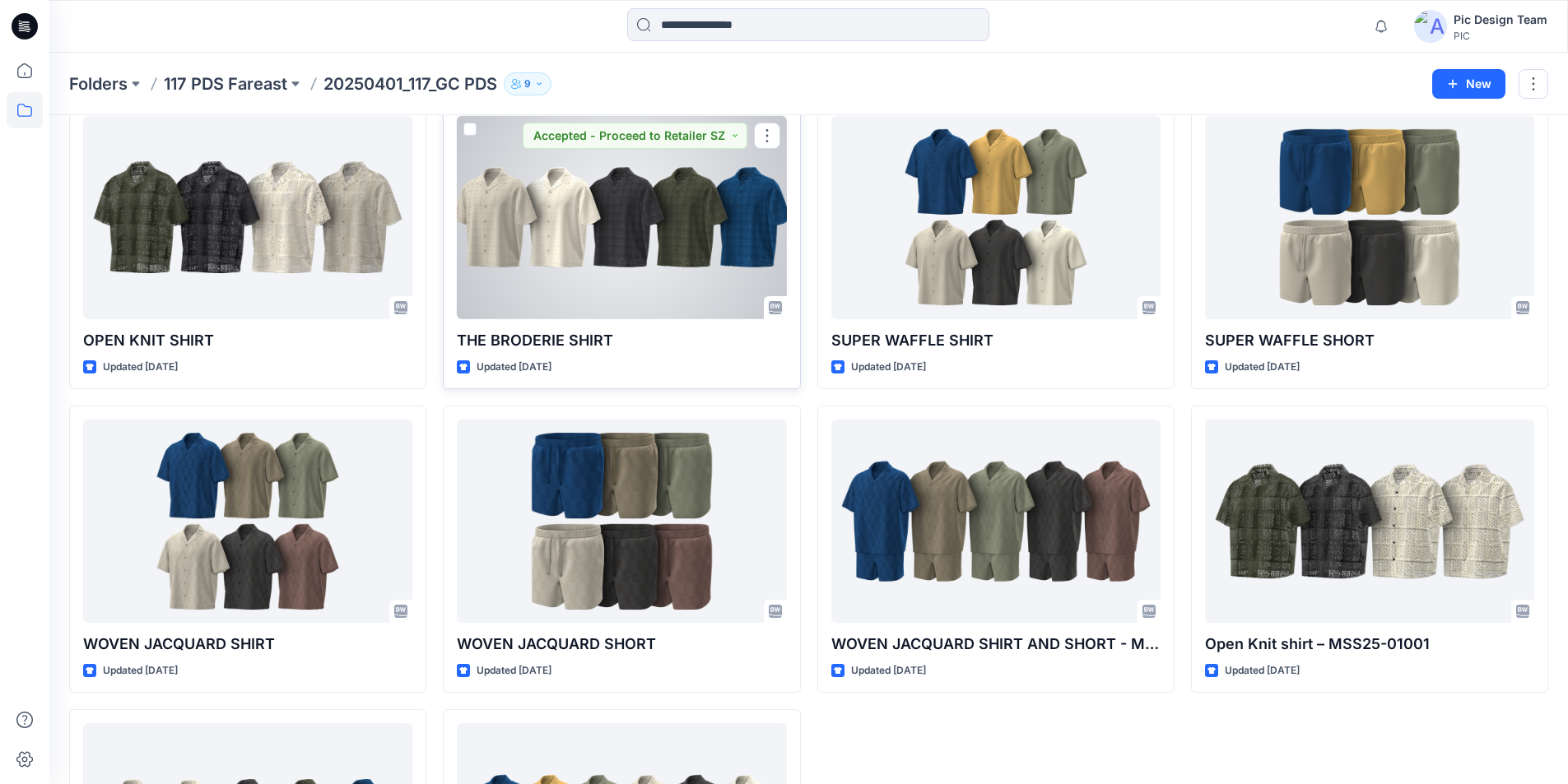
click at [567, 299] on div at bounding box center [621, 218] width 329 height 203
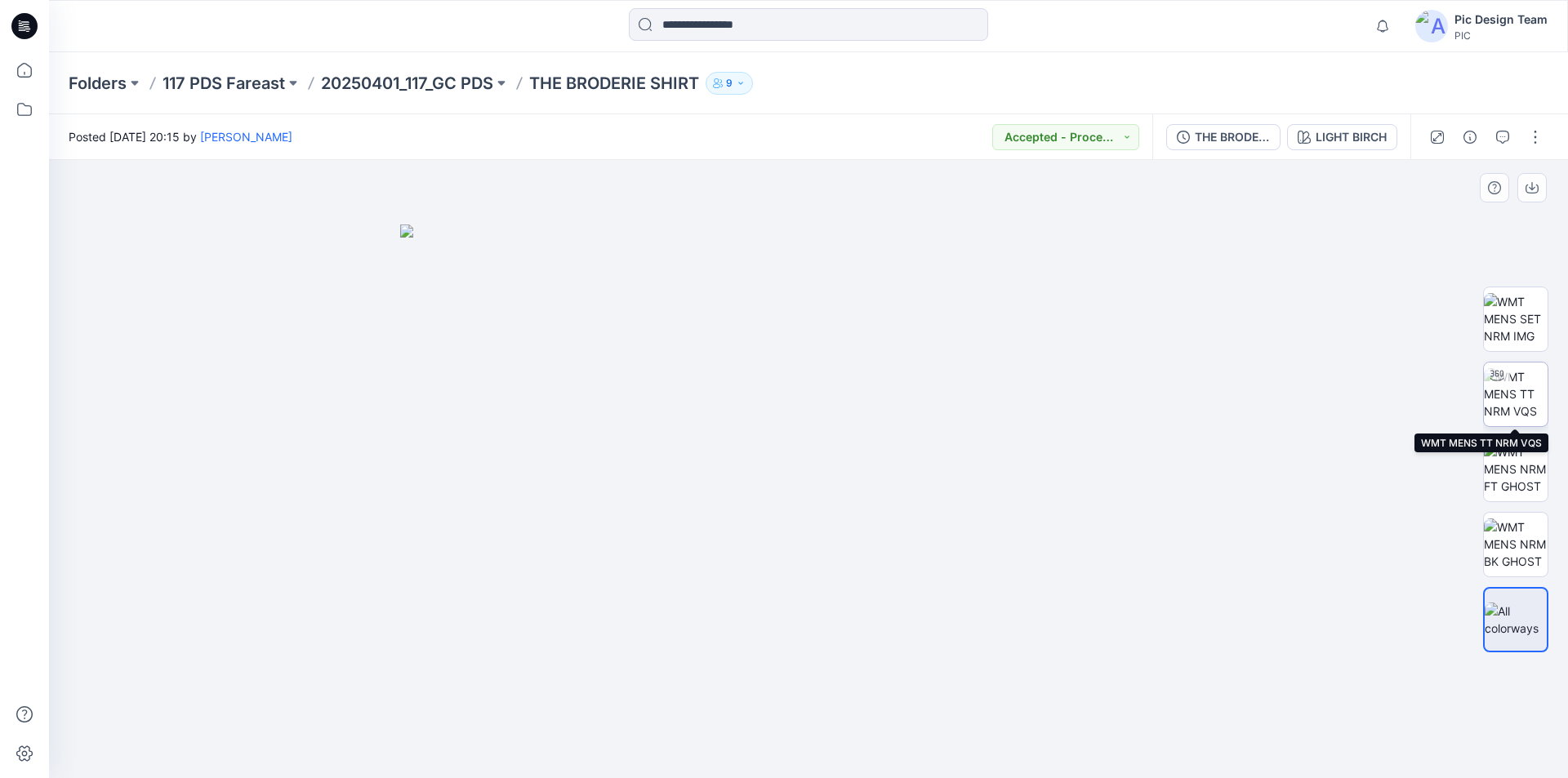
click at [1524, 407] on img at bounding box center [1516, 394] width 64 height 52
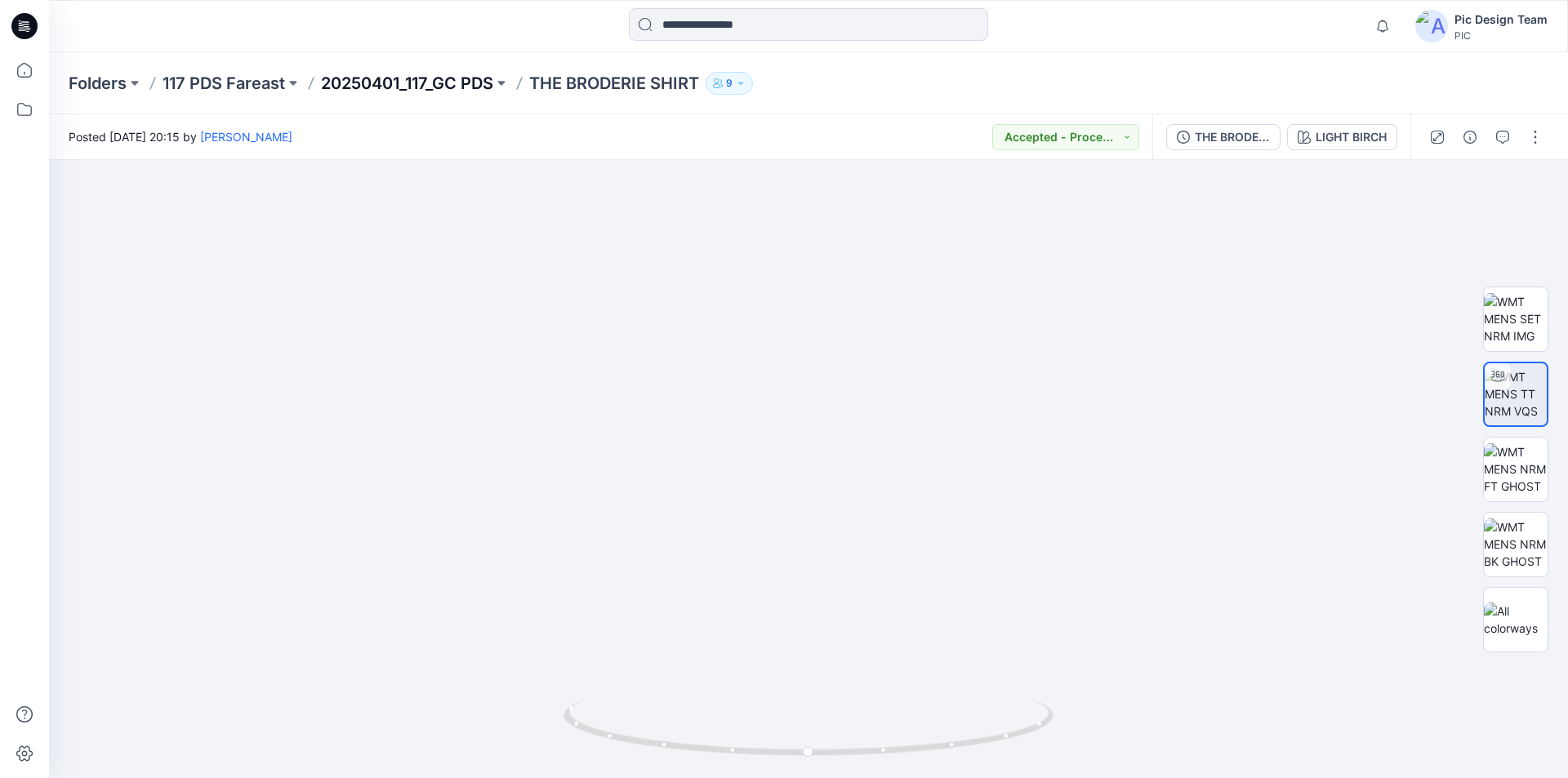
click at [409, 86] on p "20250401_117_GC PDS" at bounding box center [408, 83] width 173 height 23
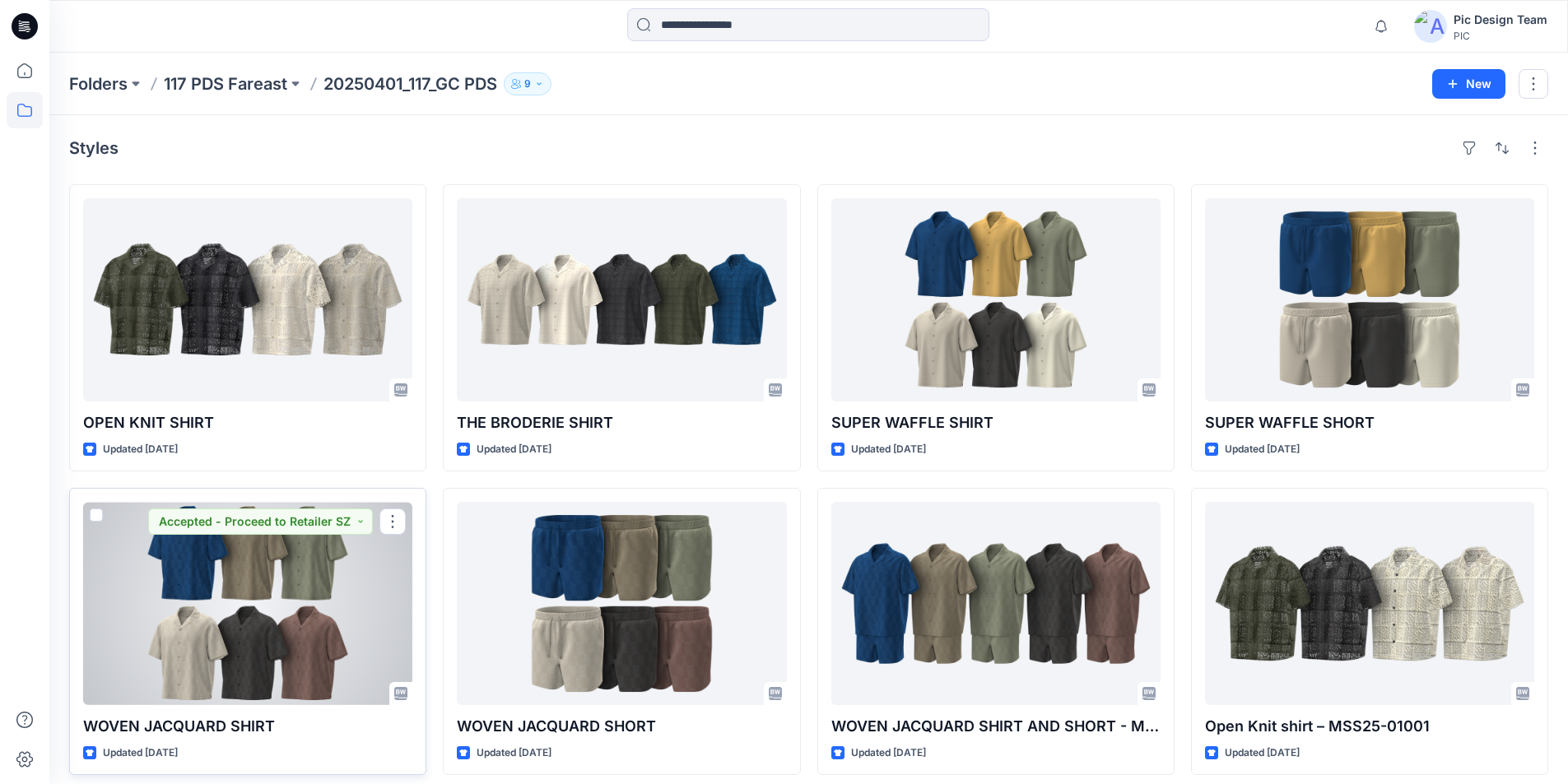
click at [266, 606] on div at bounding box center [248, 604] width 329 height 203
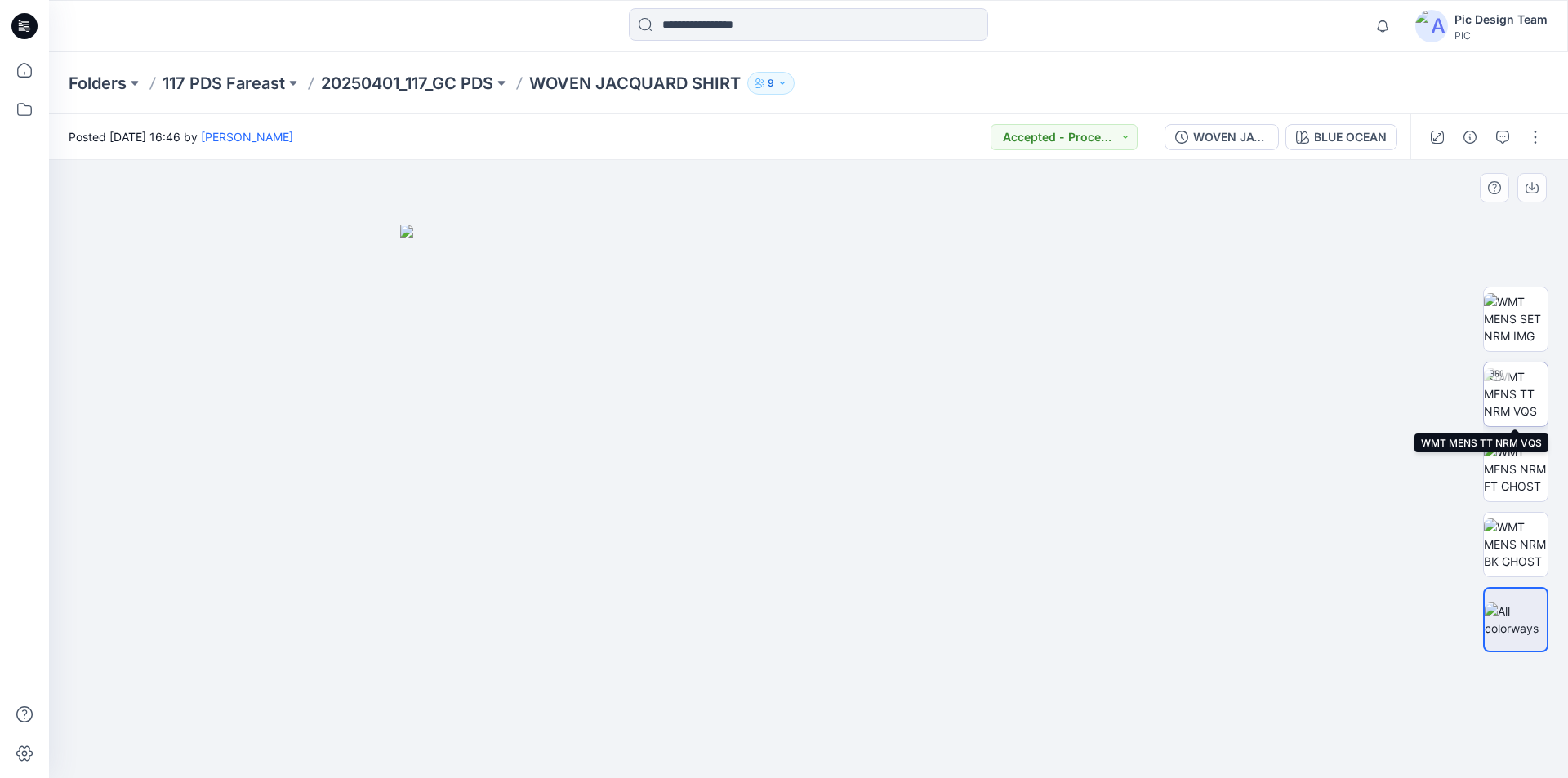
click at [1519, 405] on img at bounding box center [1516, 394] width 64 height 52
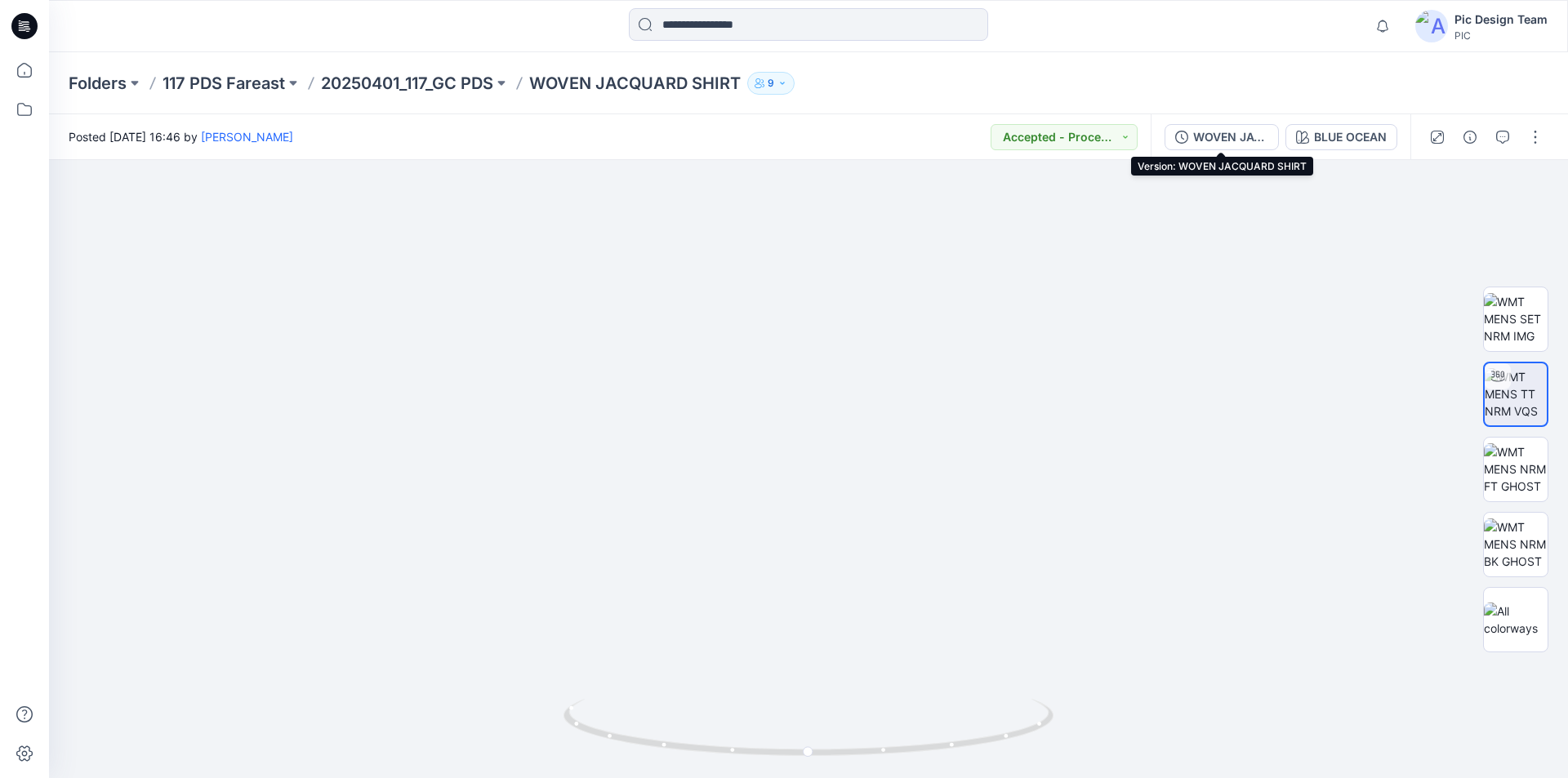
click at [1232, 141] on div "WOVEN JACQUARD SHIRT" at bounding box center [1230, 137] width 75 height 18
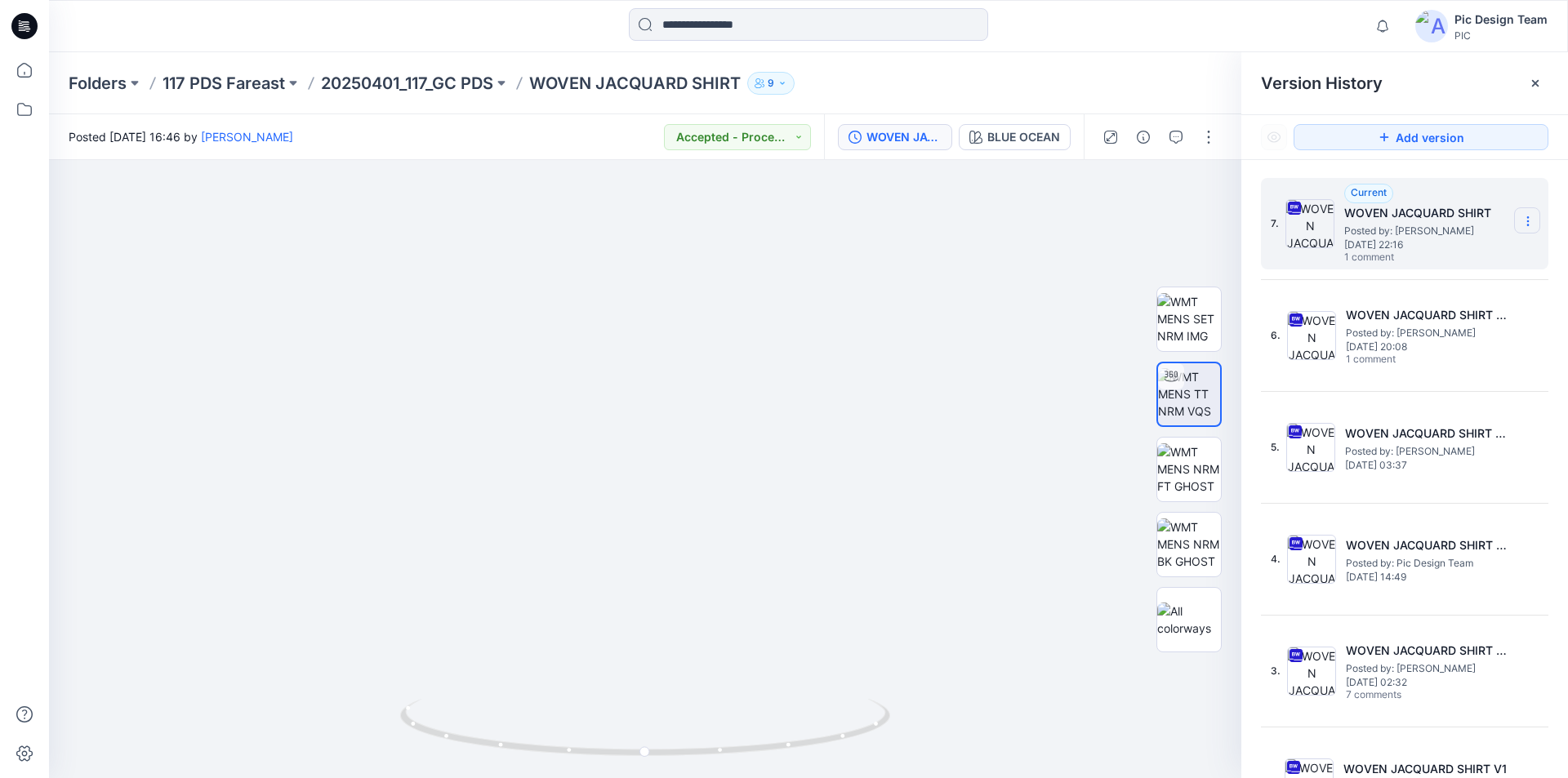
click at [1527, 222] on icon at bounding box center [1527, 222] width 1 height 1
click at [1438, 252] on span "Download Source BW File" at bounding box center [1445, 253] width 136 height 20
click at [403, 83] on p "20250401_117_GC PDS" at bounding box center [408, 83] width 173 height 23
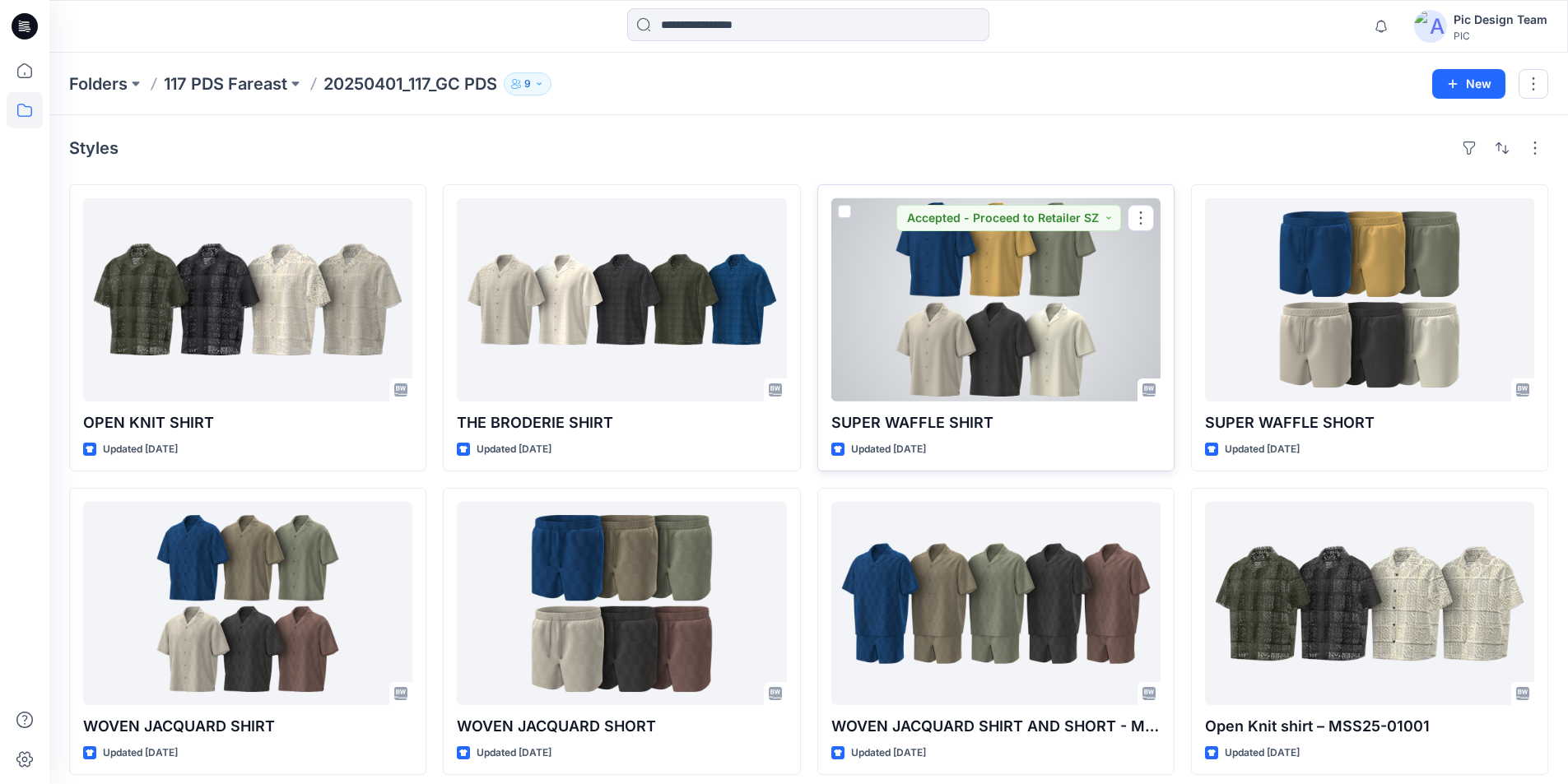
click at [933, 287] on div at bounding box center [996, 300] width 329 height 203
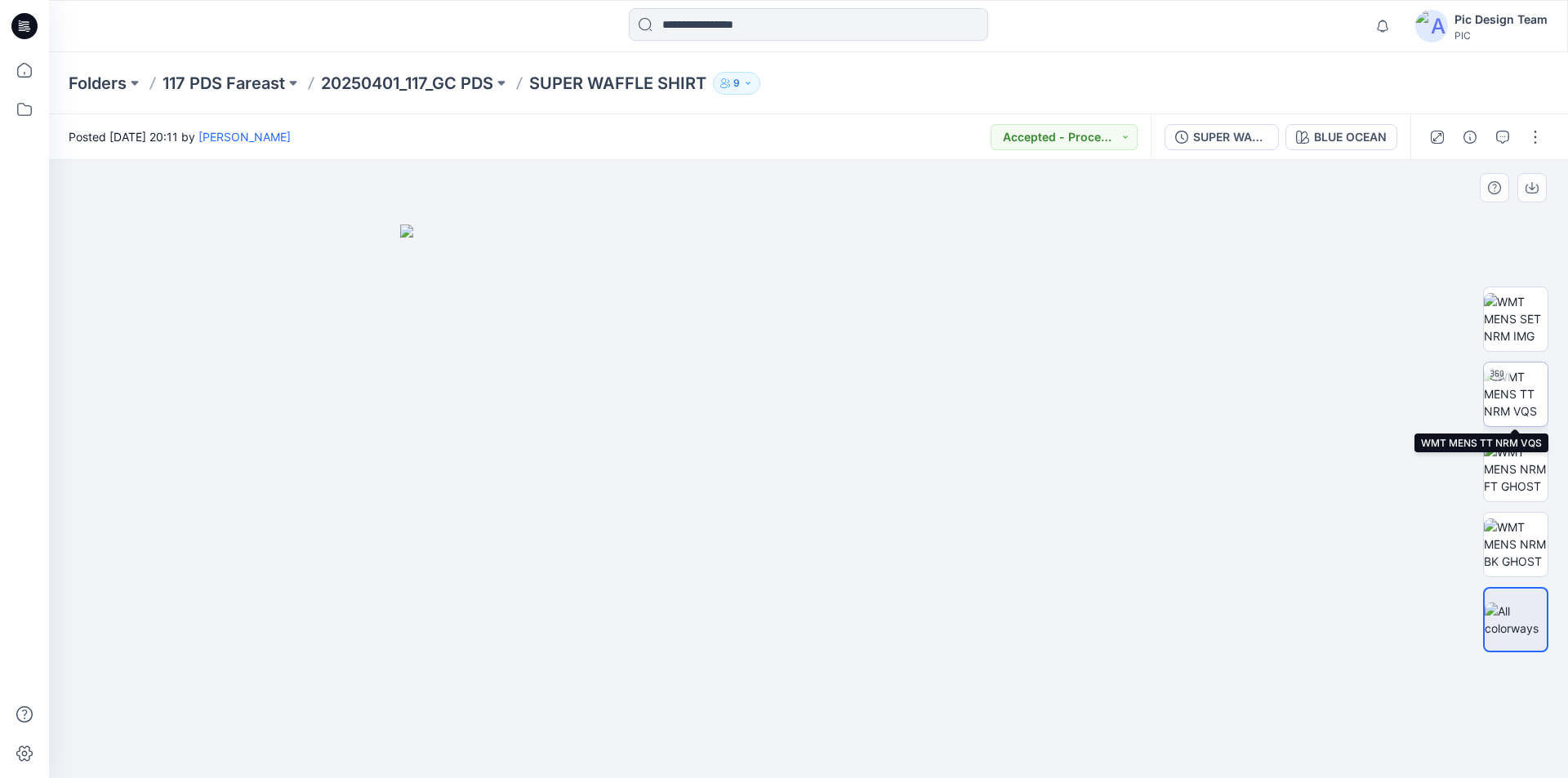
click at [1521, 400] on img at bounding box center [1516, 394] width 64 height 52
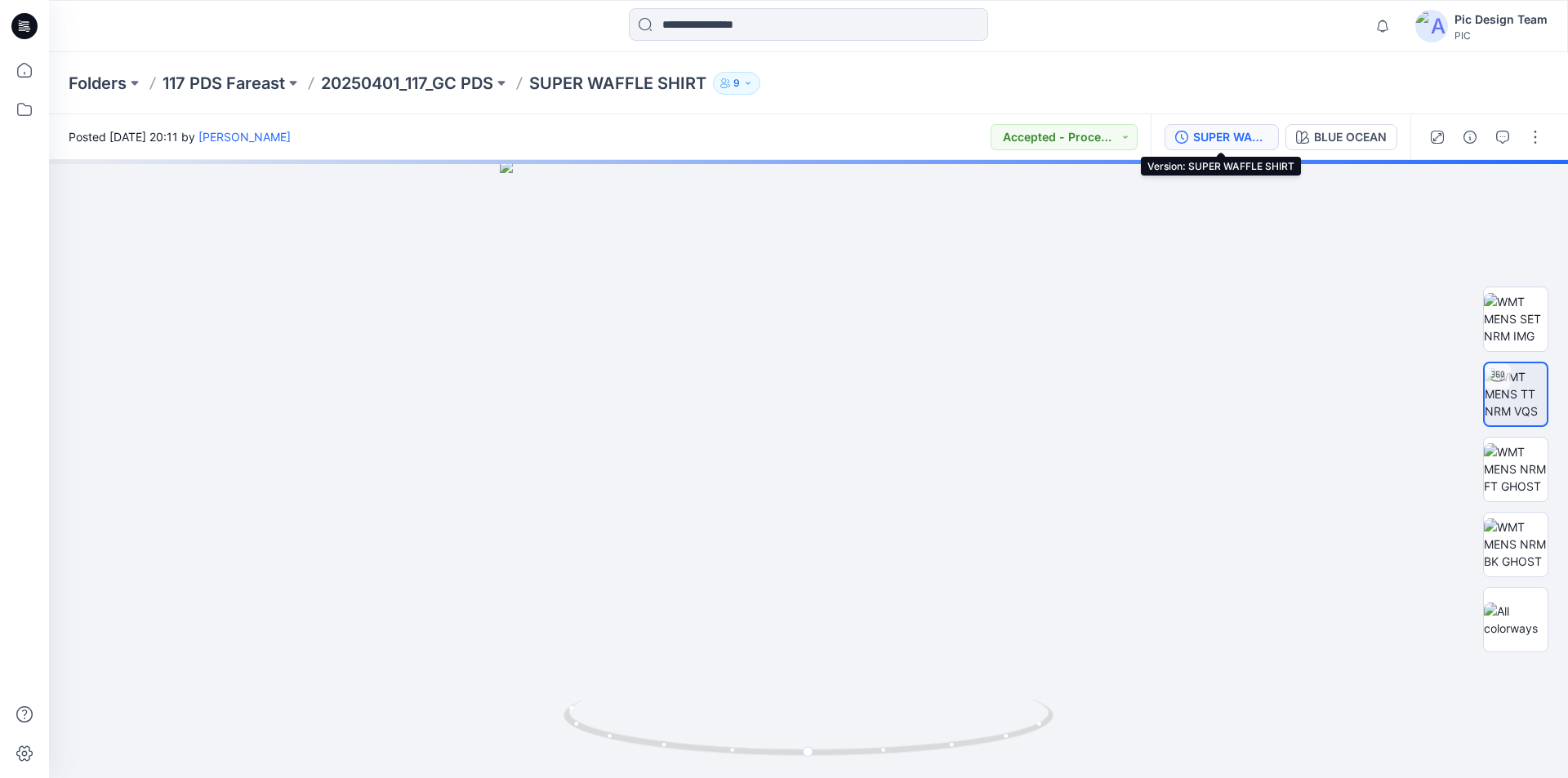
click at [1237, 134] on div "SUPER WAFFLE SHIRT" at bounding box center [1230, 137] width 75 height 18
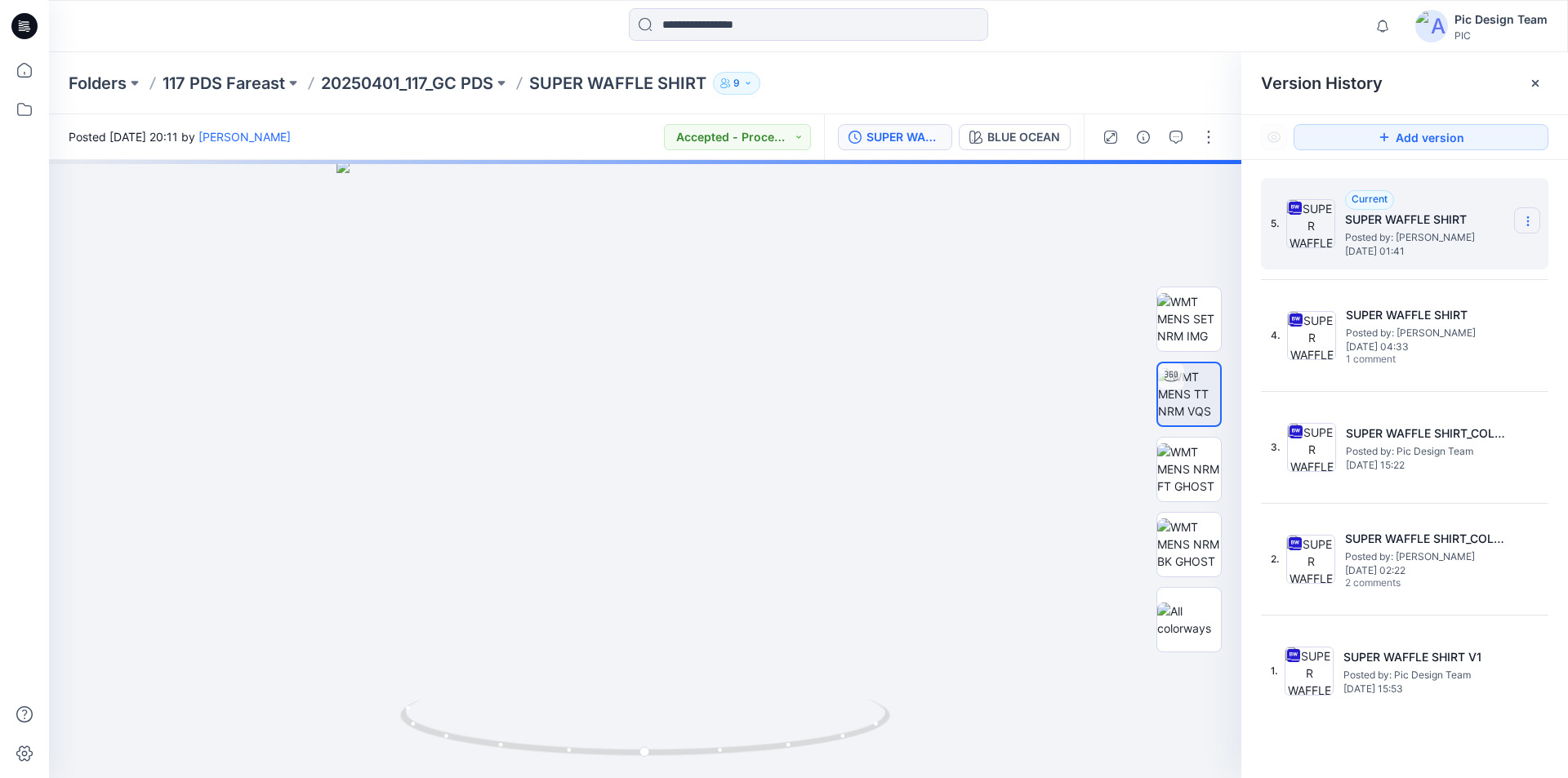
click at [1524, 220] on icon at bounding box center [1528, 222] width 13 height 13
click at [1427, 253] on span "Download Source BW File" at bounding box center [1445, 253] width 136 height 20
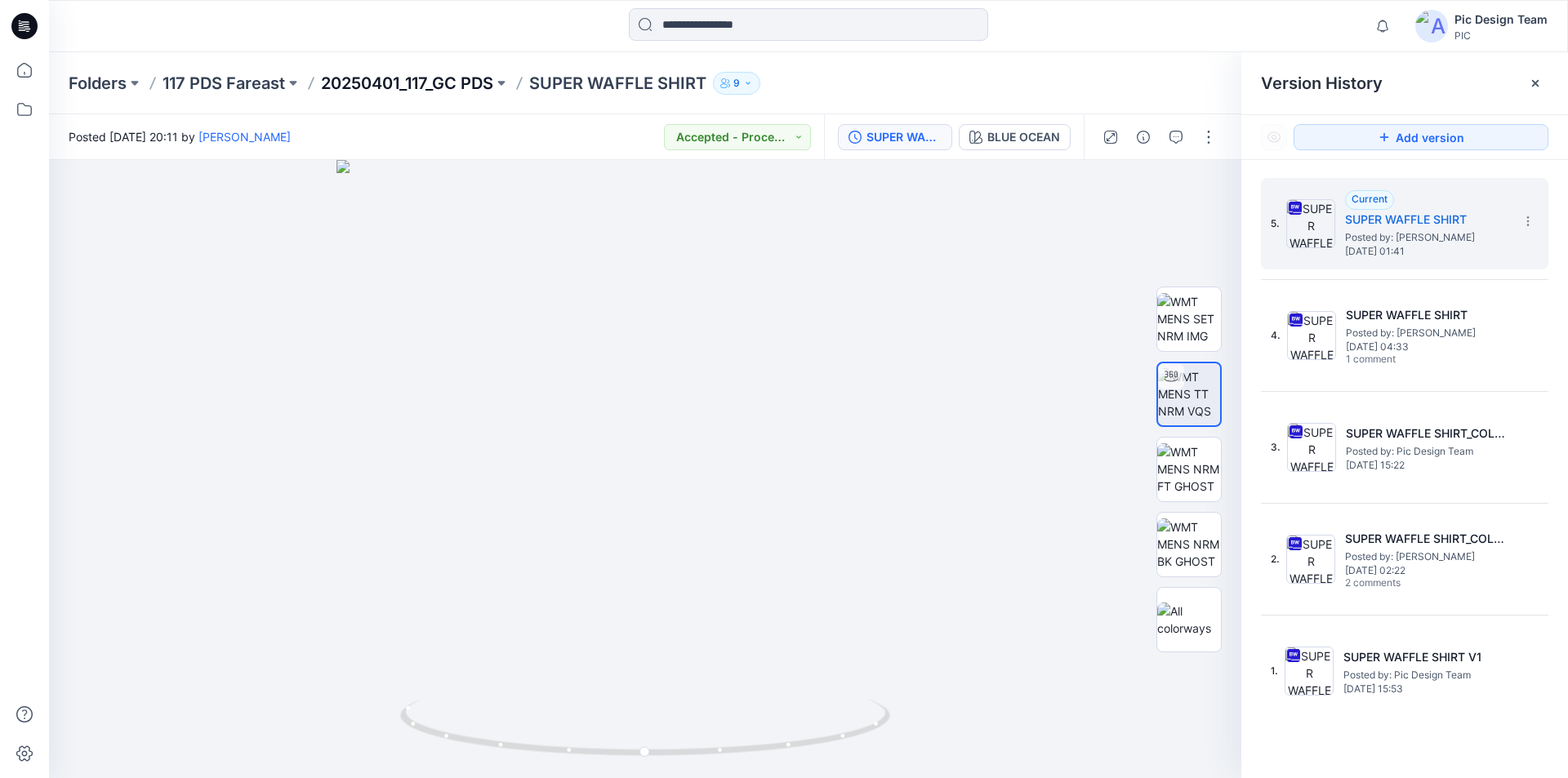
click at [380, 85] on p "20250401_117_GC PDS" at bounding box center [408, 83] width 173 height 23
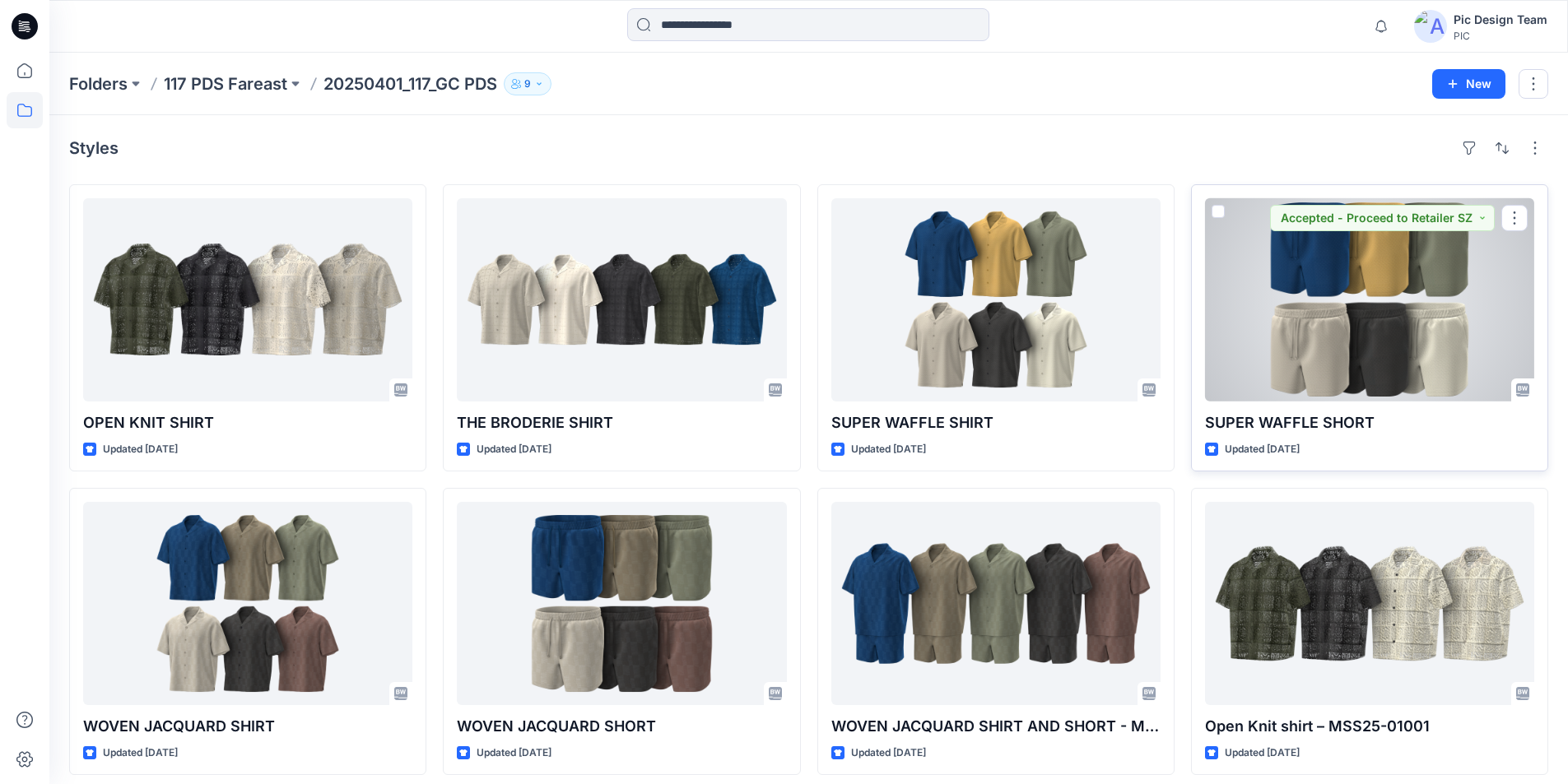
click at [1346, 332] on div at bounding box center [1369, 300] width 329 height 203
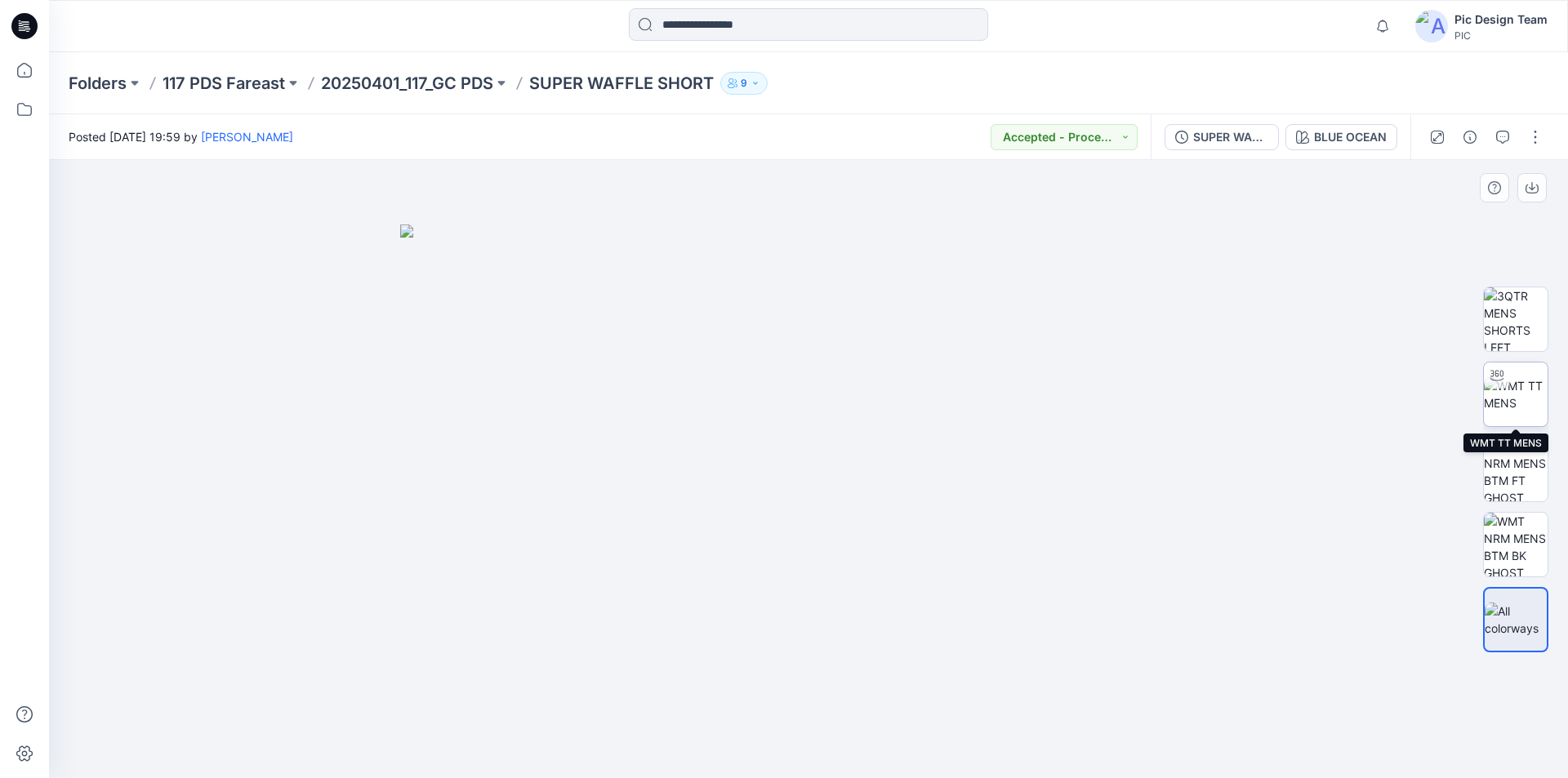
click at [1527, 392] on img at bounding box center [1516, 395] width 64 height 34
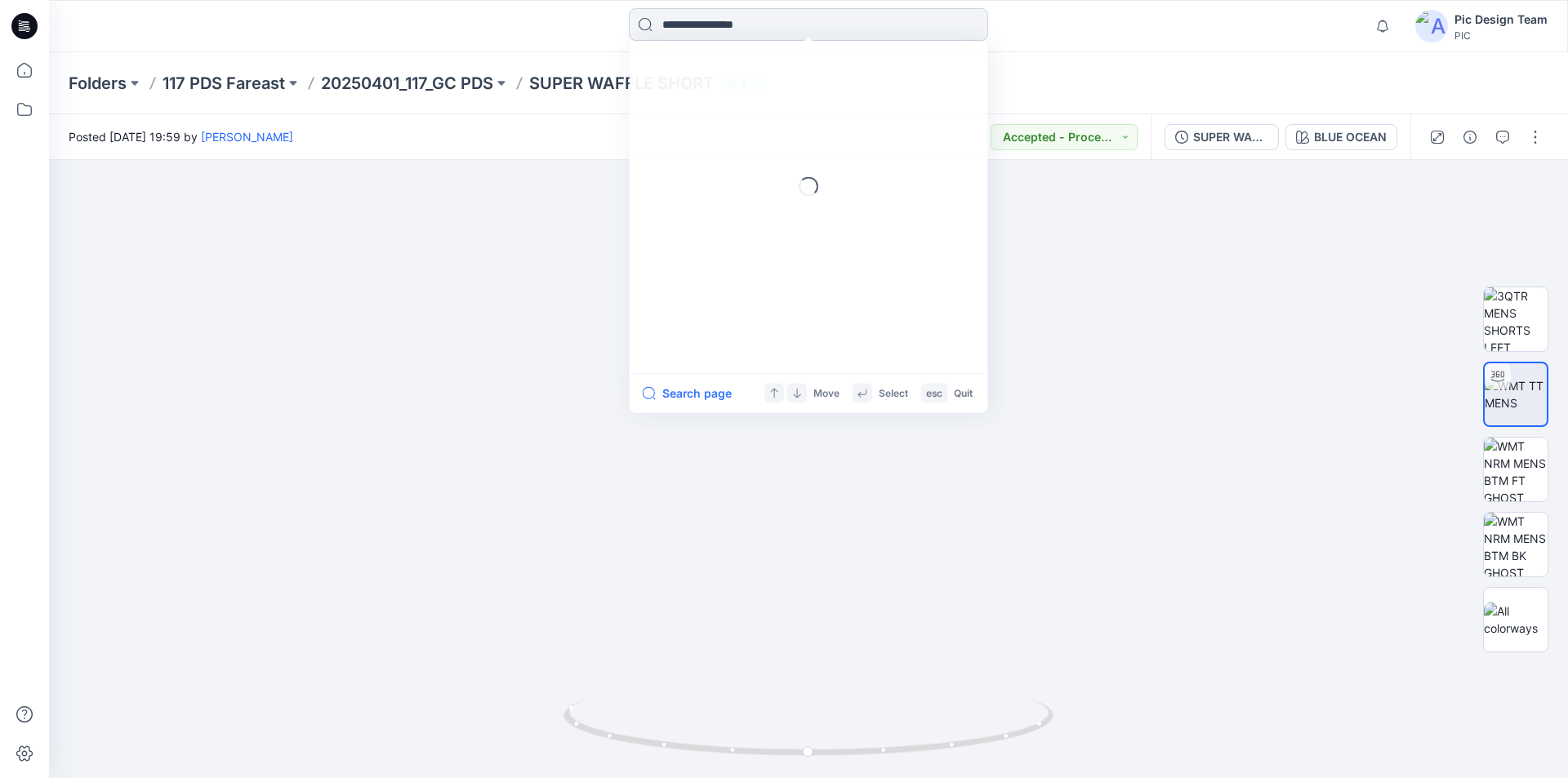
click at [684, 19] on input at bounding box center [809, 25] width 360 height 33
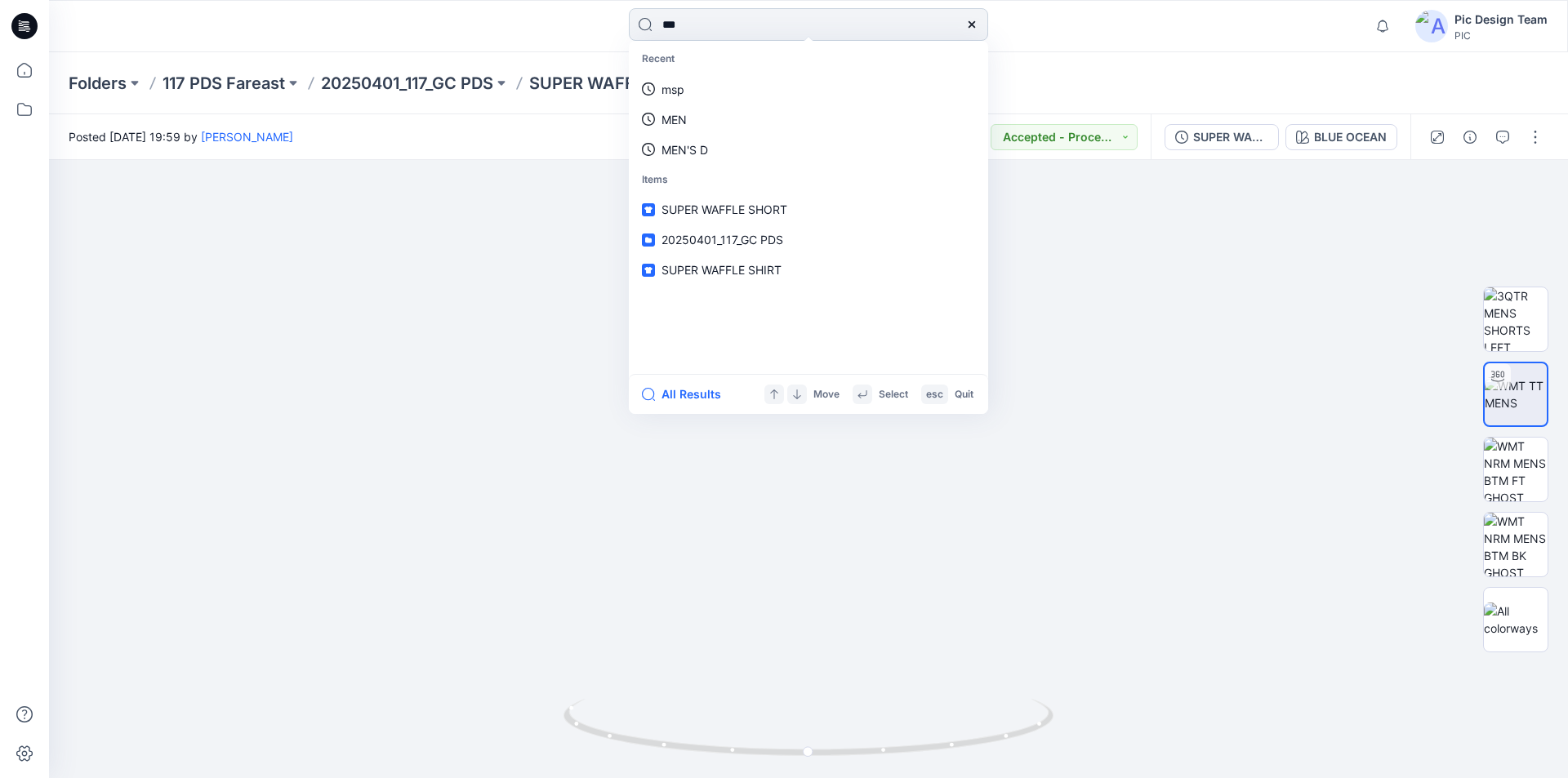
type input "****"
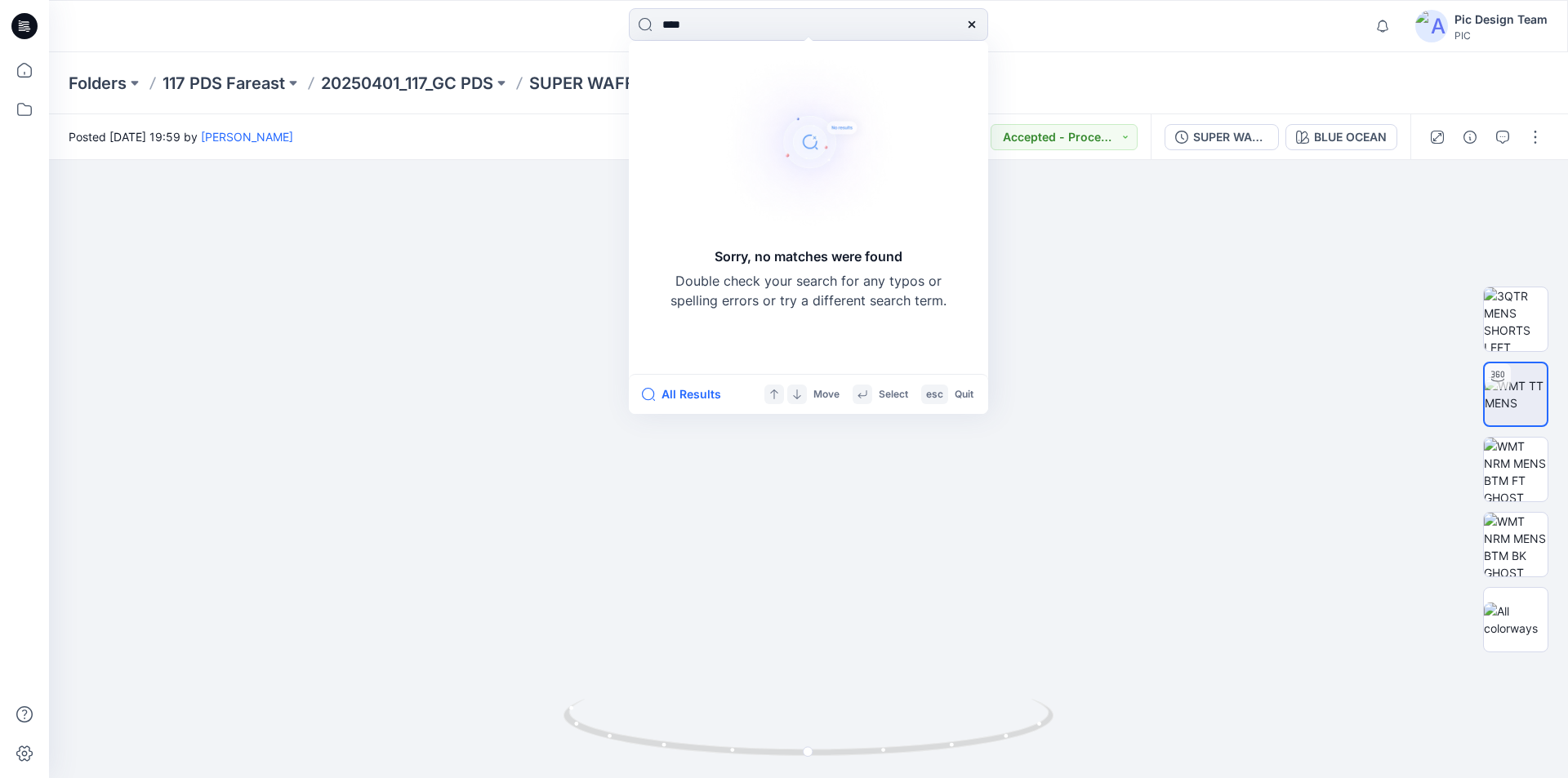
drag, startPoint x: 694, startPoint y: 19, endPoint x: 611, endPoint y: 30, distance: 83.7
click at [611, 30] on div "**** Sorry, no matches were found Double check your search for any typos or spe…" at bounding box center [808, 26] width 760 height 36
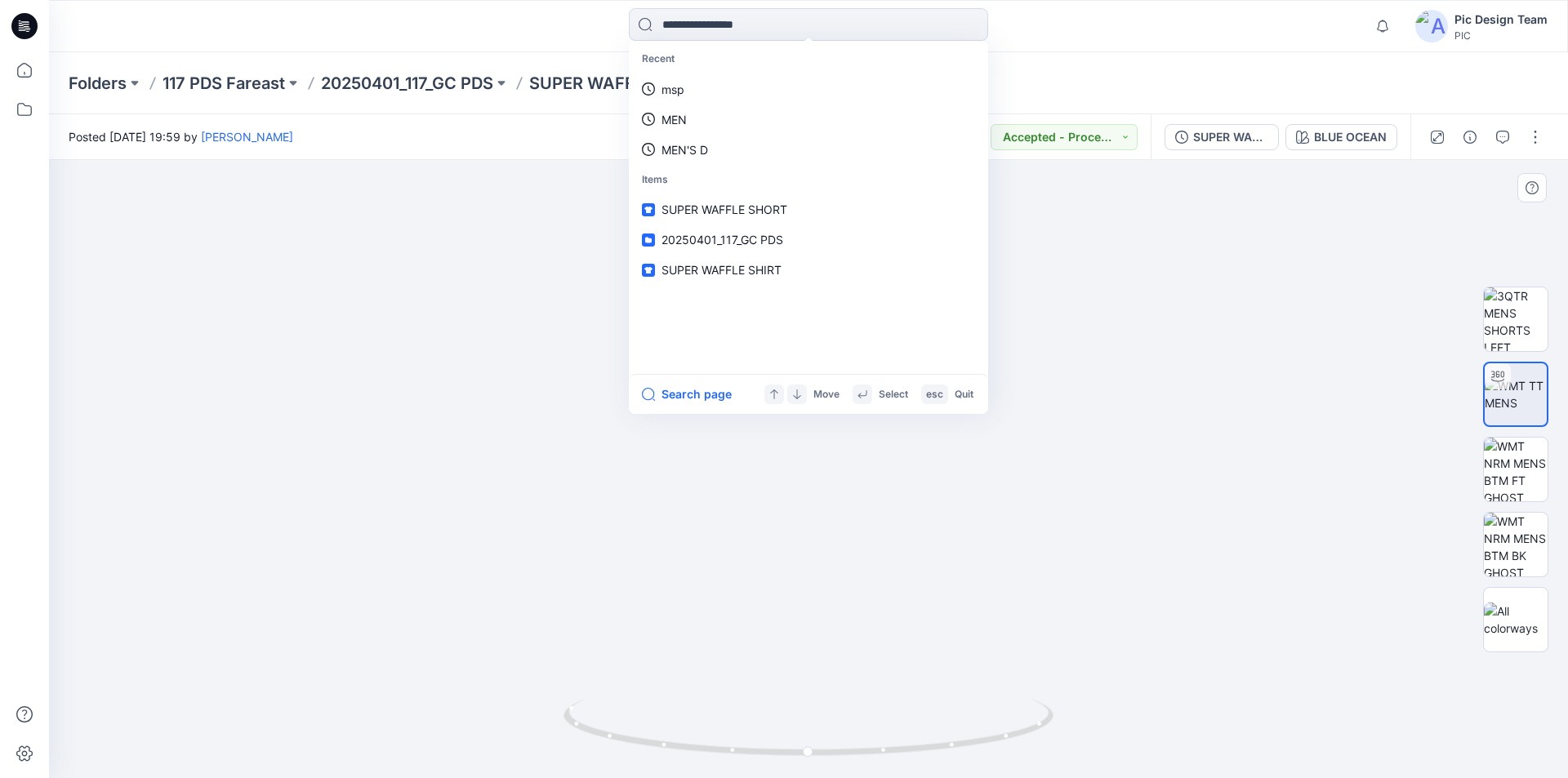
drag, startPoint x: 601, startPoint y: 421, endPoint x: 541, endPoint y: 416, distance: 60.2
click at [581, 421] on img at bounding box center [808, 290] width 1334 height 976
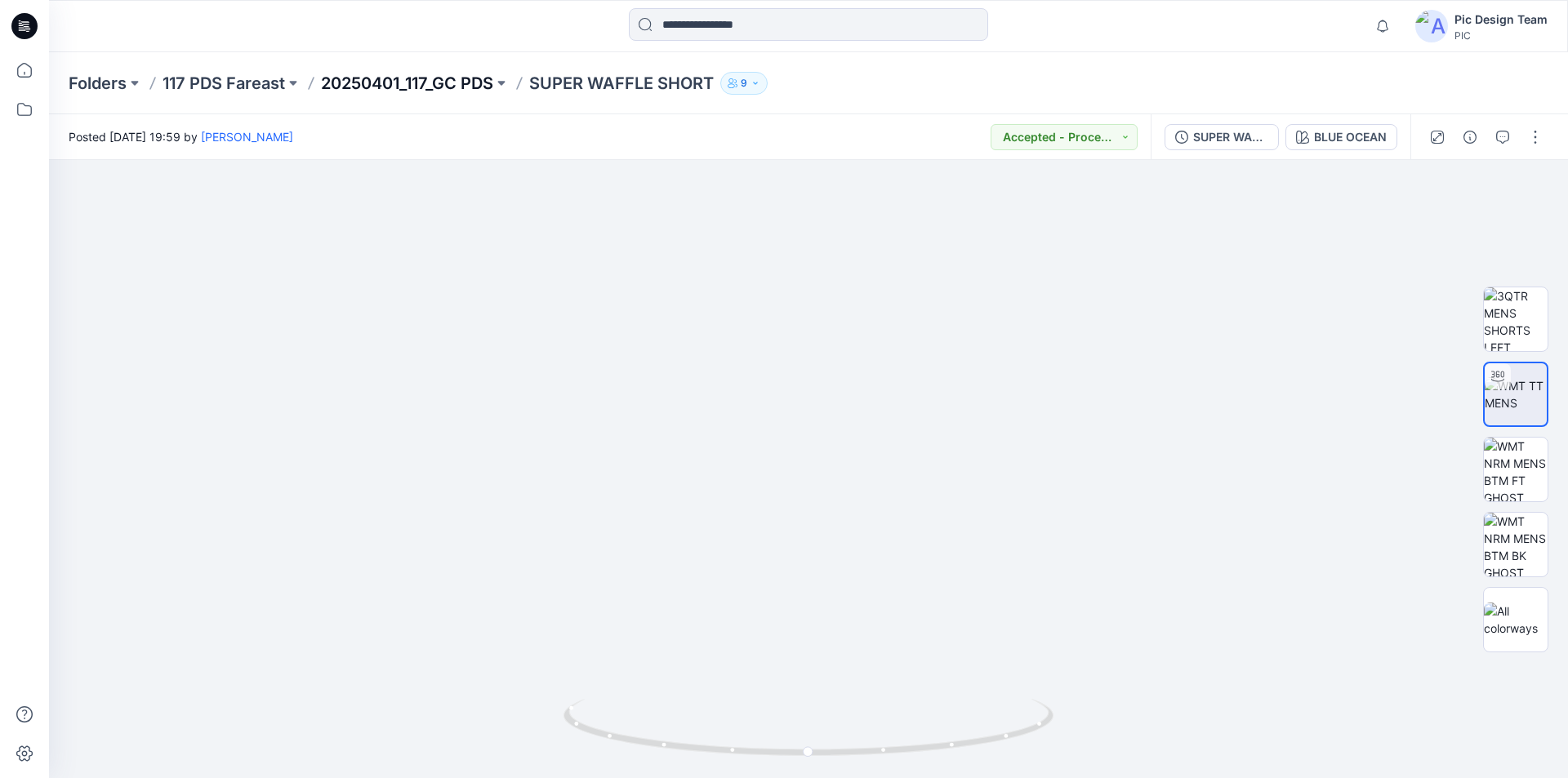
click at [410, 85] on p "20250401_117_GC PDS" at bounding box center [408, 83] width 173 height 23
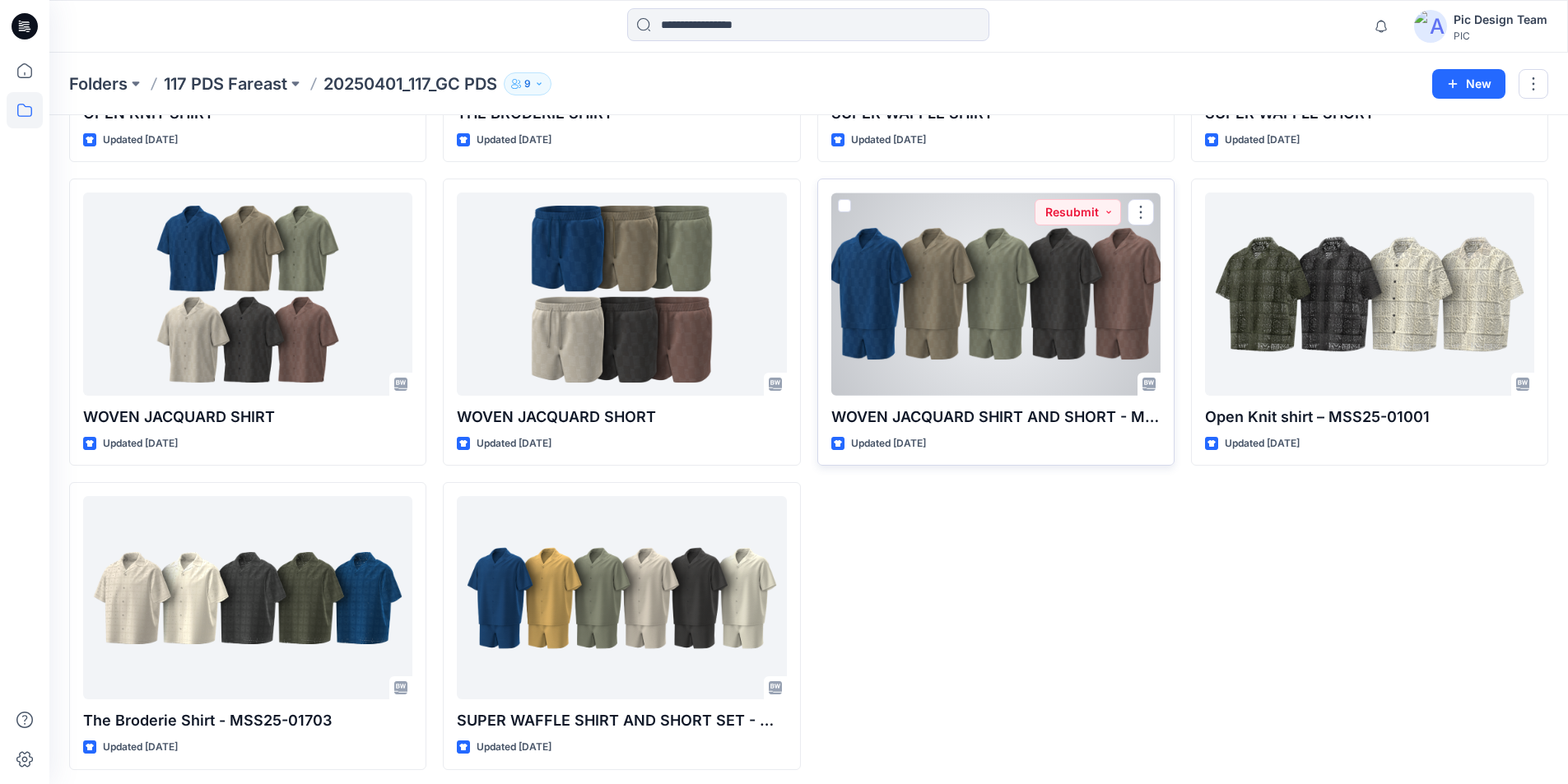
scroll to position [316, 0]
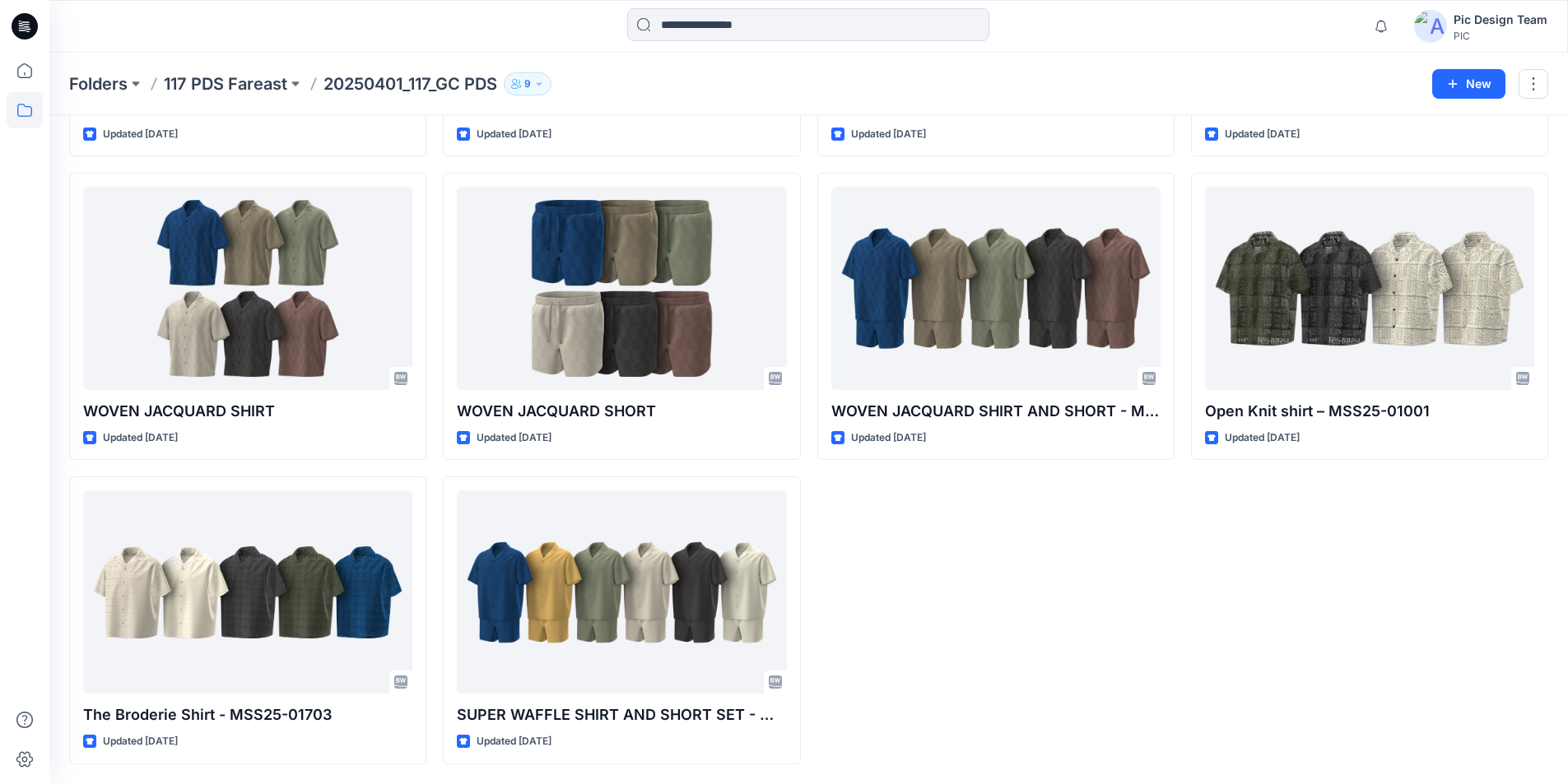
click at [1176, 667] on div "OPEN KNIT SHIRT Updated 3 months ago WOVEN JACQUARD SHIRT Updated 3 months ago …" at bounding box center [809, 317] width 1479 height 896
drag, startPoint x: 1266, startPoint y: 668, endPoint x: 1251, endPoint y: 660, distance: 17.0
click at [1263, 668] on div "SUPER WAFFLE SHORT Updated 3 months ago Open Knit shirt – MSS25-01001 Updated 4…" at bounding box center [1369, 317] width 357 height 896
click at [250, 78] on p "117 PDS Fareast" at bounding box center [225, 83] width 124 height 23
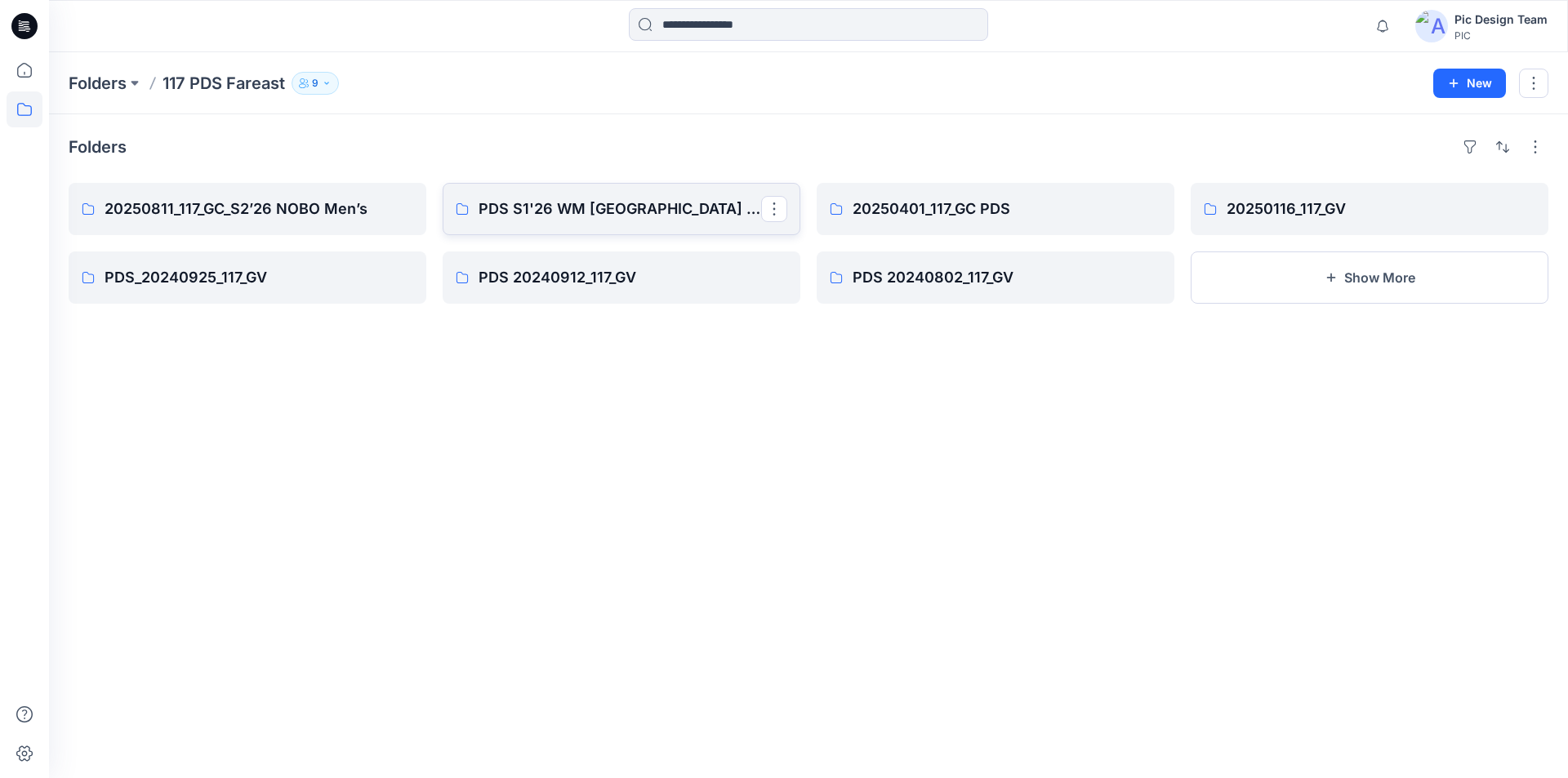
click at [598, 204] on p "PDS S1'26 WM USA 20250522_117_GC" at bounding box center [619, 209] width 282 height 23
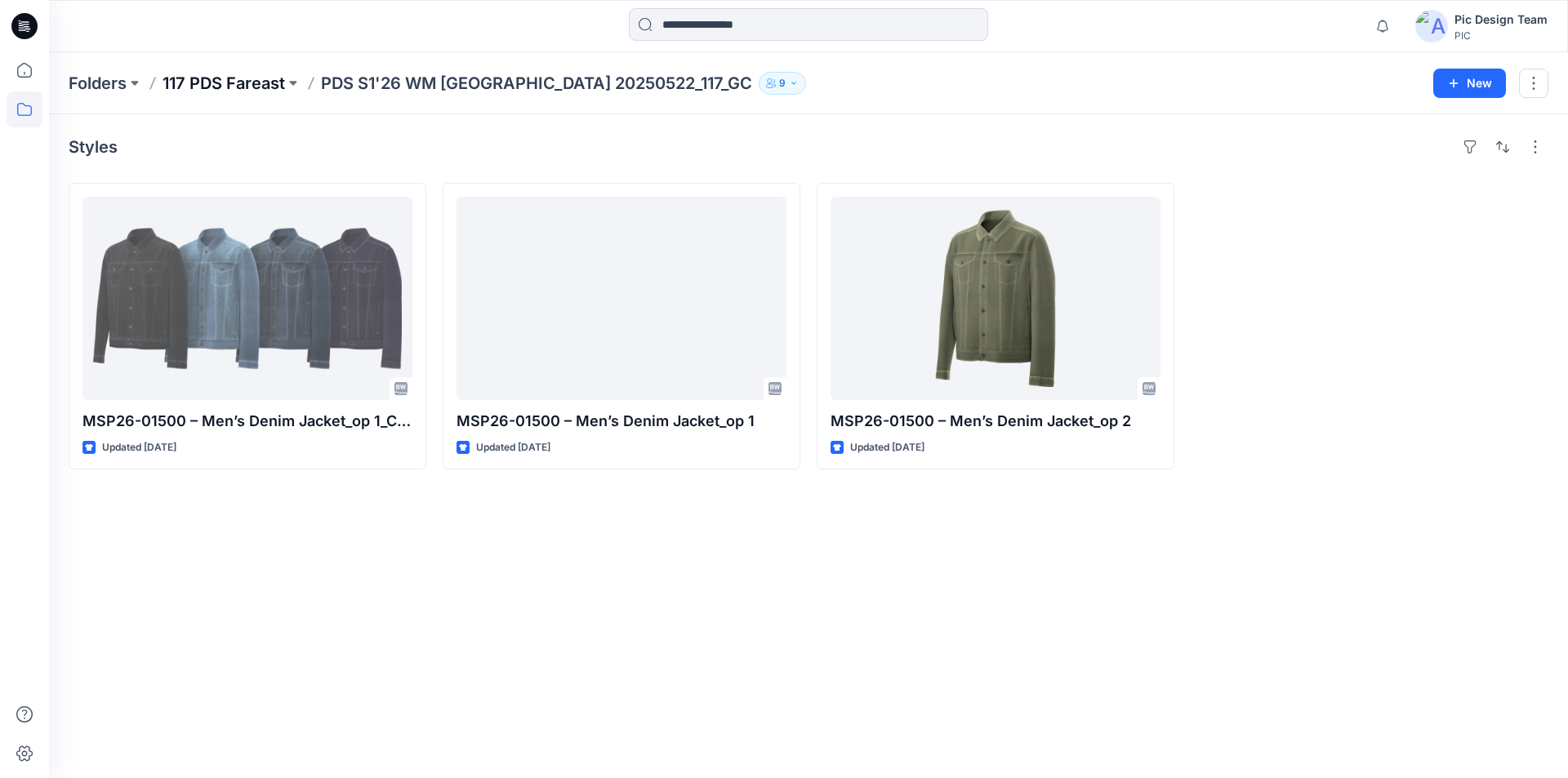
click at [247, 80] on p "117 PDS Fareast" at bounding box center [223, 83] width 123 height 23
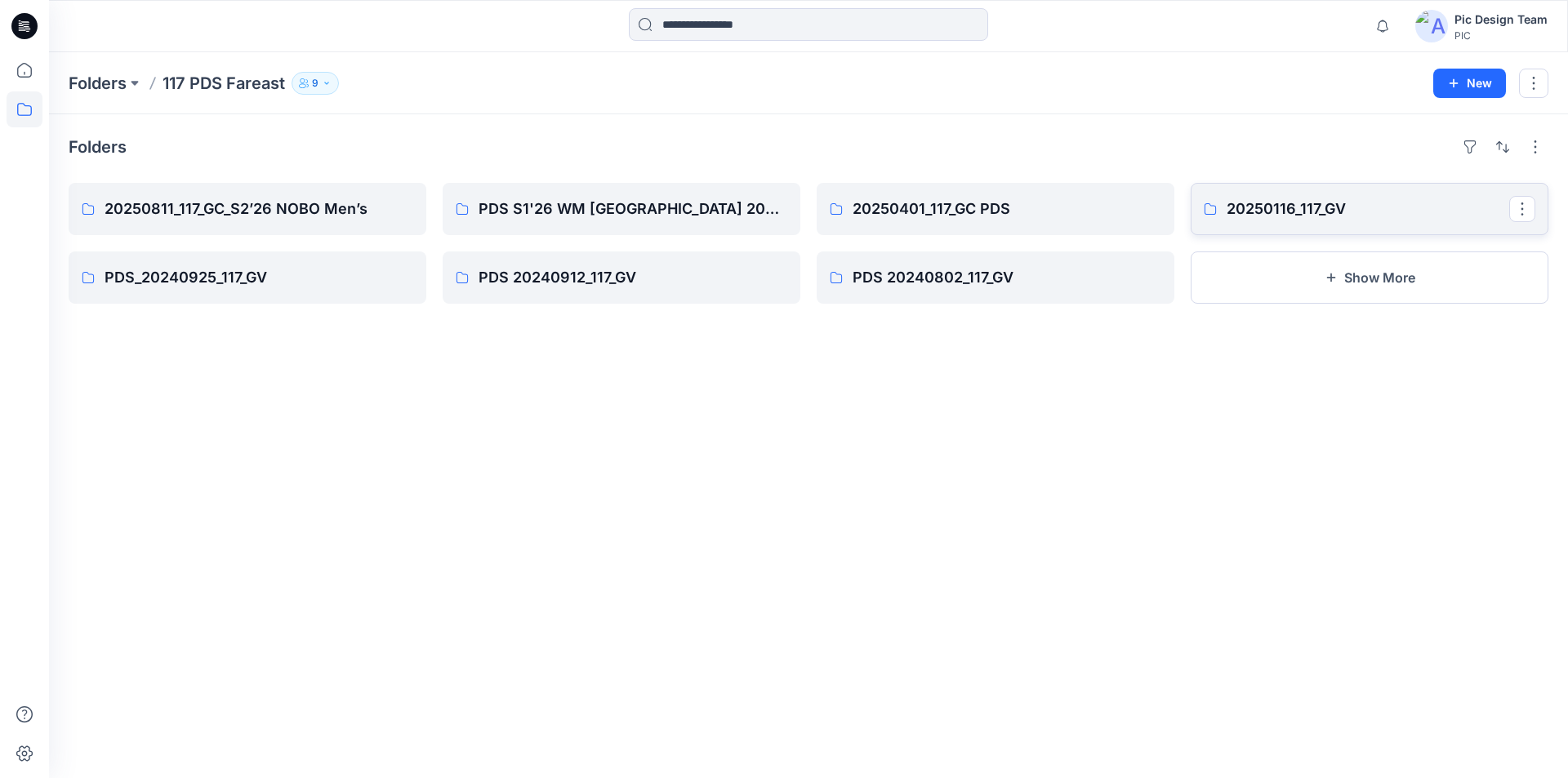
click at [1240, 212] on p "20250116_117_GV" at bounding box center [1367, 209] width 282 height 23
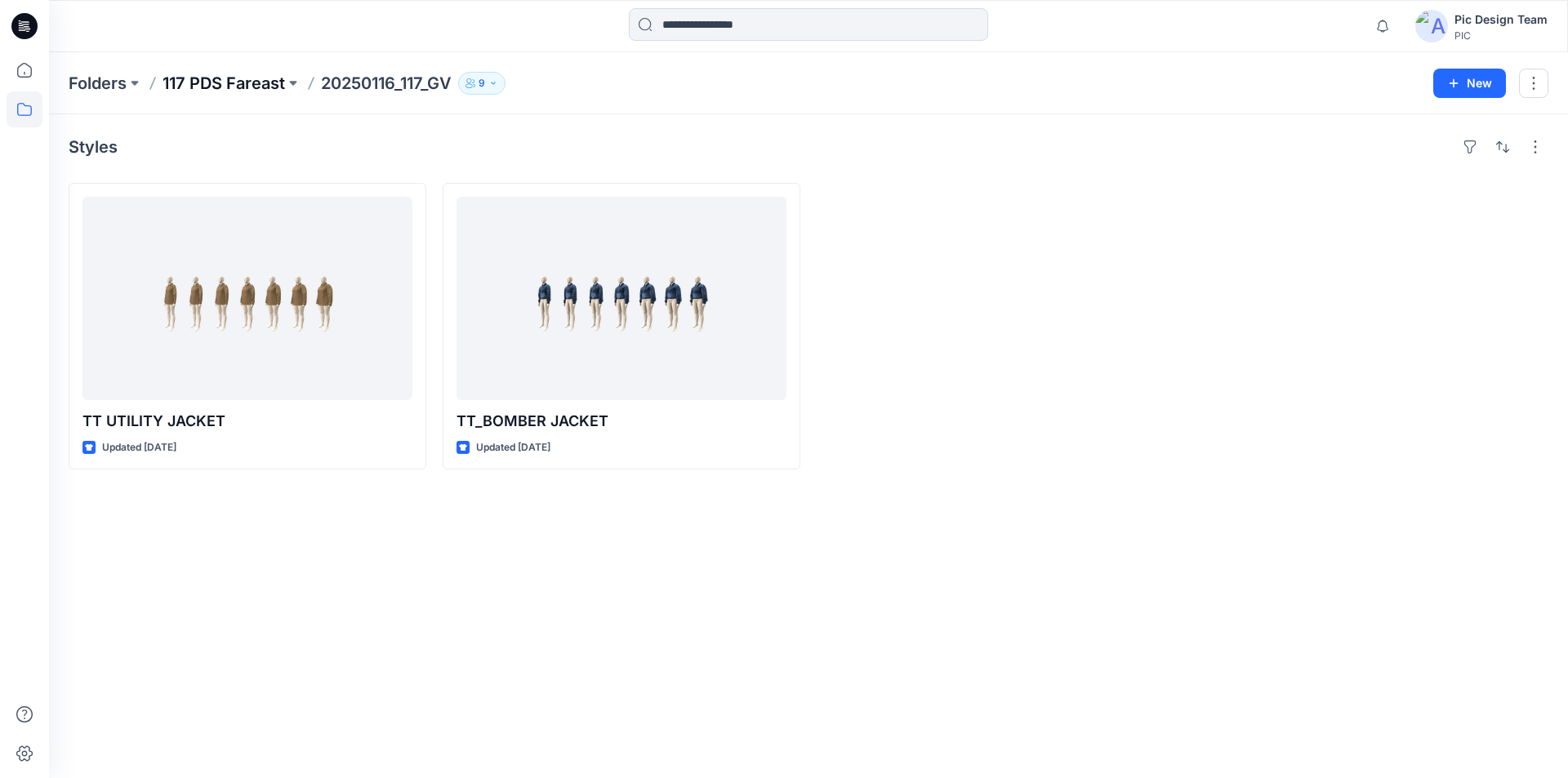
click at [251, 82] on p "117 PDS Fareast" at bounding box center [223, 83] width 123 height 23
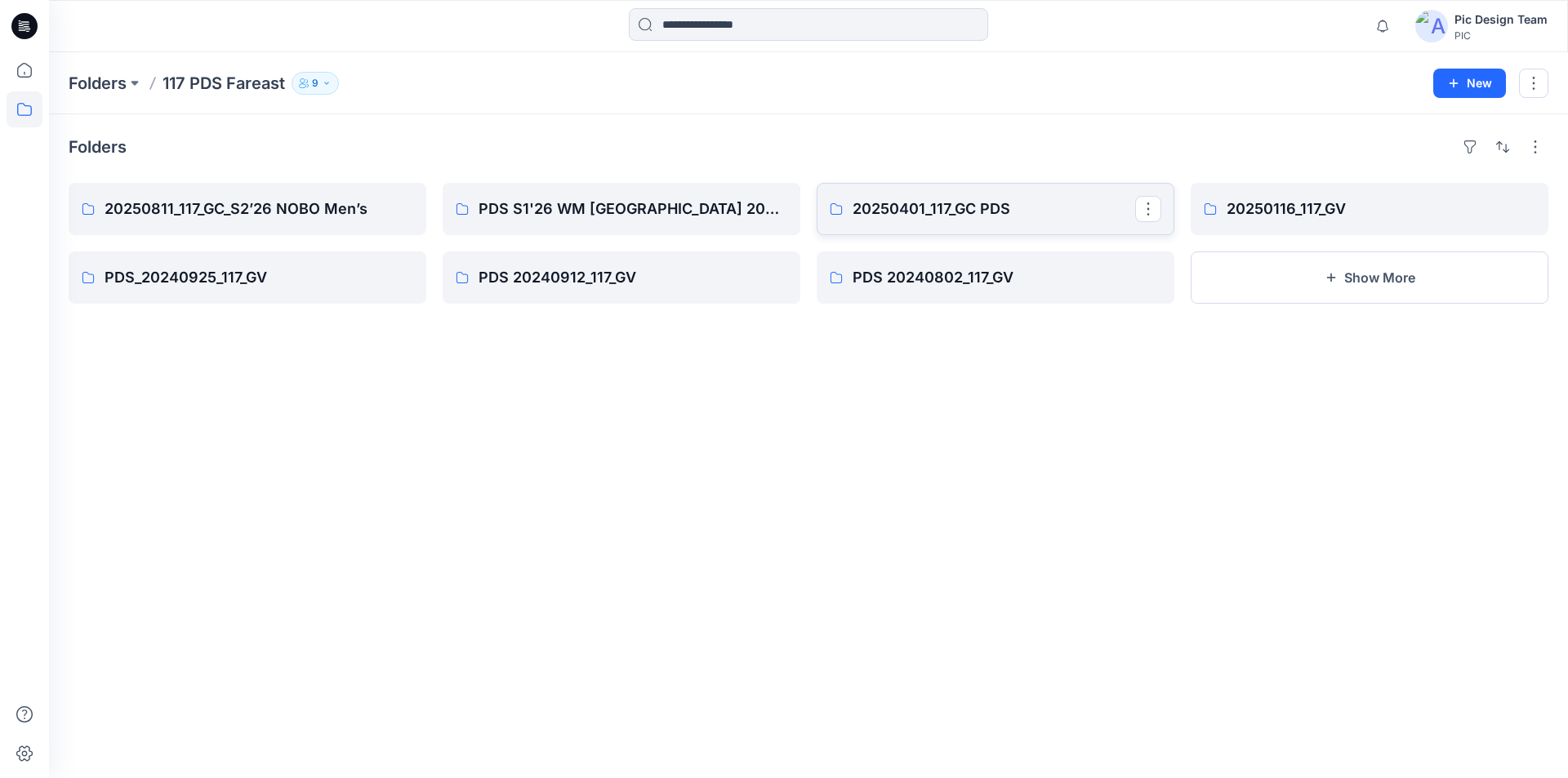
click at [885, 209] on p "20250401_117_GC PDS" at bounding box center [993, 209] width 282 height 23
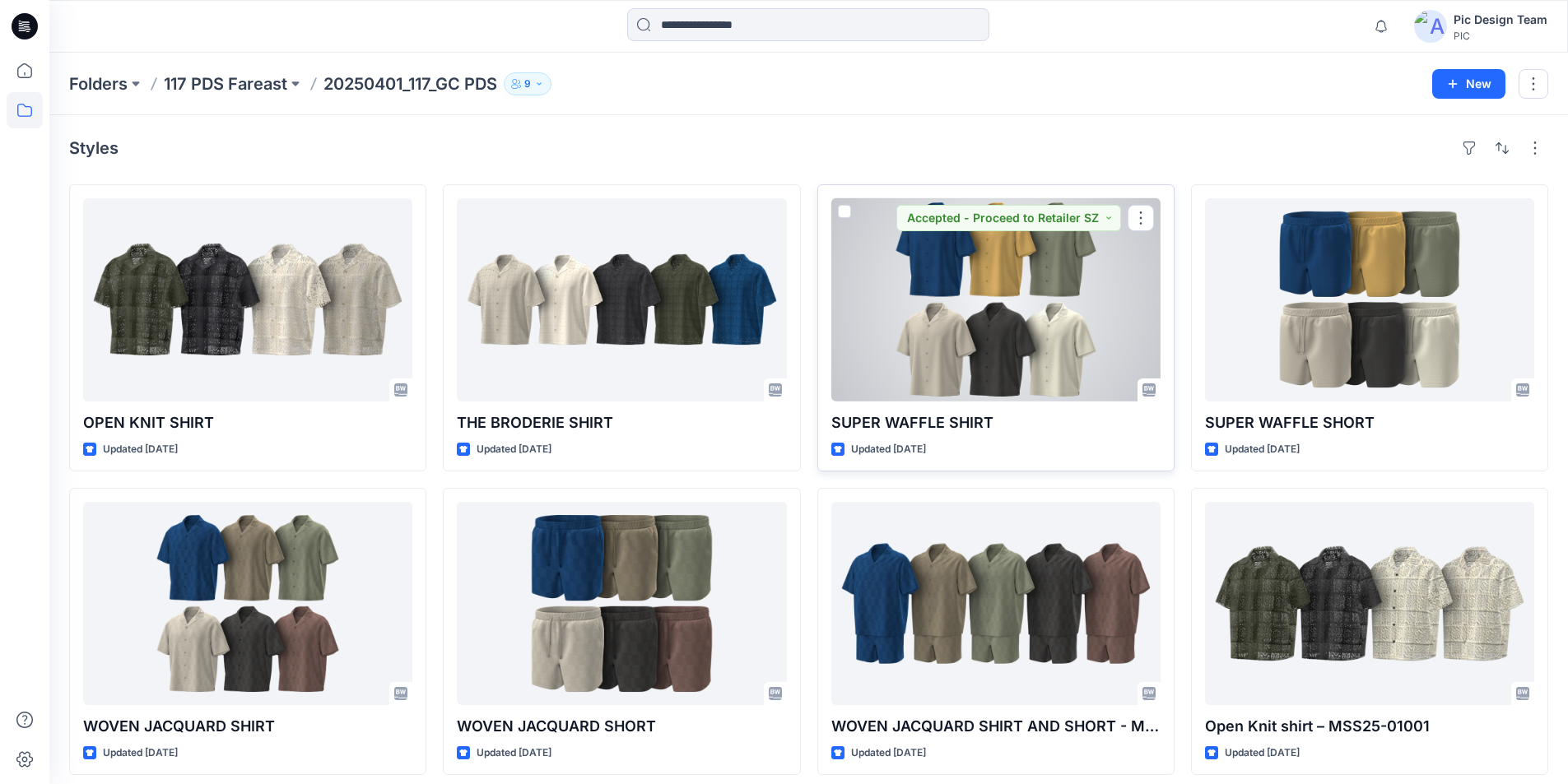
click at [974, 355] on div at bounding box center [996, 300] width 329 height 203
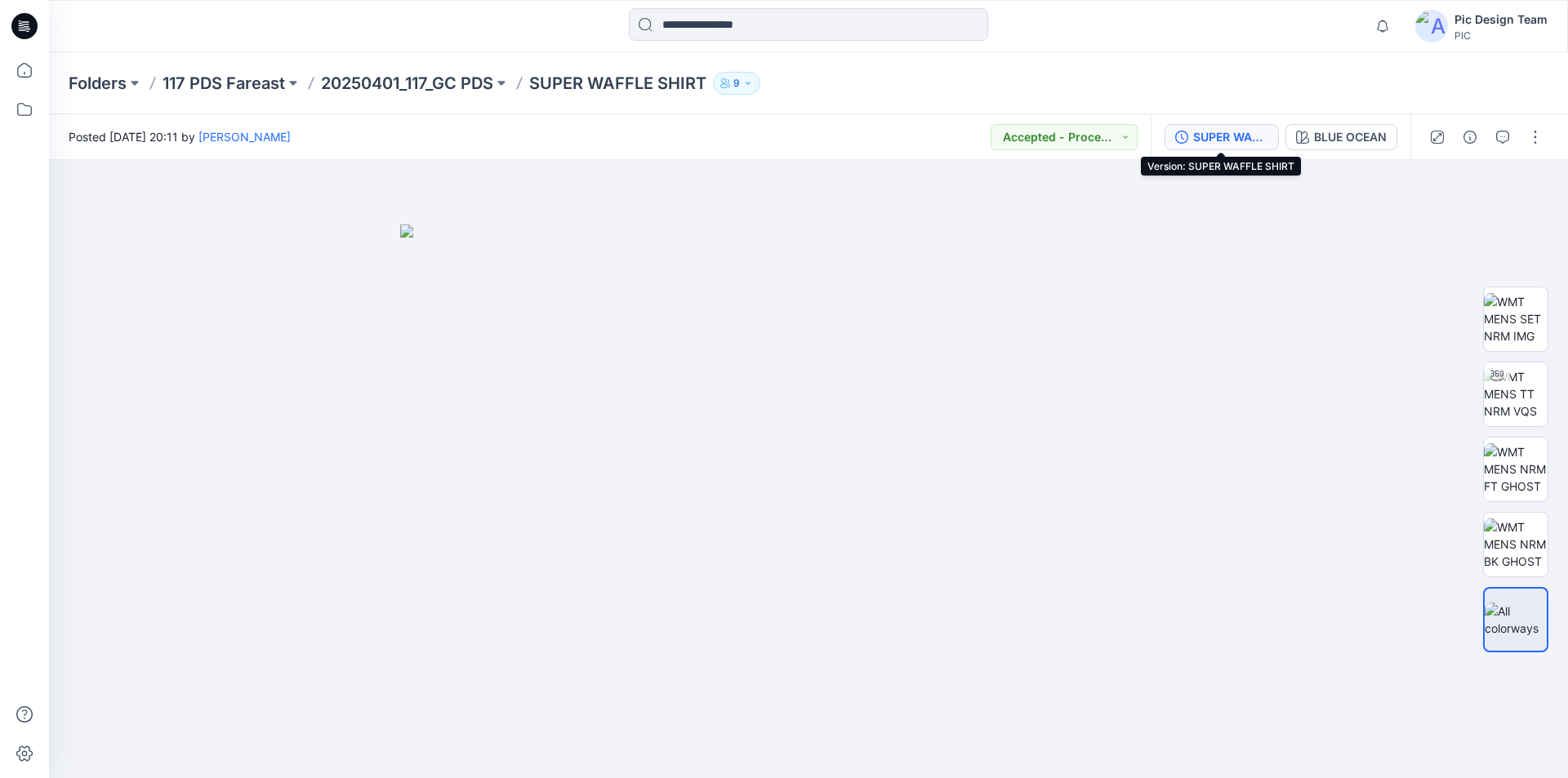
click at [1242, 134] on div "SUPER WAFFLE SHIRT" at bounding box center [1230, 137] width 75 height 18
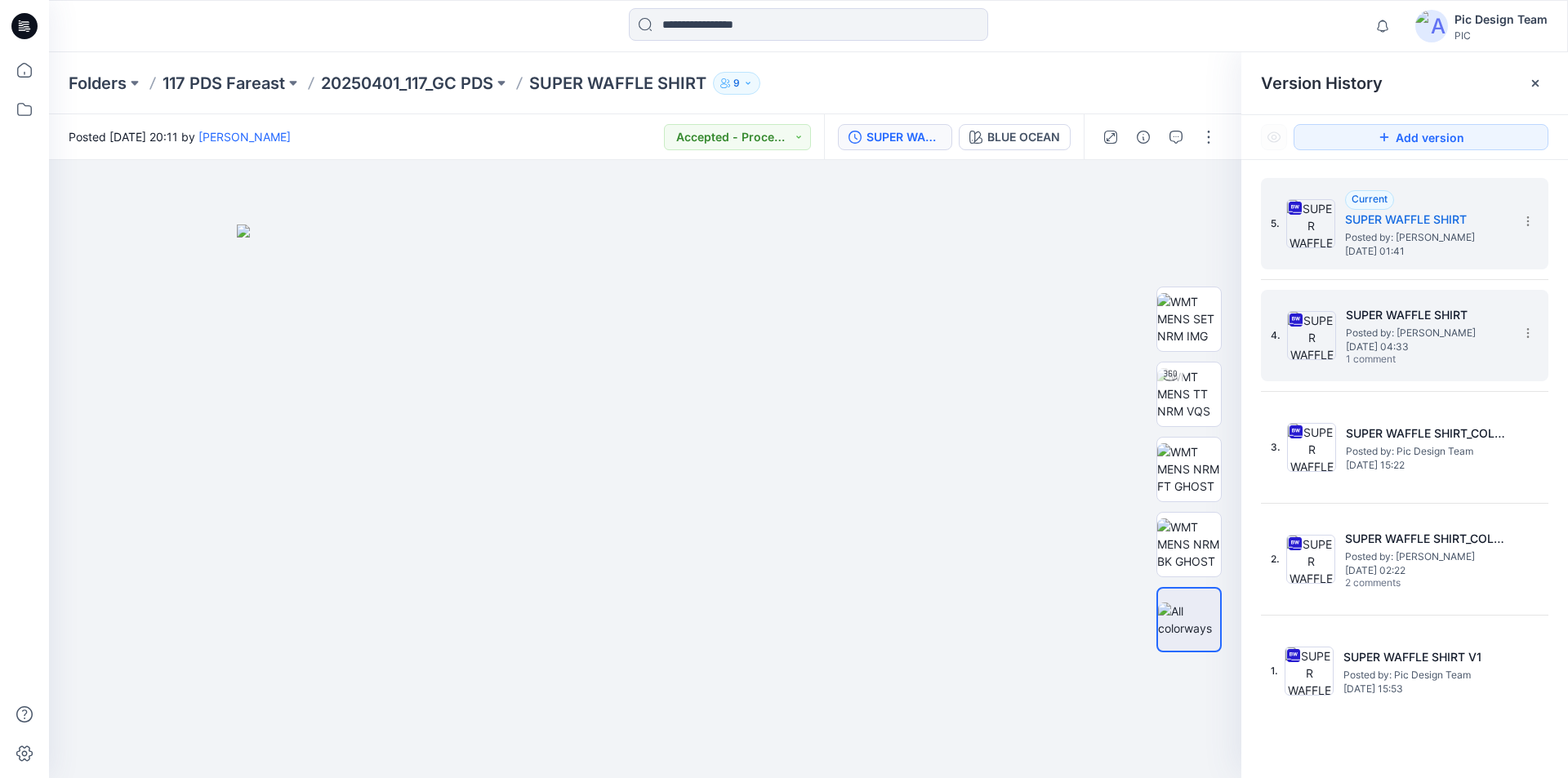
click at [1422, 354] on span "1 comment" at bounding box center [1403, 360] width 114 height 13
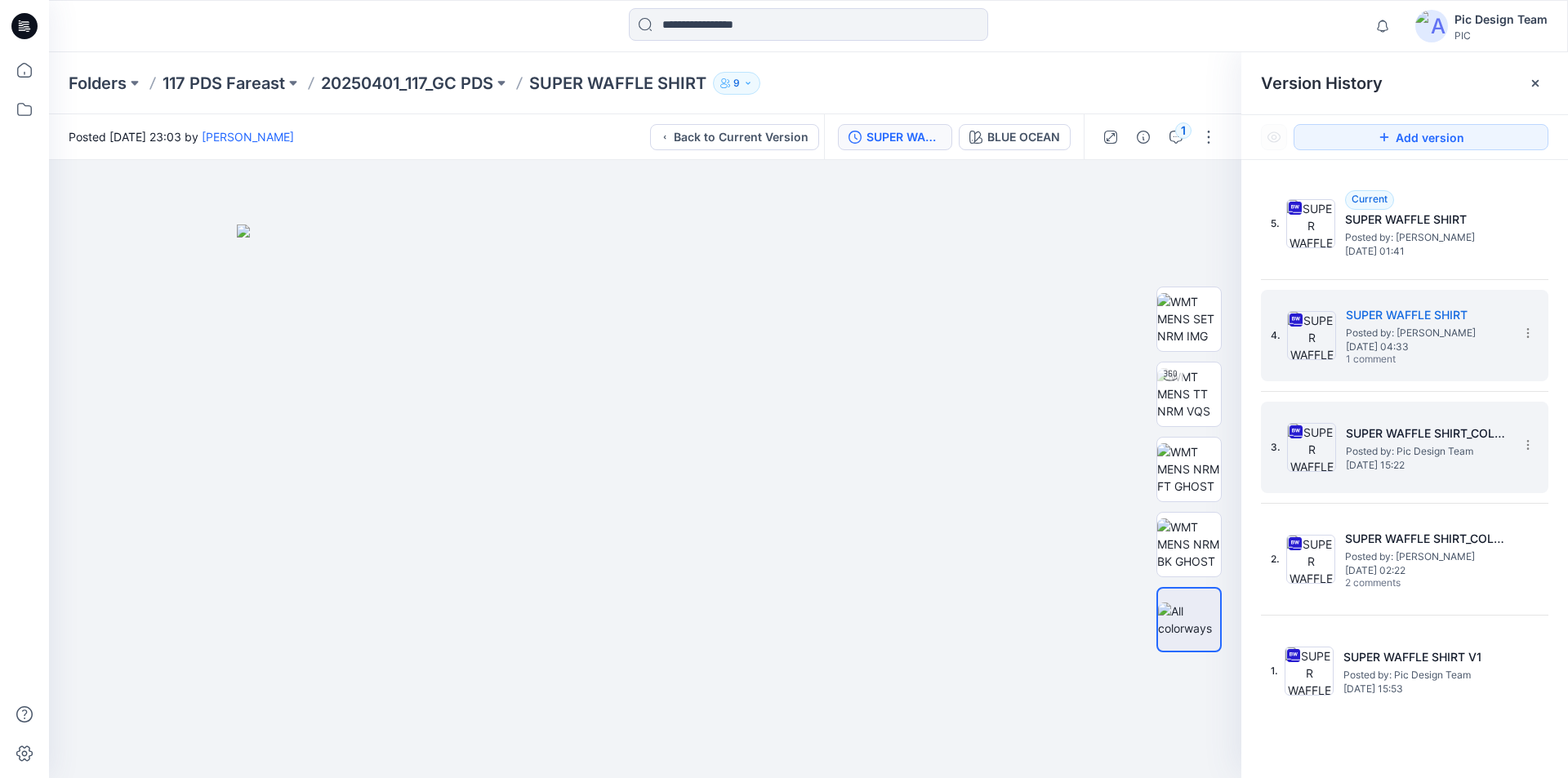
click at [1400, 462] on span "April 25, 2025 15:22" at bounding box center [1427, 465] width 163 height 12
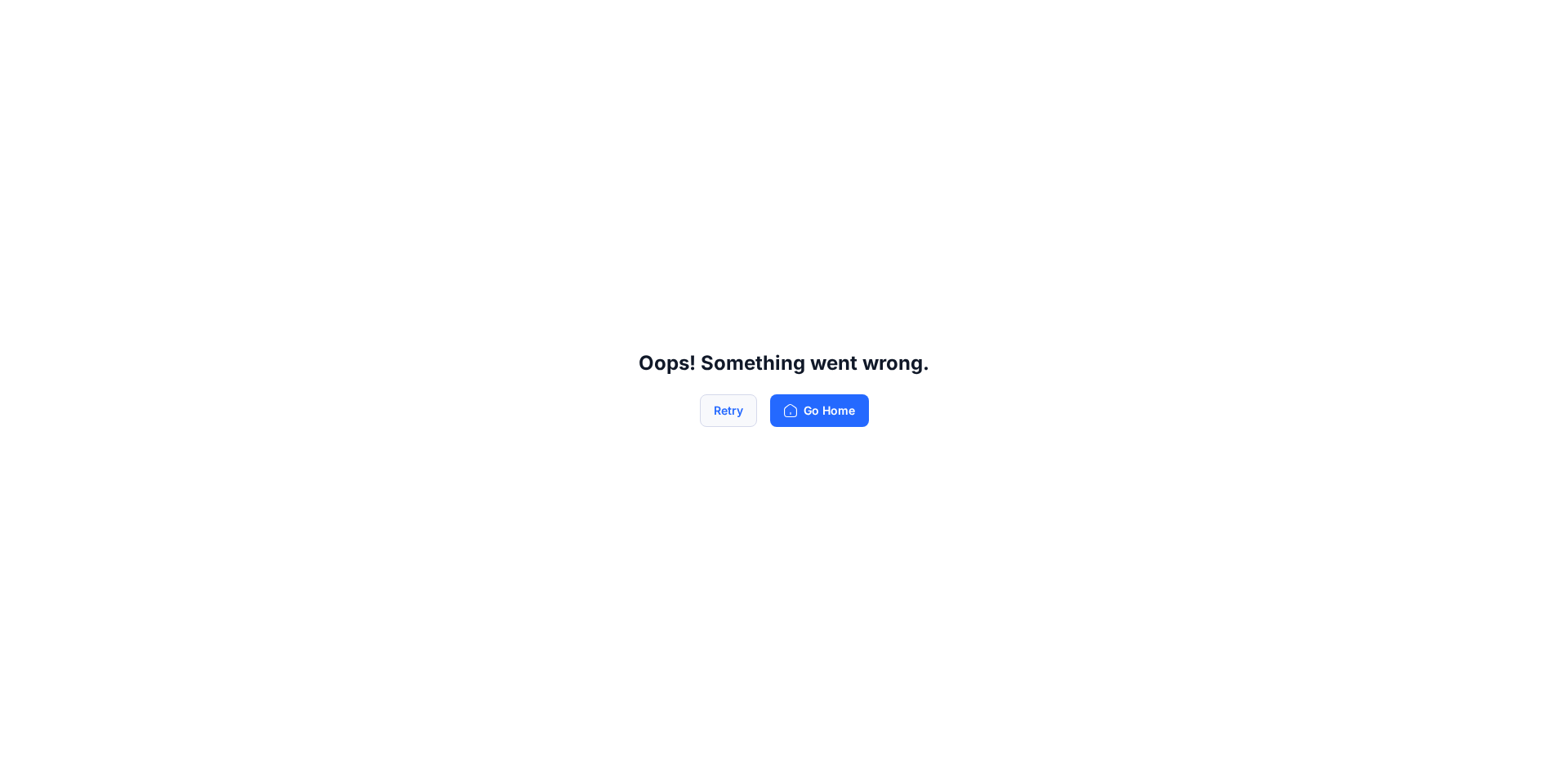
click at [729, 412] on button "Retry" at bounding box center [728, 410] width 57 height 33
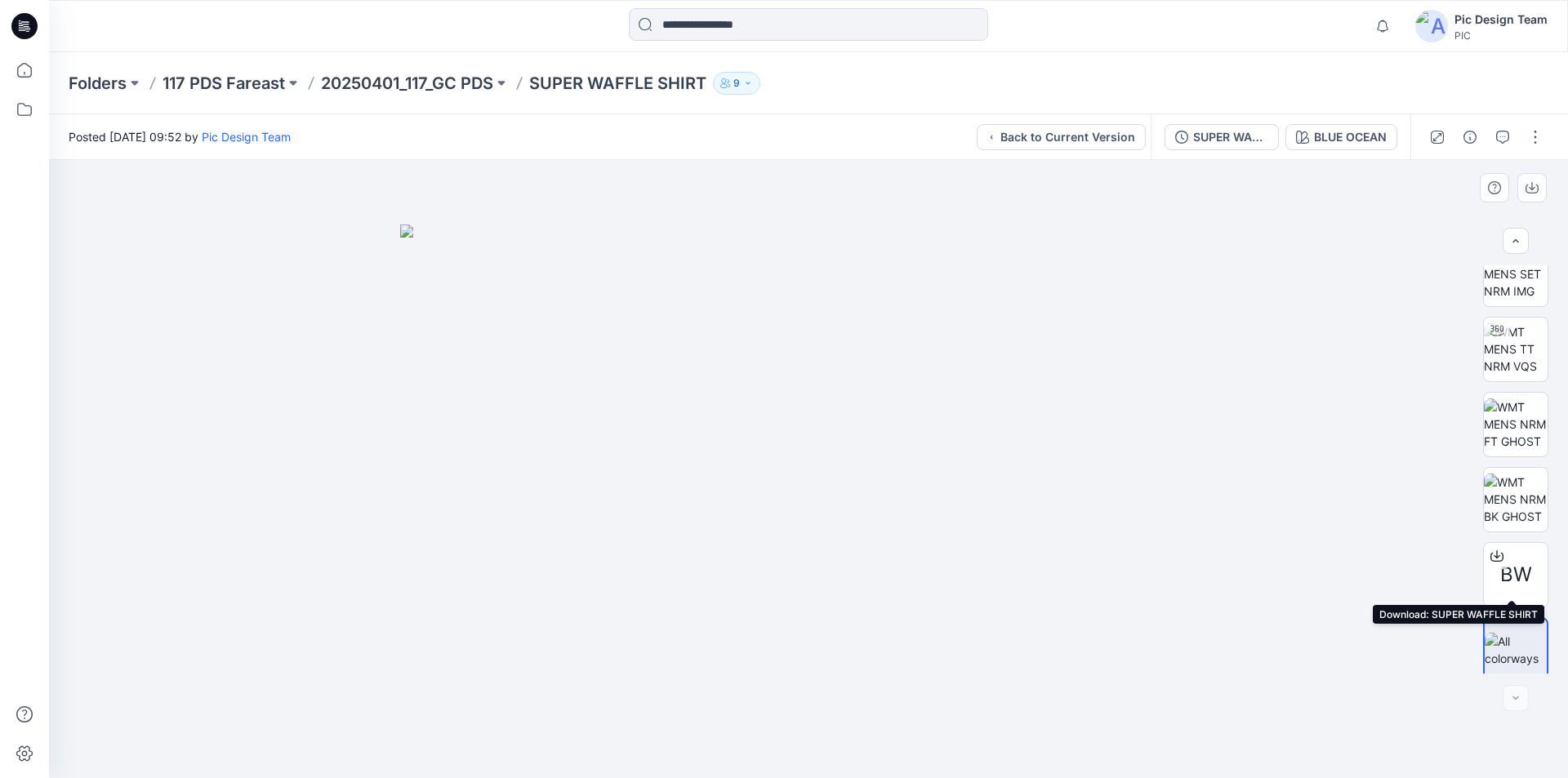
scroll to position [33, 0]
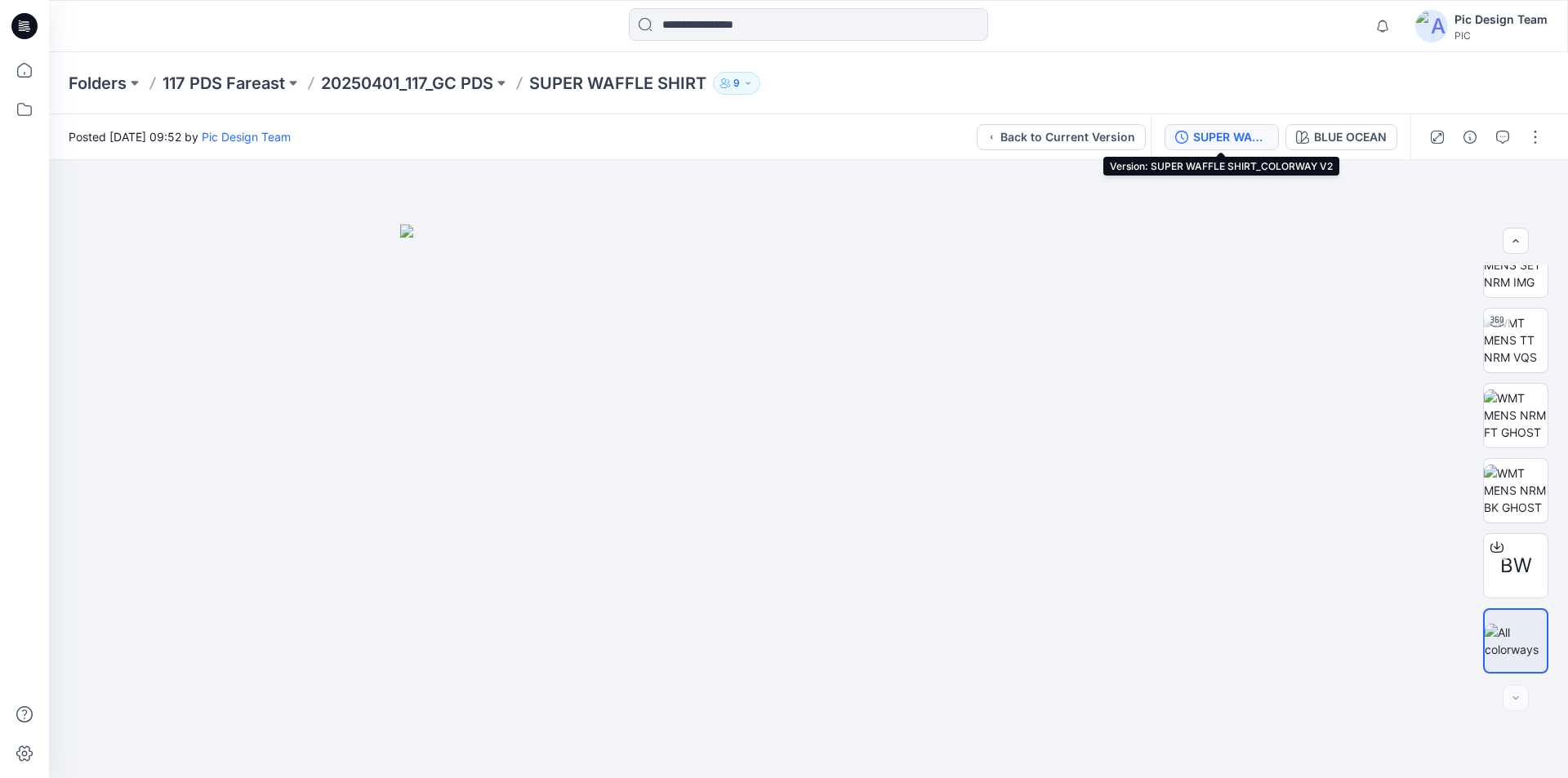
click at [1229, 141] on div "SUPER WAFFLE SHIRT_COLORWAY V2" at bounding box center [1230, 137] width 75 height 18
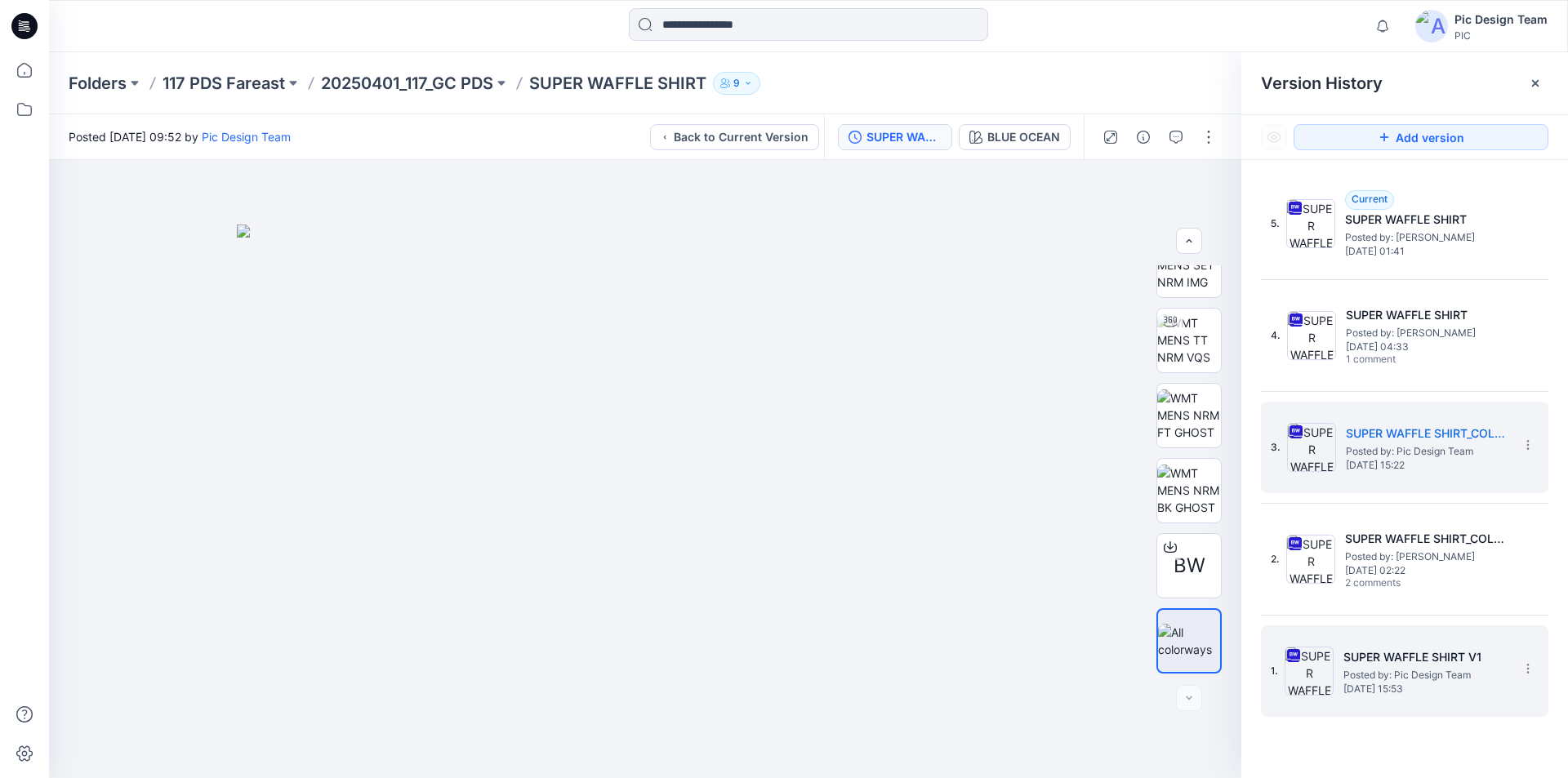
click at [1375, 666] on h5 "SUPER WAFFLE SHIRT V1" at bounding box center [1425, 657] width 163 height 20
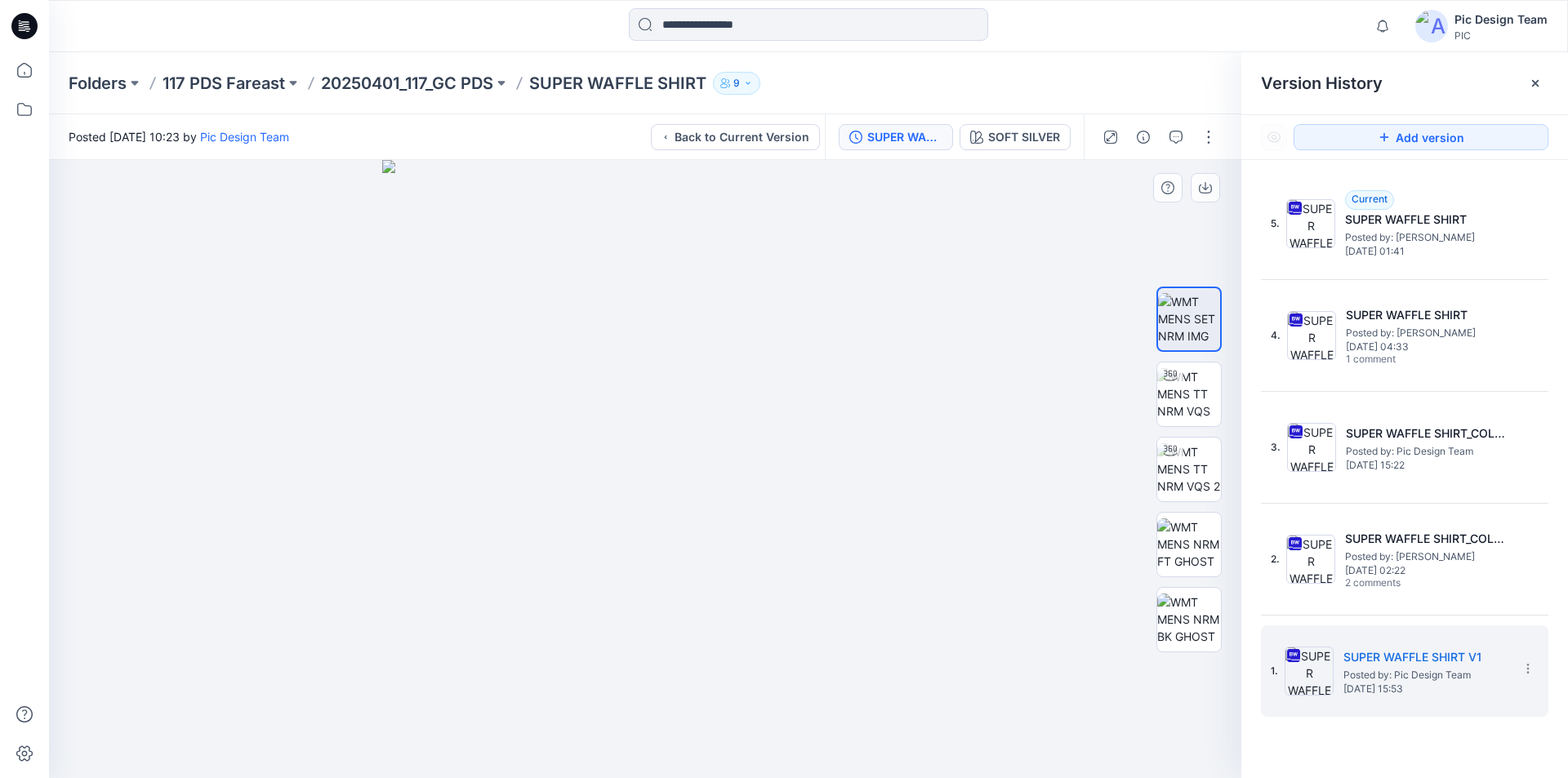
click at [648, 438] on img at bounding box center [645, 468] width 526 height 618
drag, startPoint x: 647, startPoint y: 438, endPoint x: 725, endPoint y: 425, distance: 79.1
click at [914, 141] on div "SUPER WAFFLE SHIRT V1" at bounding box center [904, 137] width 75 height 18
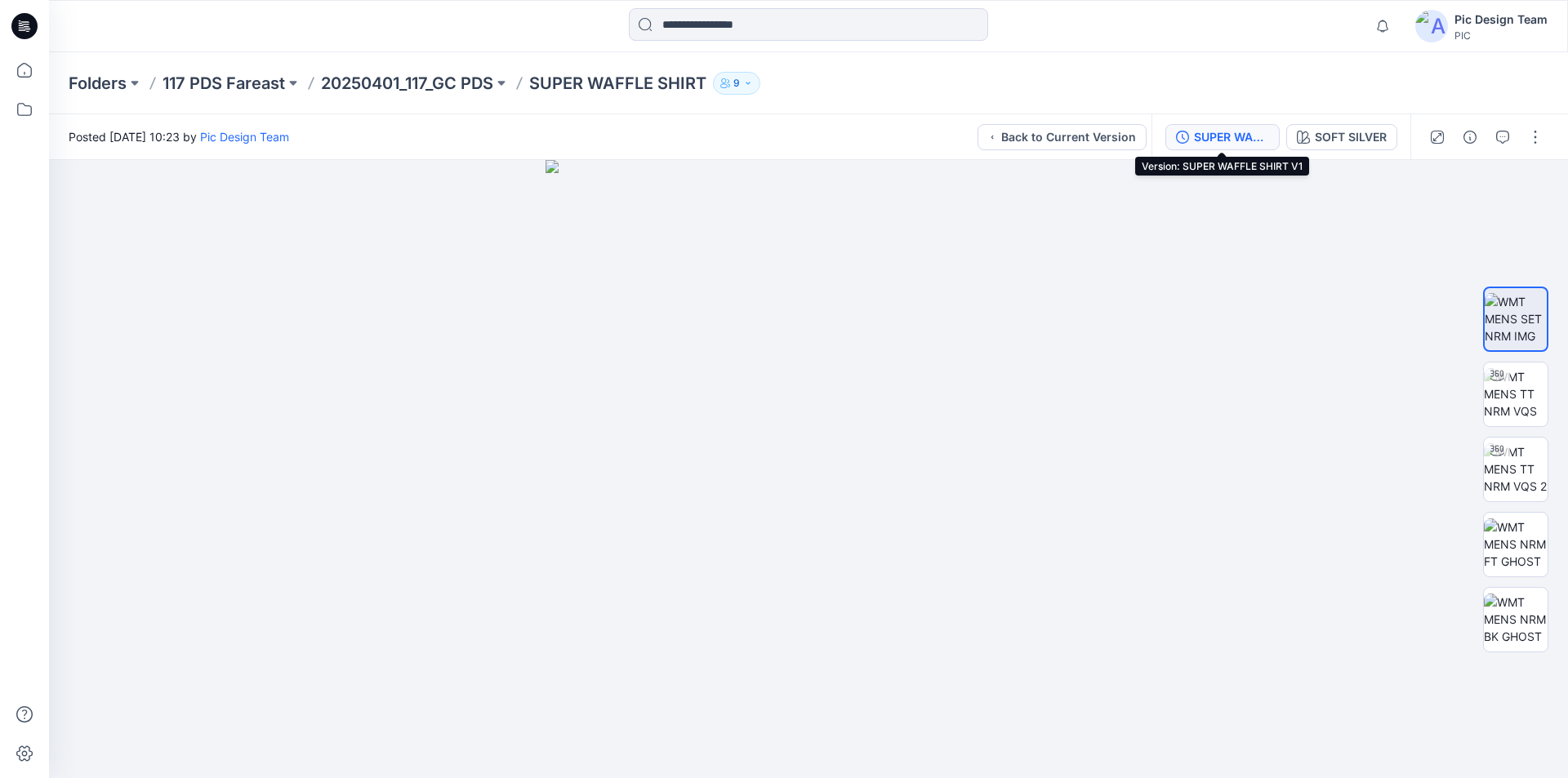
click at [1208, 130] on div "SUPER WAFFLE SHIRT V1" at bounding box center [1231, 137] width 75 height 18
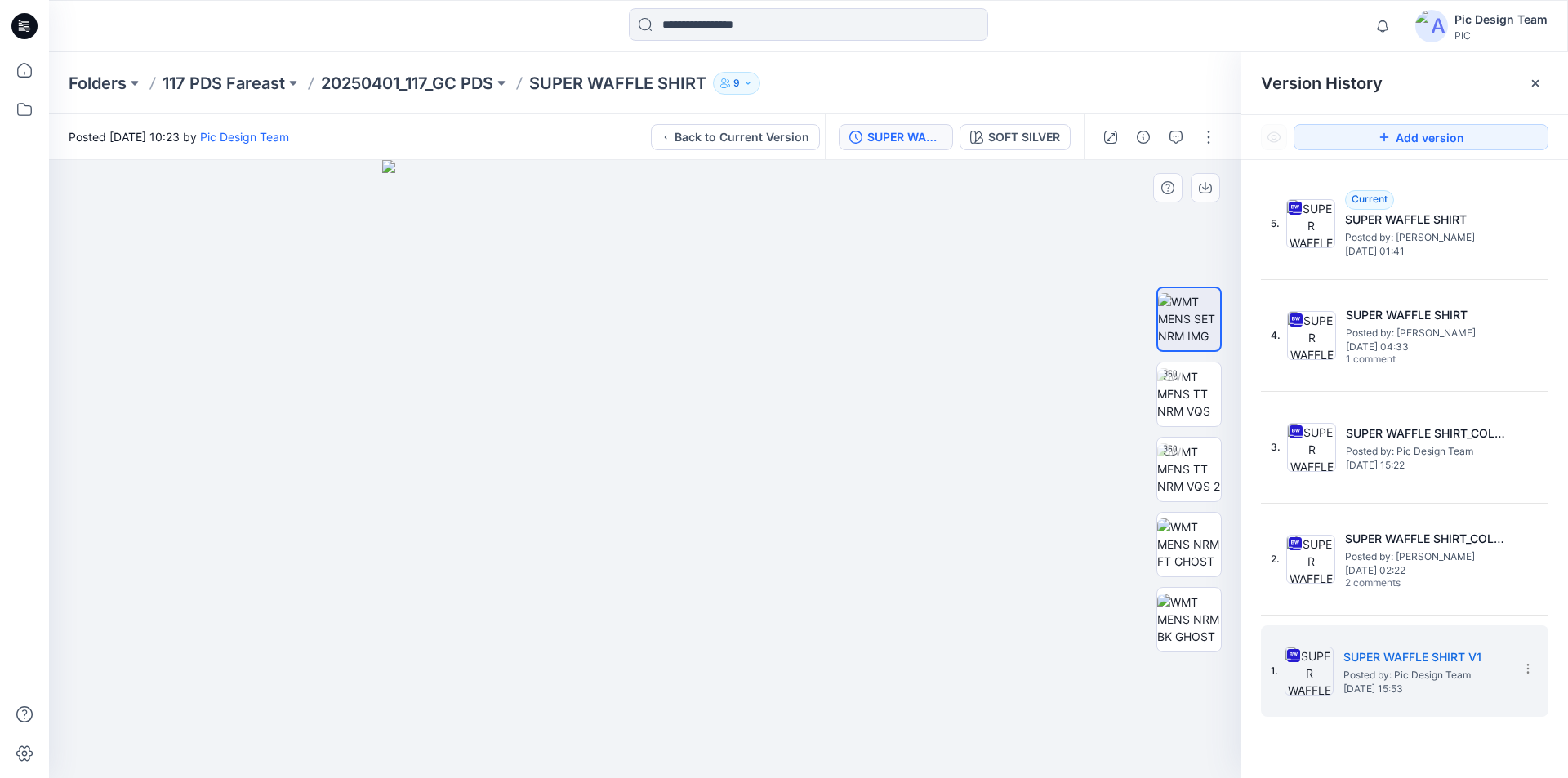
drag, startPoint x: 608, startPoint y: 419, endPoint x: 672, endPoint y: 419, distance: 64.0
click at [415, 81] on p "20250401_117_GC PDS" at bounding box center [408, 83] width 173 height 23
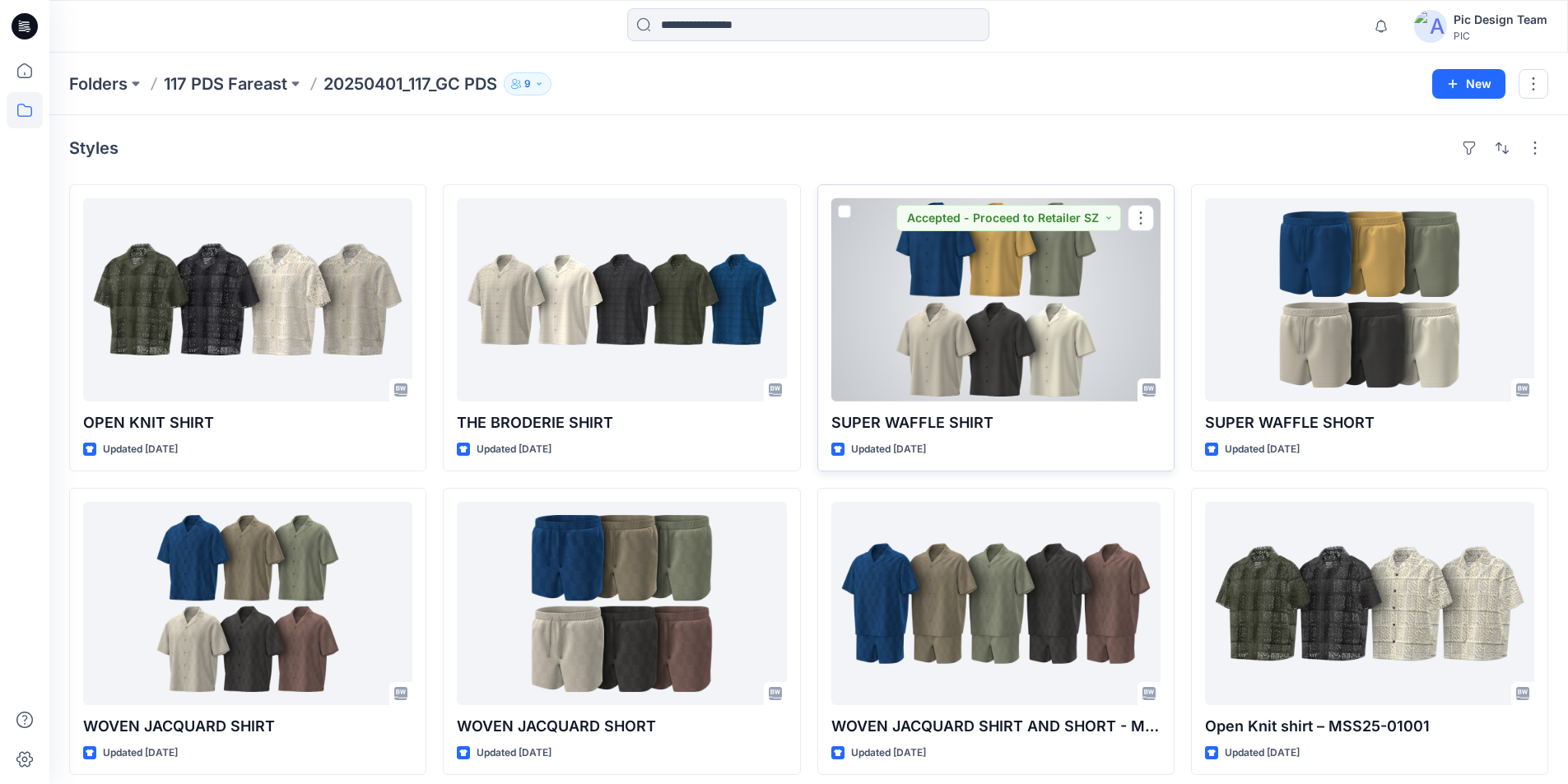
click at [961, 352] on div at bounding box center [996, 300] width 329 height 203
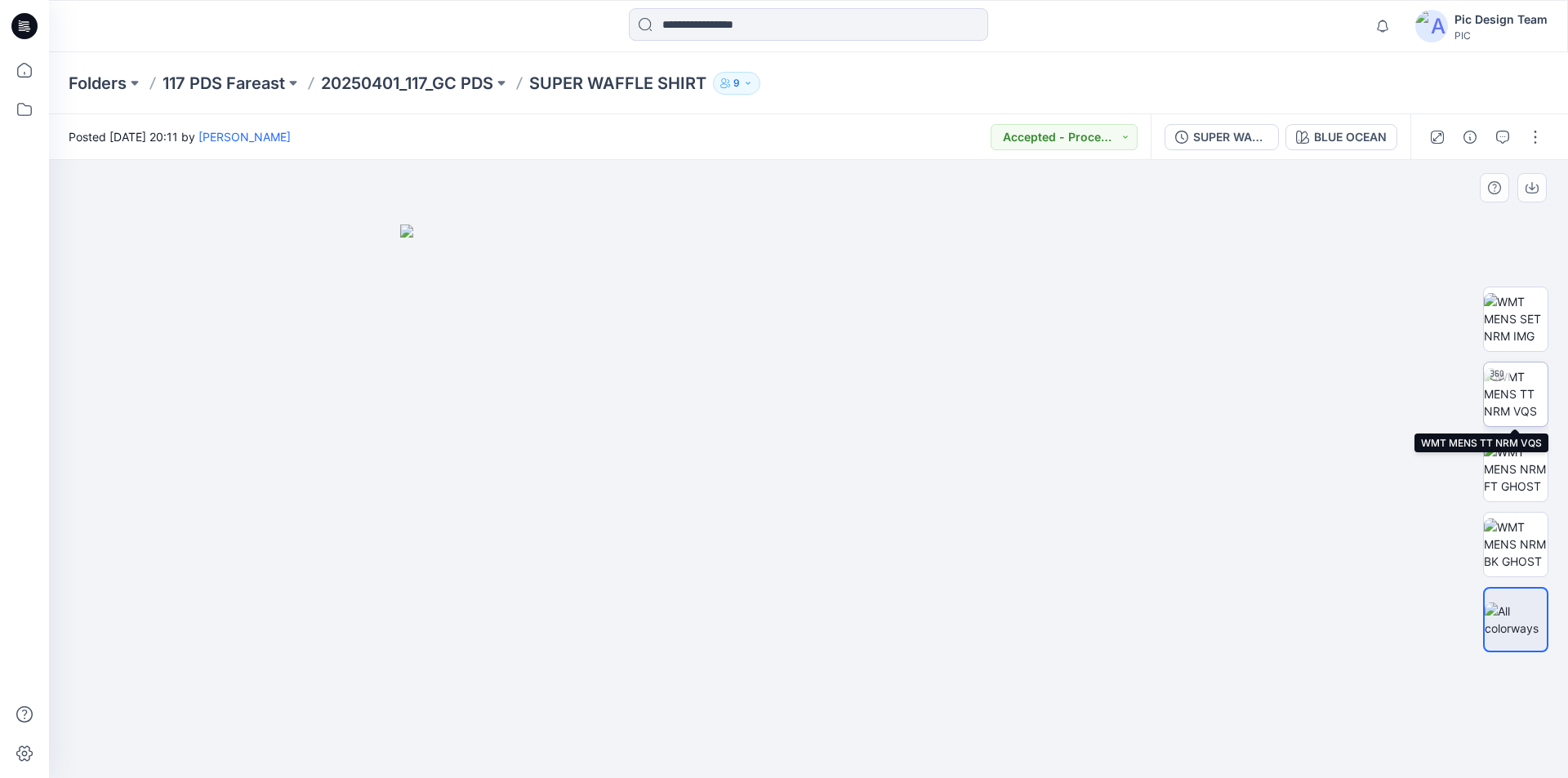
click at [1521, 402] on img at bounding box center [1516, 394] width 64 height 52
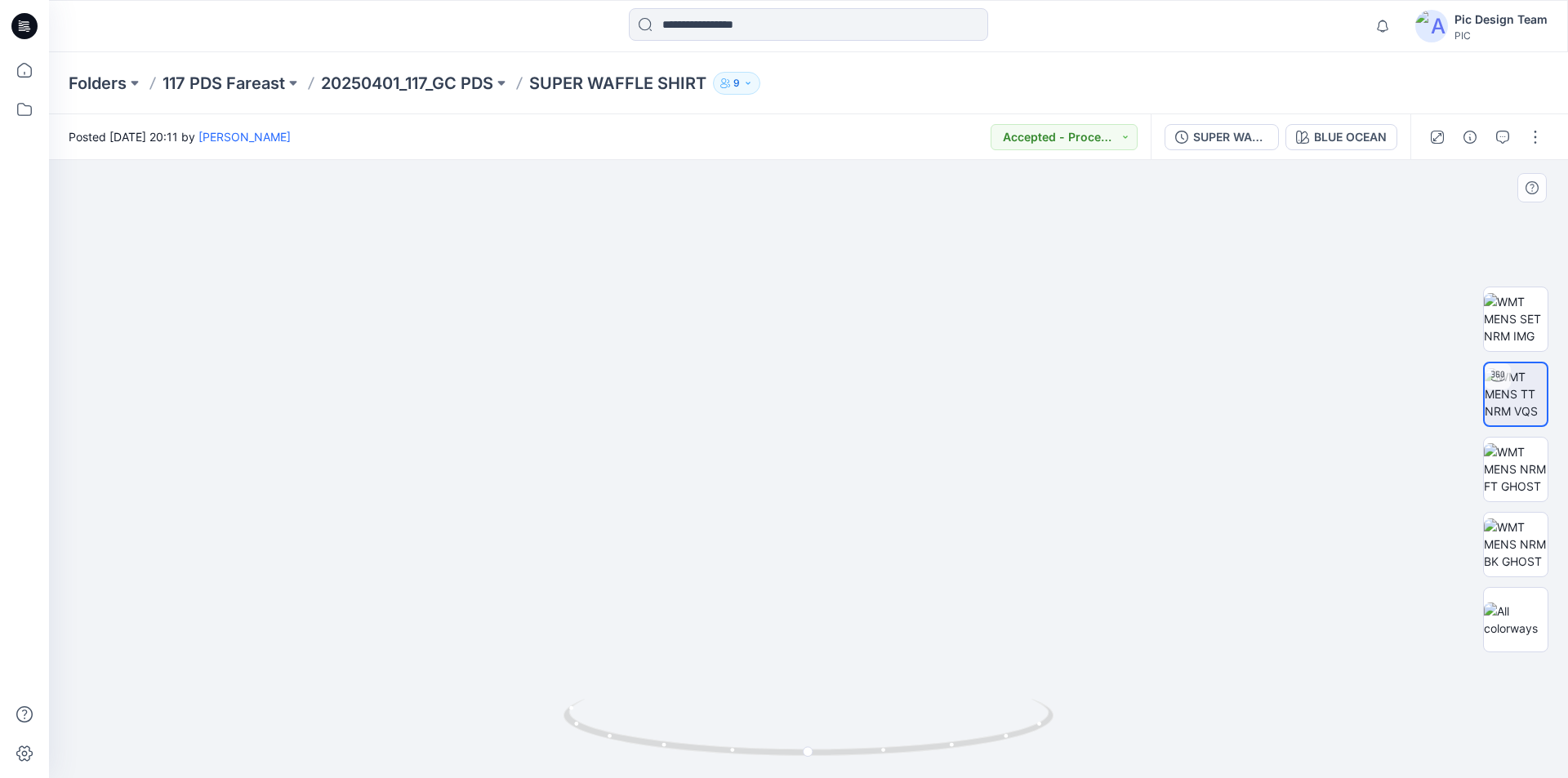
drag, startPoint x: 843, startPoint y: 305, endPoint x: 850, endPoint y: 366, distance: 61.4
drag, startPoint x: 873, startPoint y: 441, endPoint x: 874, endPoint y: 416, distance: 25.0
drag, startPoint x: 850, startPoint y: 440, endPoint x: 848, endPoint y: 527, distance: 87.0
drag, startPoint x: 933, startPoint y: 754, endPoint x: 1201, endPoint y: 664, distance: 282.7
click at [1201, 664] on div at bounding box center [808, 468] width 1519 height 618
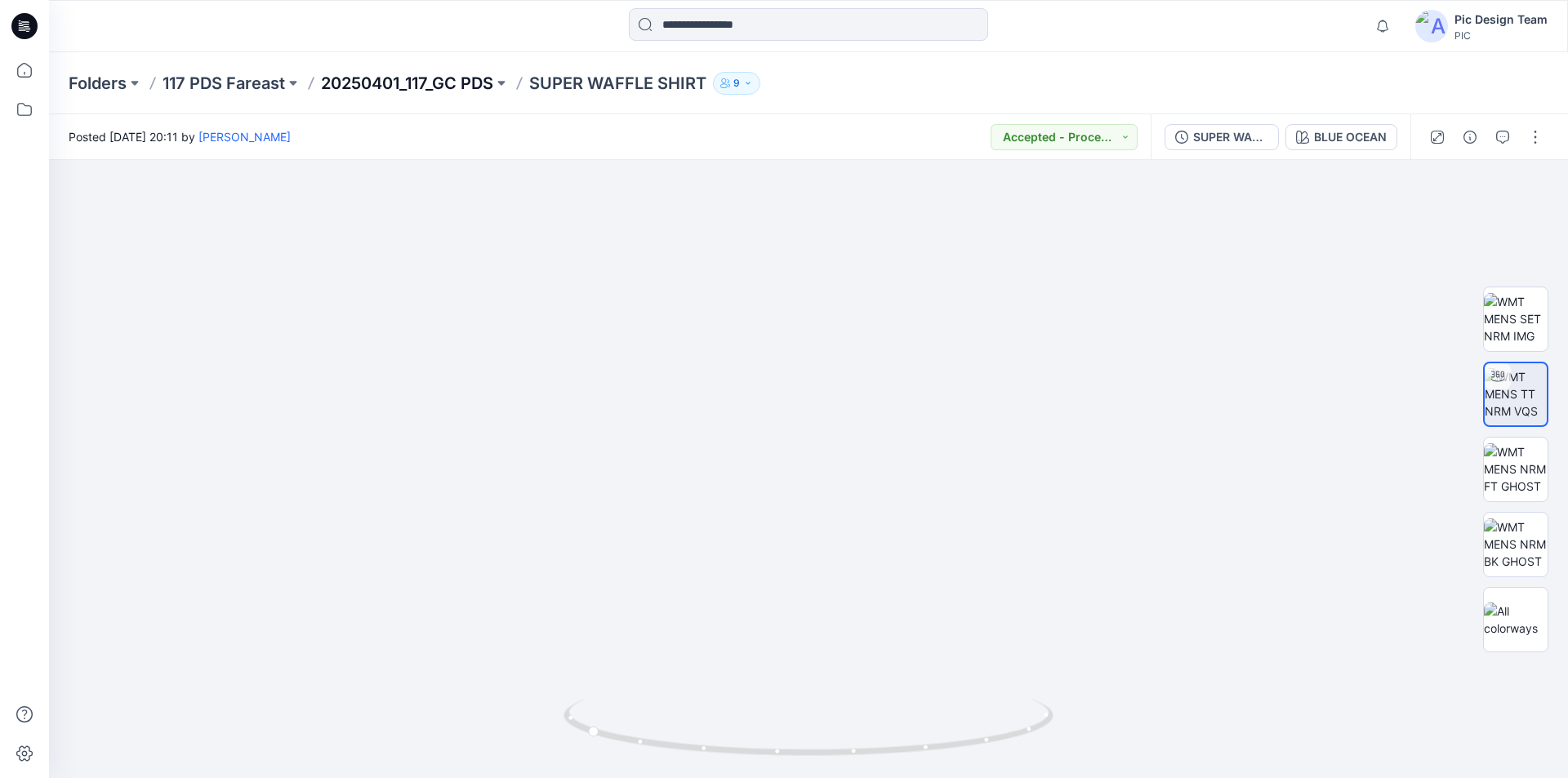
click at [433, 84] on p "20250401_117_GC PDS" at bounding box center [408, 83] width 173 height 23
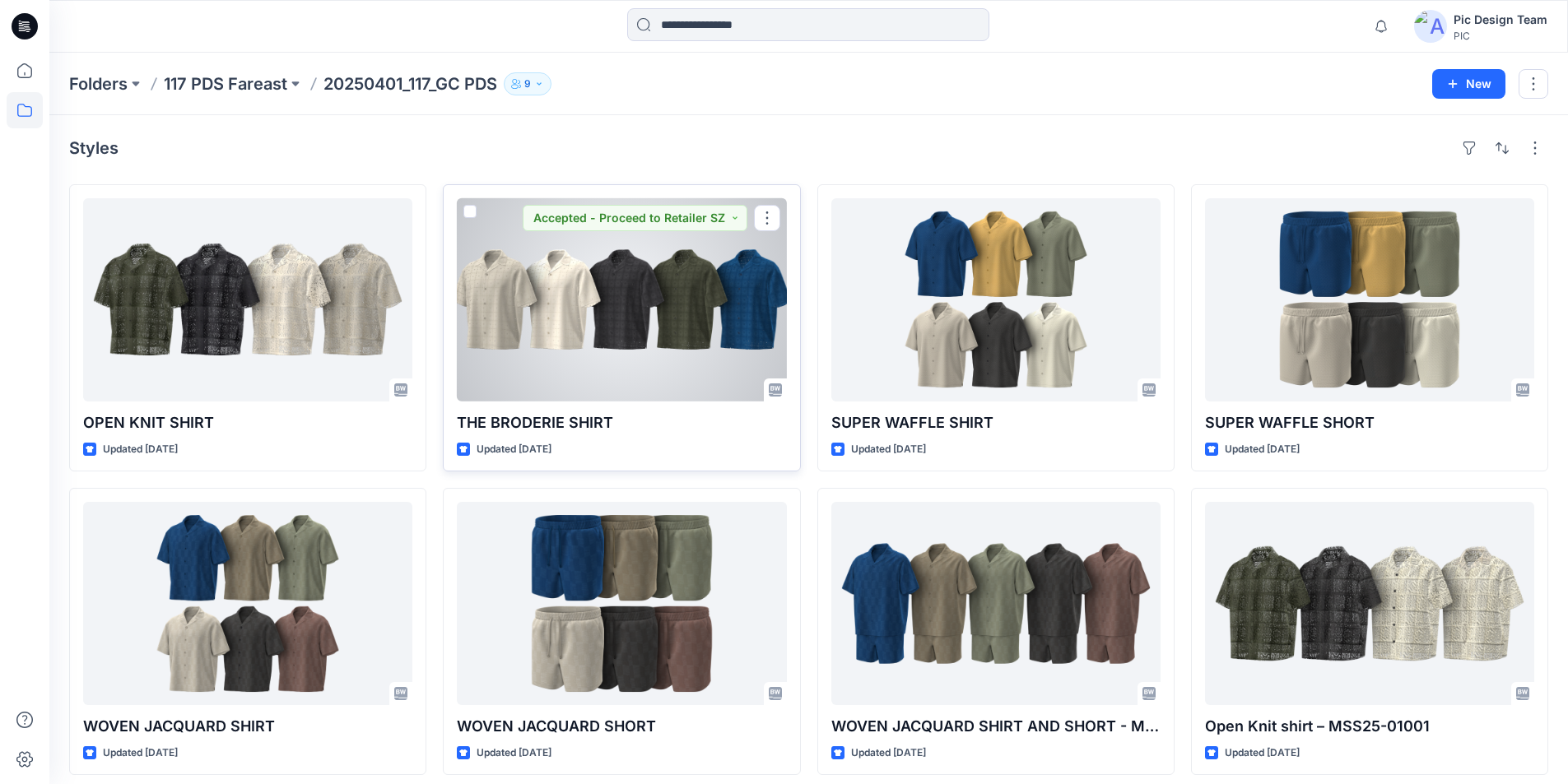
click at [574, 331] on div at bounding box center [621, 300] width 329 height 203
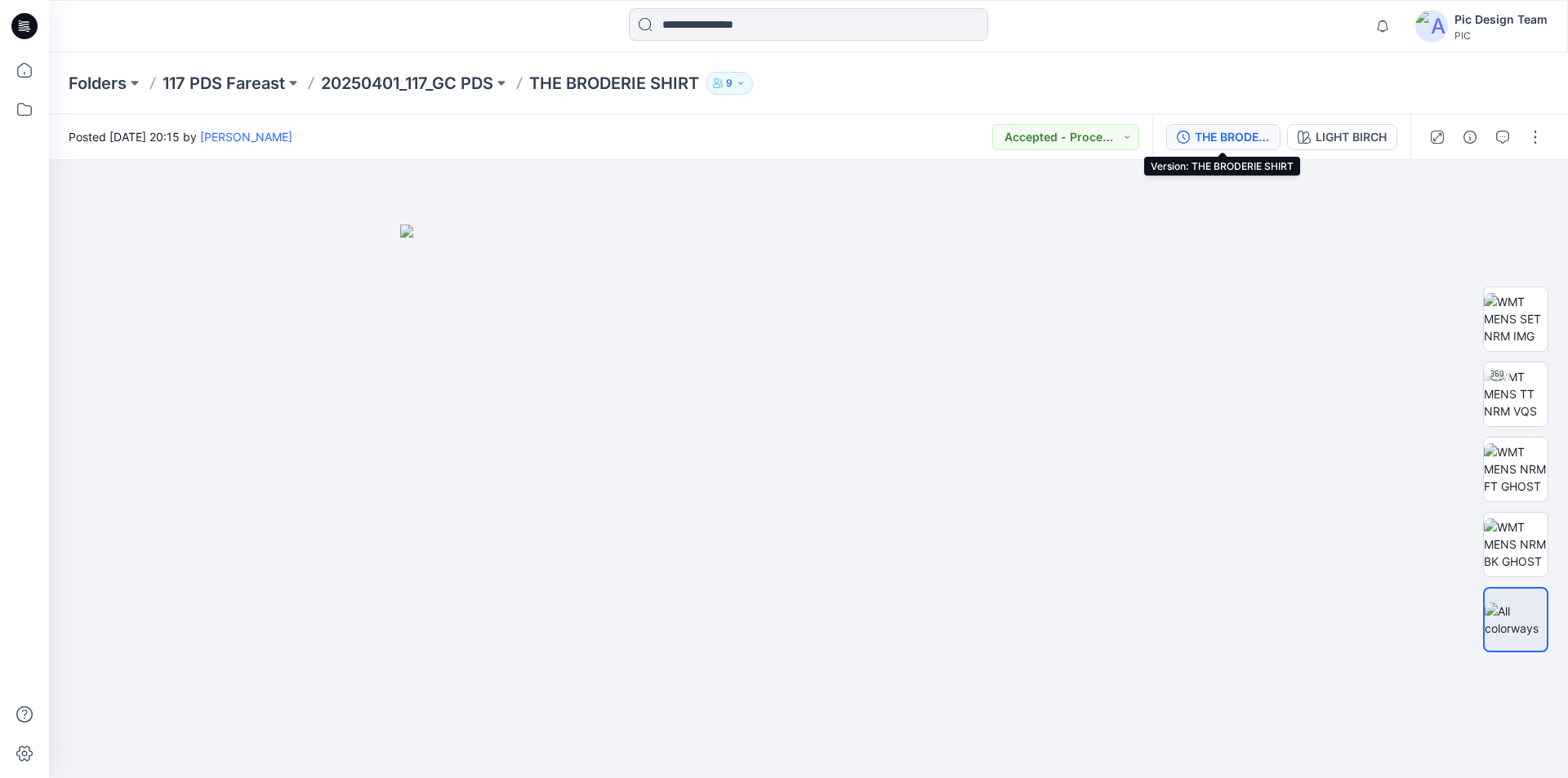
click at [1220, 143] on div "THE BRODERIE SHIRT" at bounding box center [1232, 137] width 75 height 18
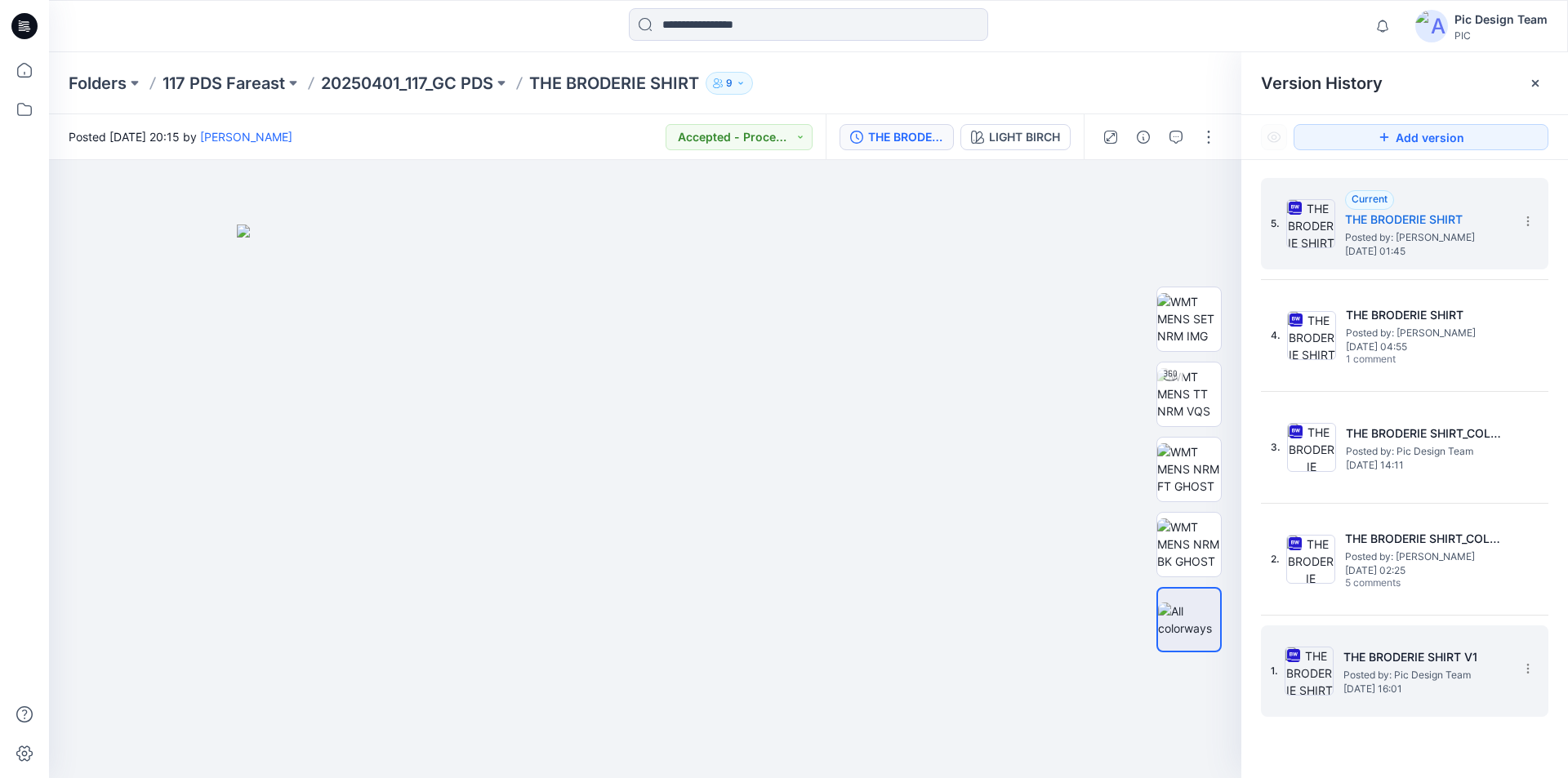
click at [1407, 669] on span "Posted by: Pic Design Team" at bounding box center [1425, 675] width 163 height 16
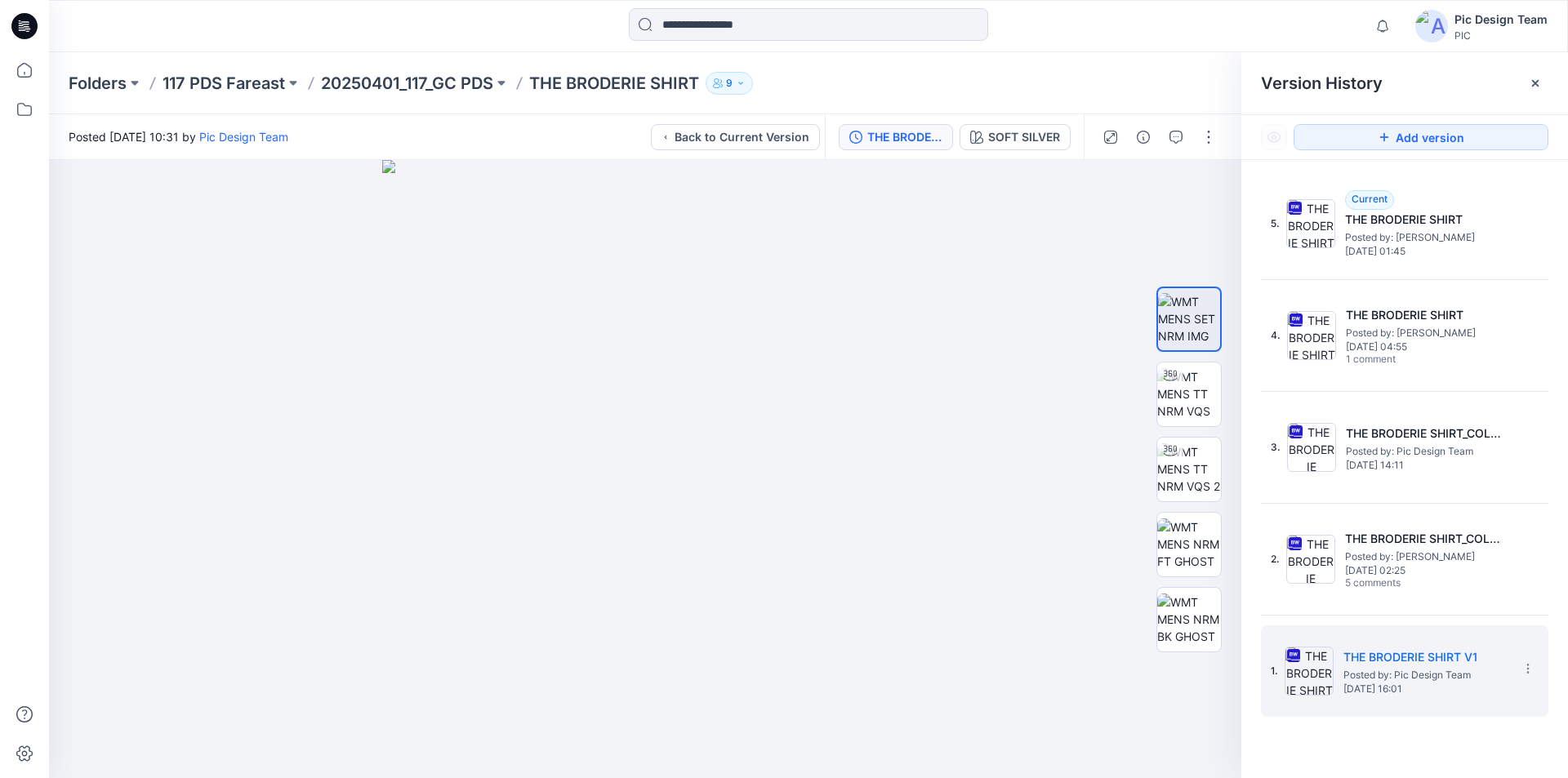
click at [586, 80] on p "THE BRODERIE SHIRT" at bounding box center [614, 83] width 170 height 23
click at [419, 79] on p "20250401_117_GC PDS" at bounding box center [408, 83] width 173 height 23
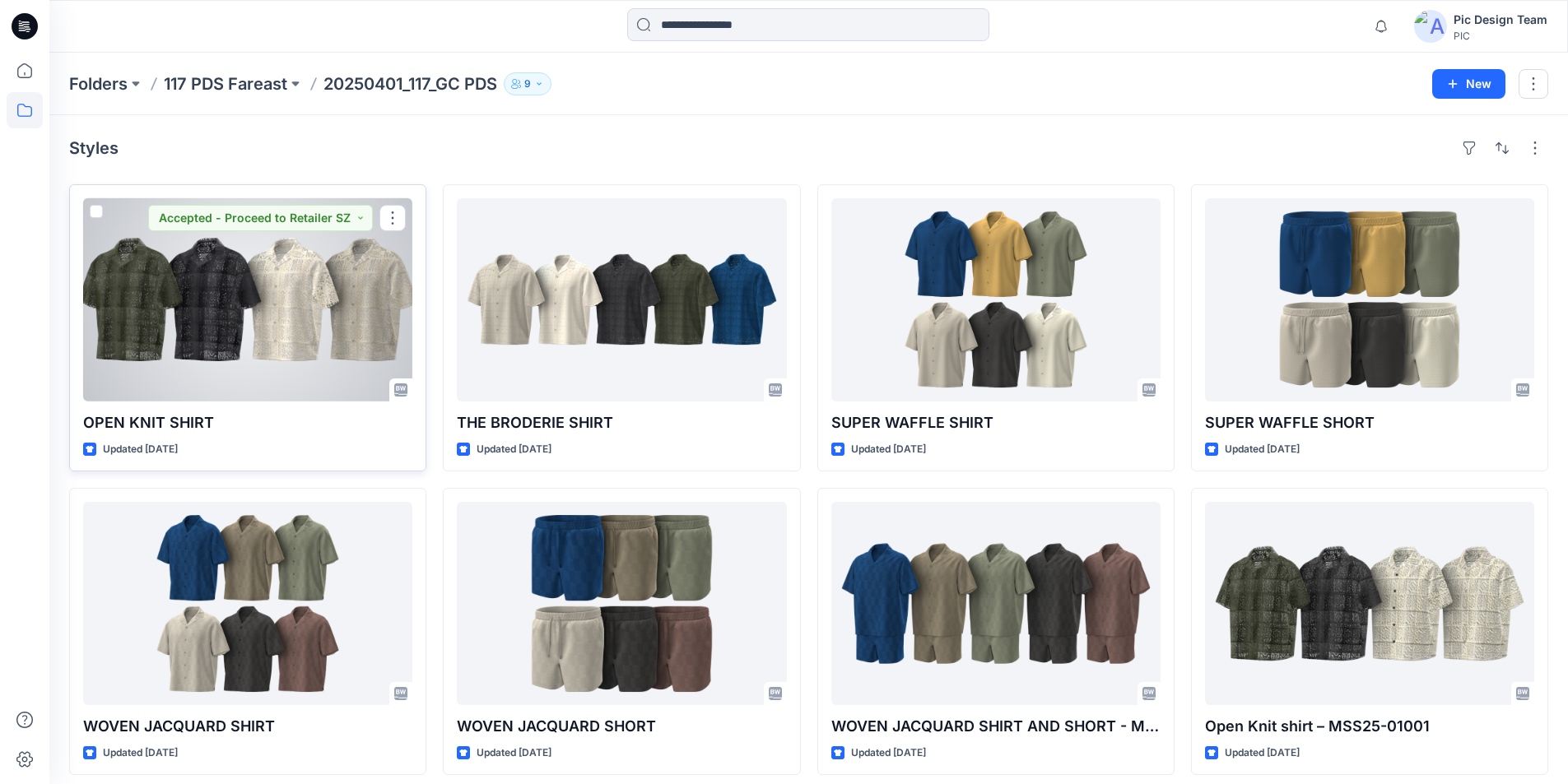
click at [296, 382] on div at bounding box center [248, 300] width 329 height 203
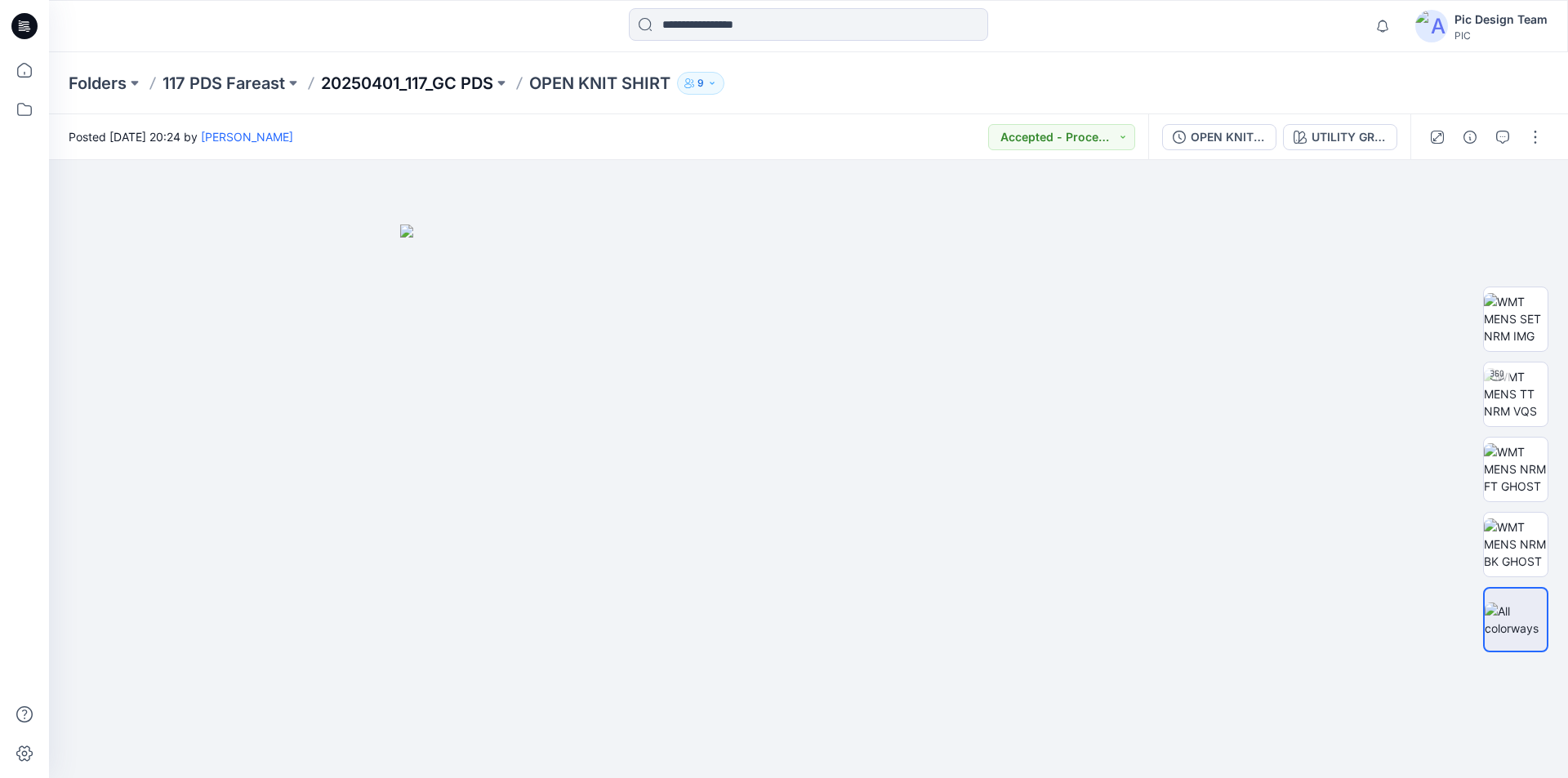
click at [416, 82] on p "20250401_117_GC PDS" at bounding box center [408, 83] width 173 height 23
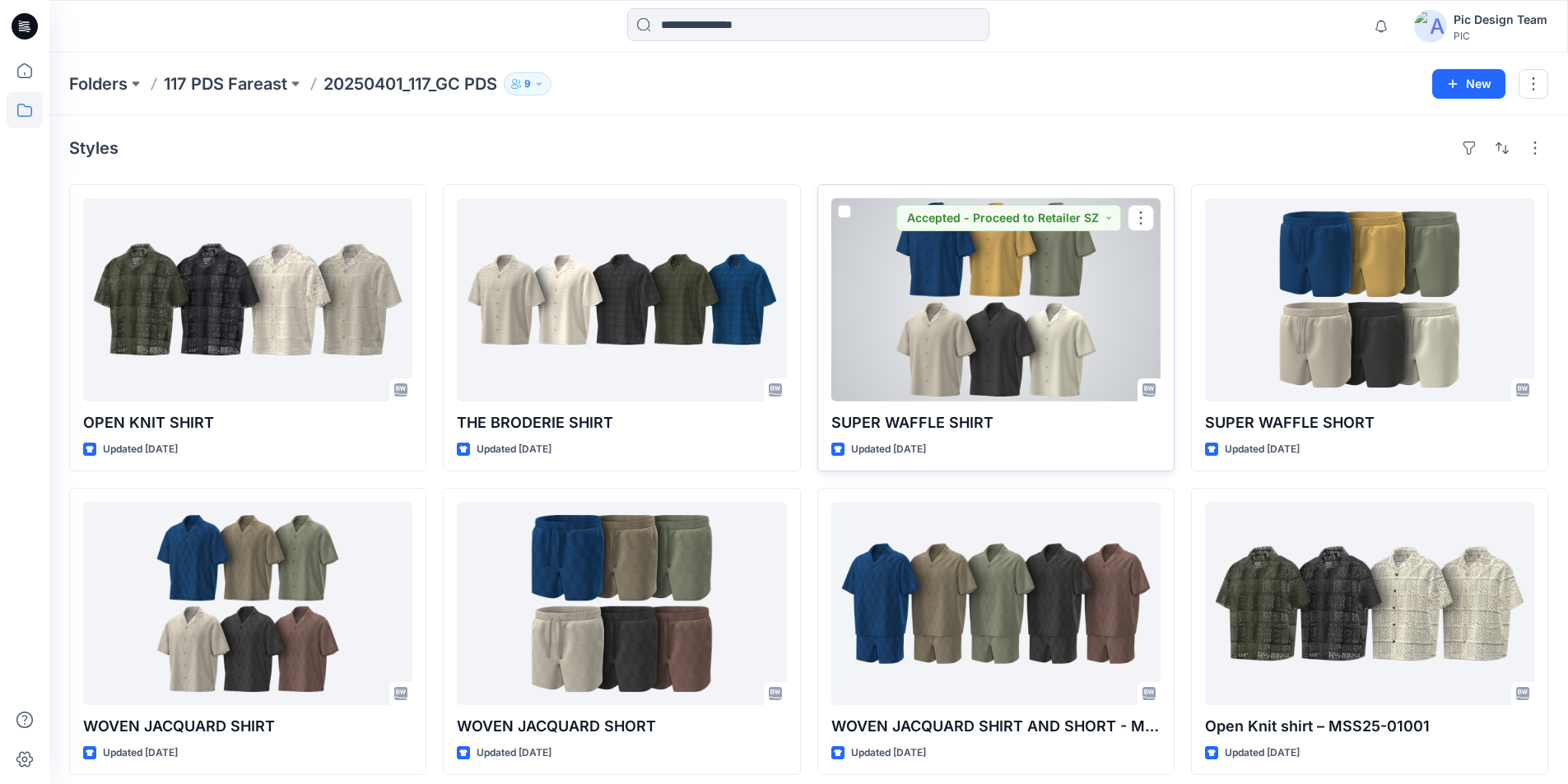
click at [1005, 328] on div at bounding box center [996, 300] width 329 height 203
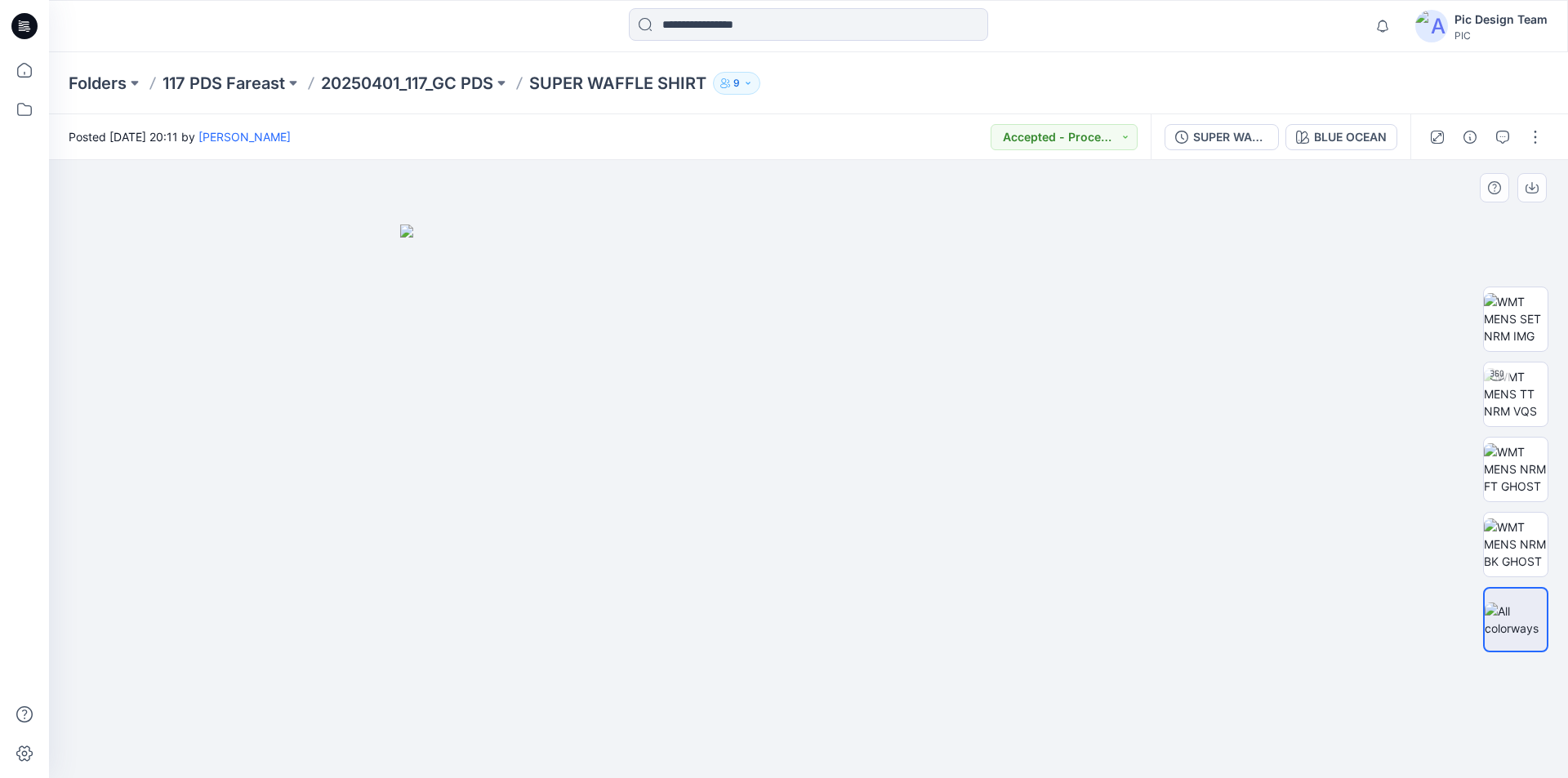
click at [281, 378] on div at bounding box center [808, 468] width 1519 height 618
click at [705, 16] on input at bounding box center [809, 25] width 360 height 33
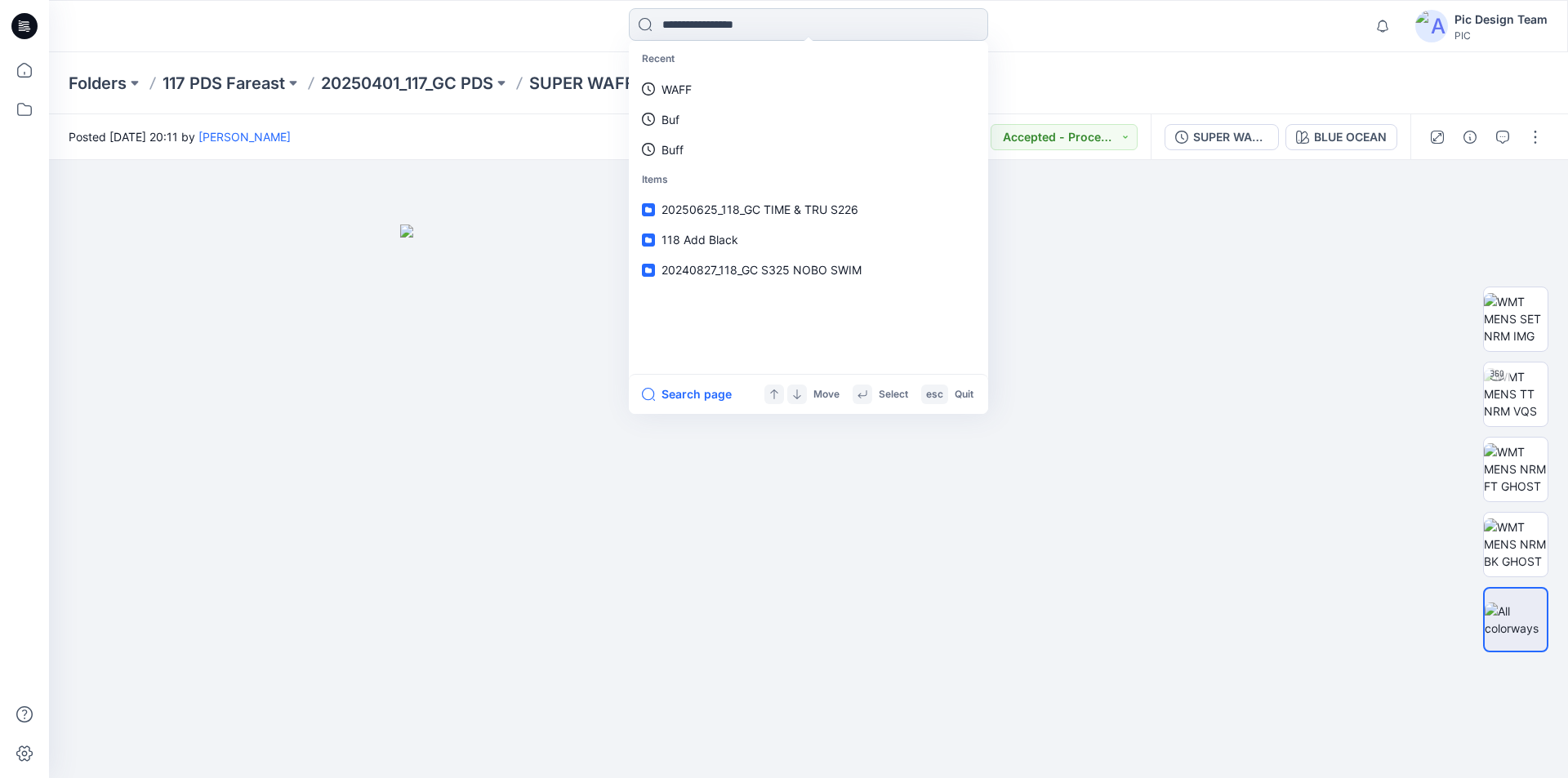
paste input "**********"
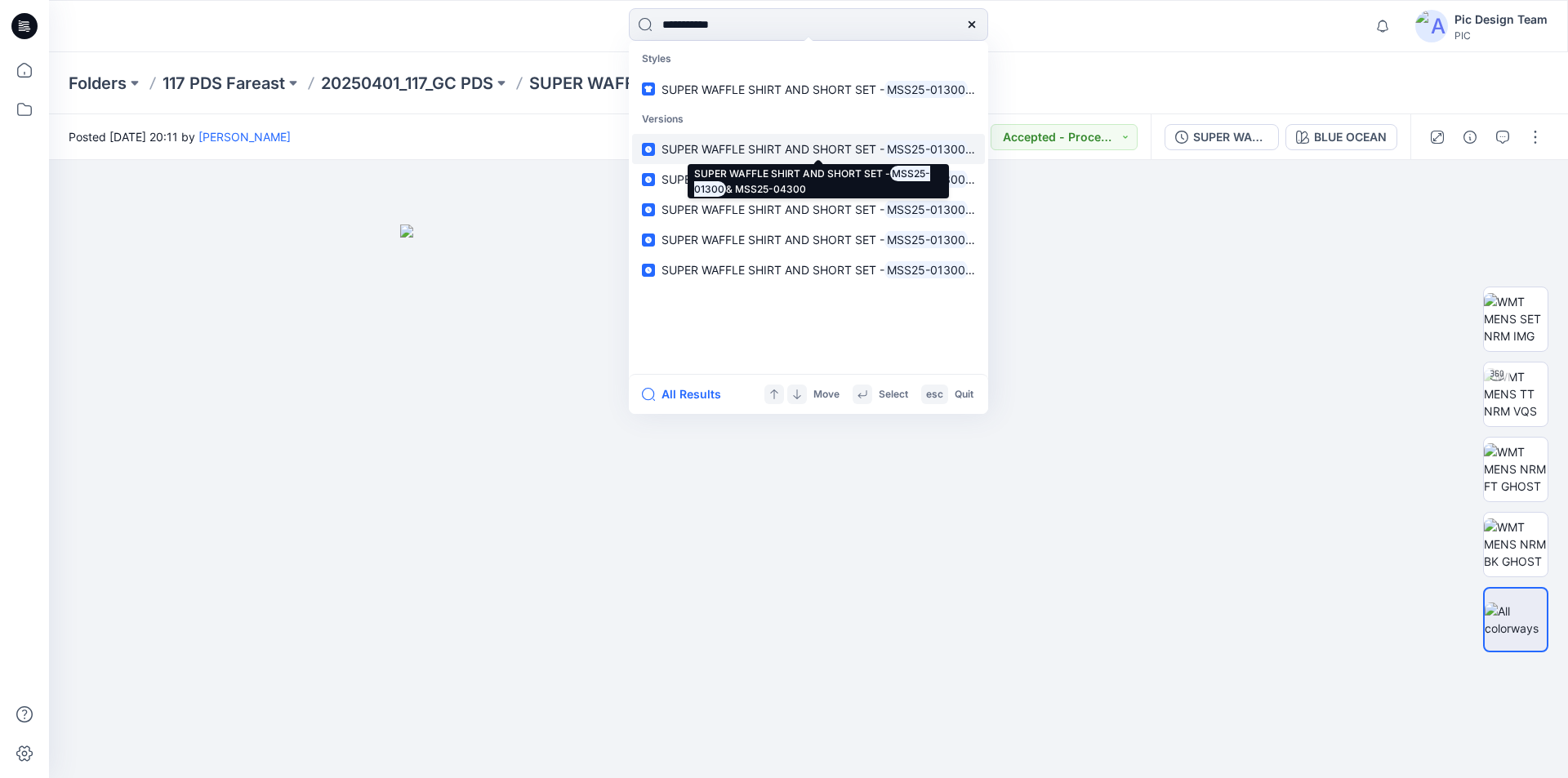
type input "**********"
click at [829, 150] on span "SUPER WAFFLE SHIRT AND SHORT SET -" at bounding box center [774, 149] width 223 height 14
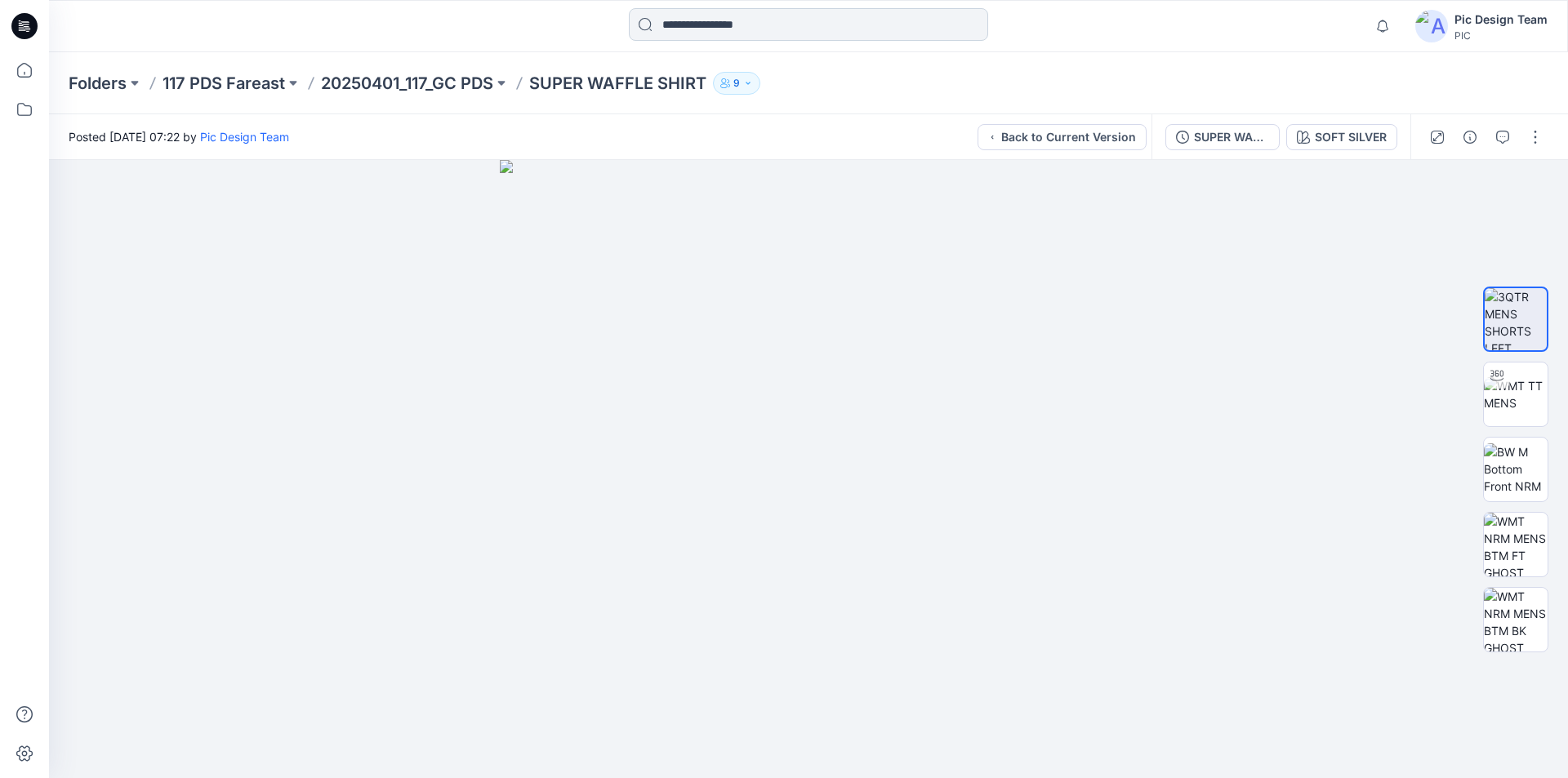
click at [722, 21] on input at bounding box center [809, 25] width 360 height 33
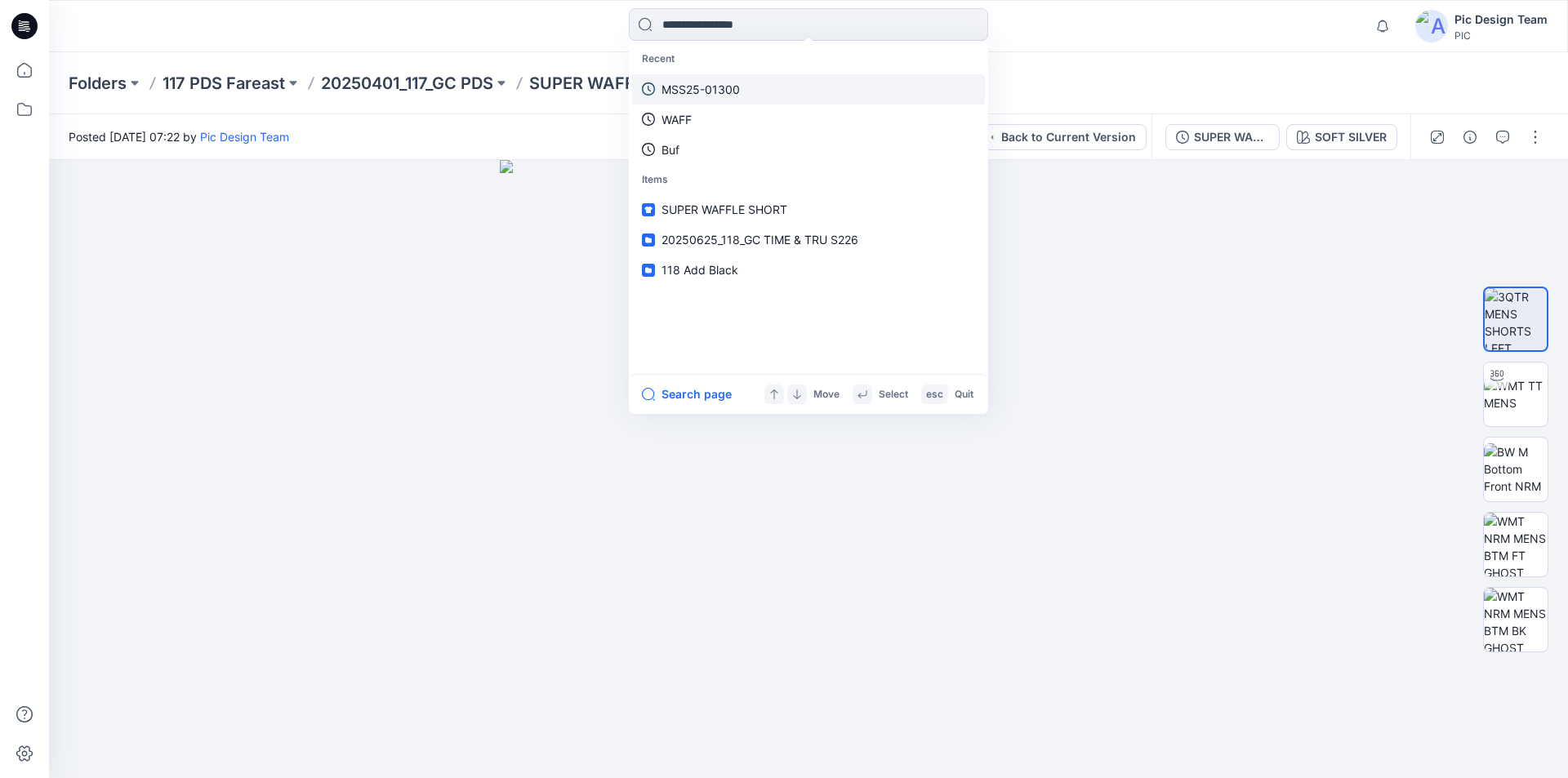
click at [733, 81] on p "MSS25-01300" at bounding box center [701, 89] width 78 height 17
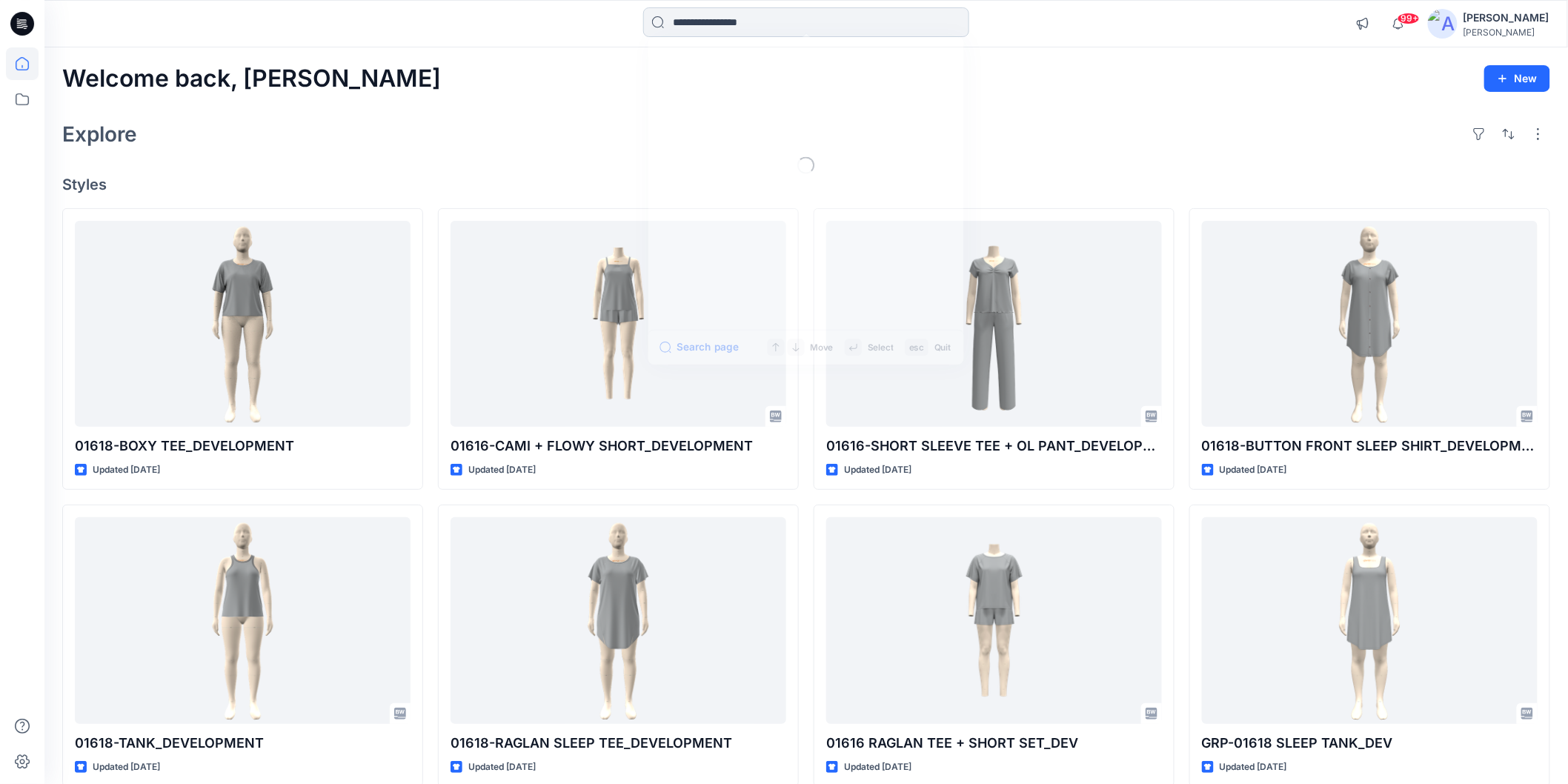
click at [742, 23] on input at bounding box center [807, 22] width 326 height 30
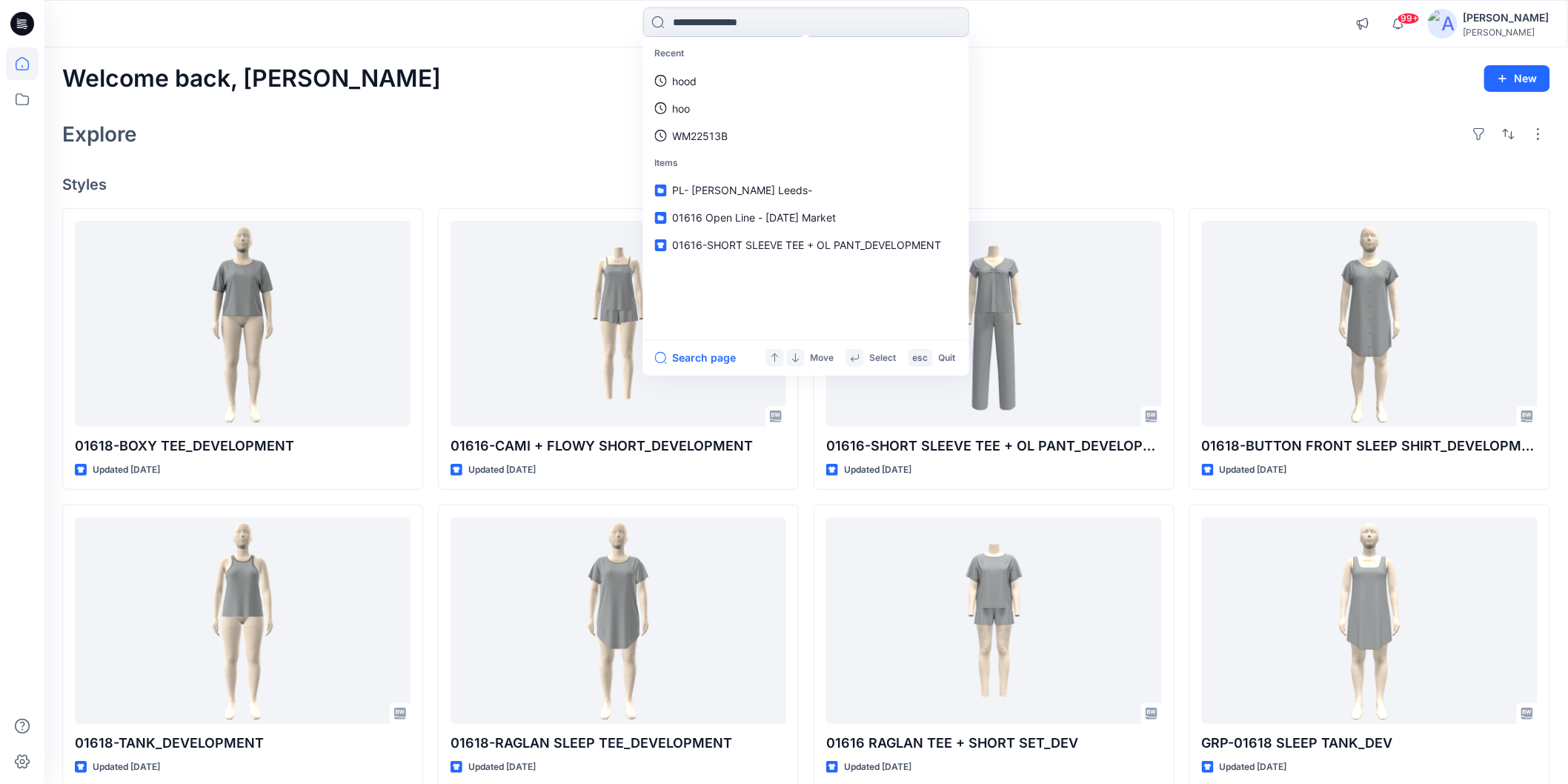
click at [687, 21] on input at bounding box center [807, 22] width 326 height 30
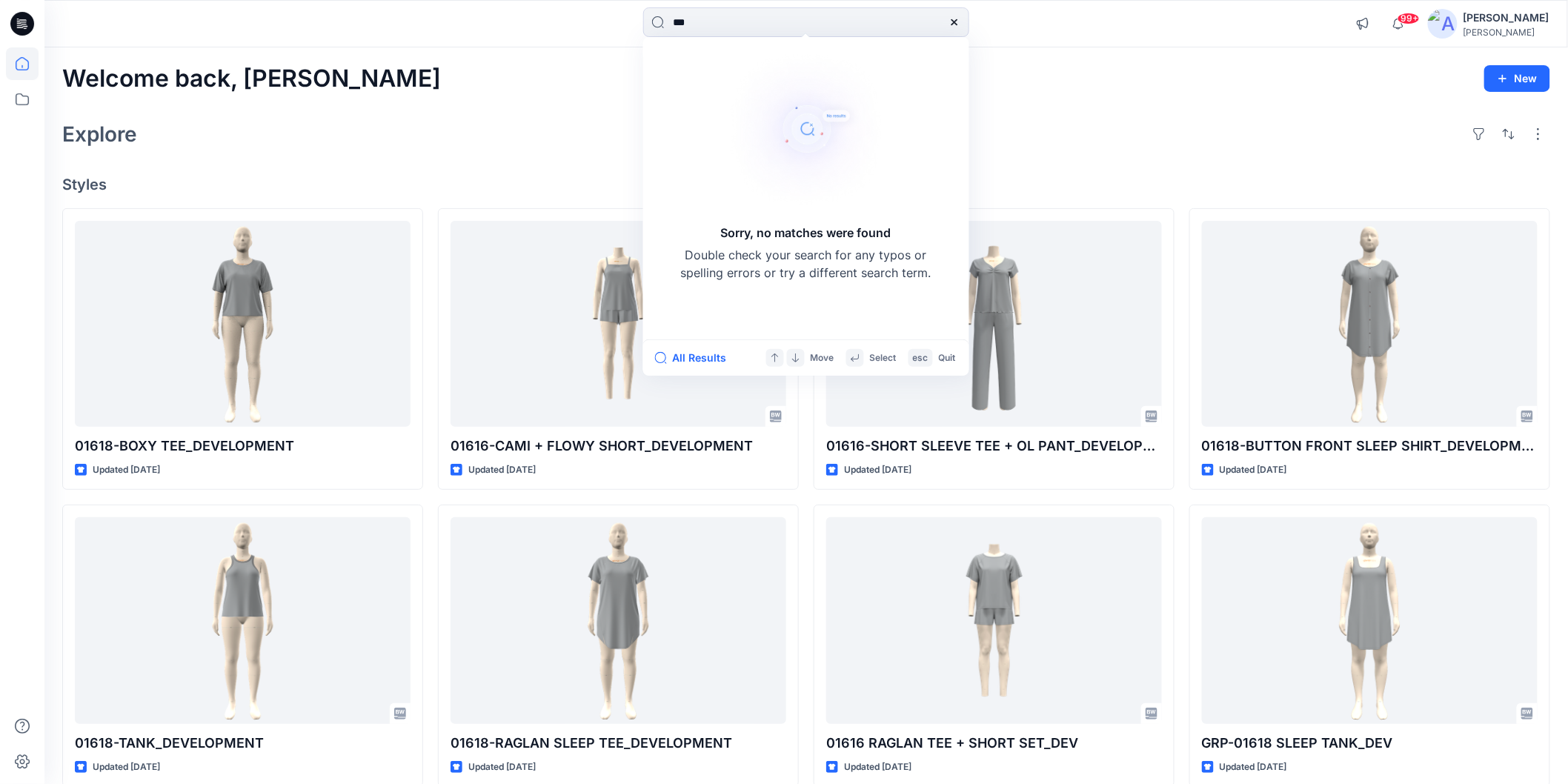
type input "***"
click at [535, 104] on div "Welcome back, Chalani New Explore Styles 01618-BOXY TEE_DEVELOPMENT Updated 2 d…" at bounding box center [807, 601] width 1524 height 1108
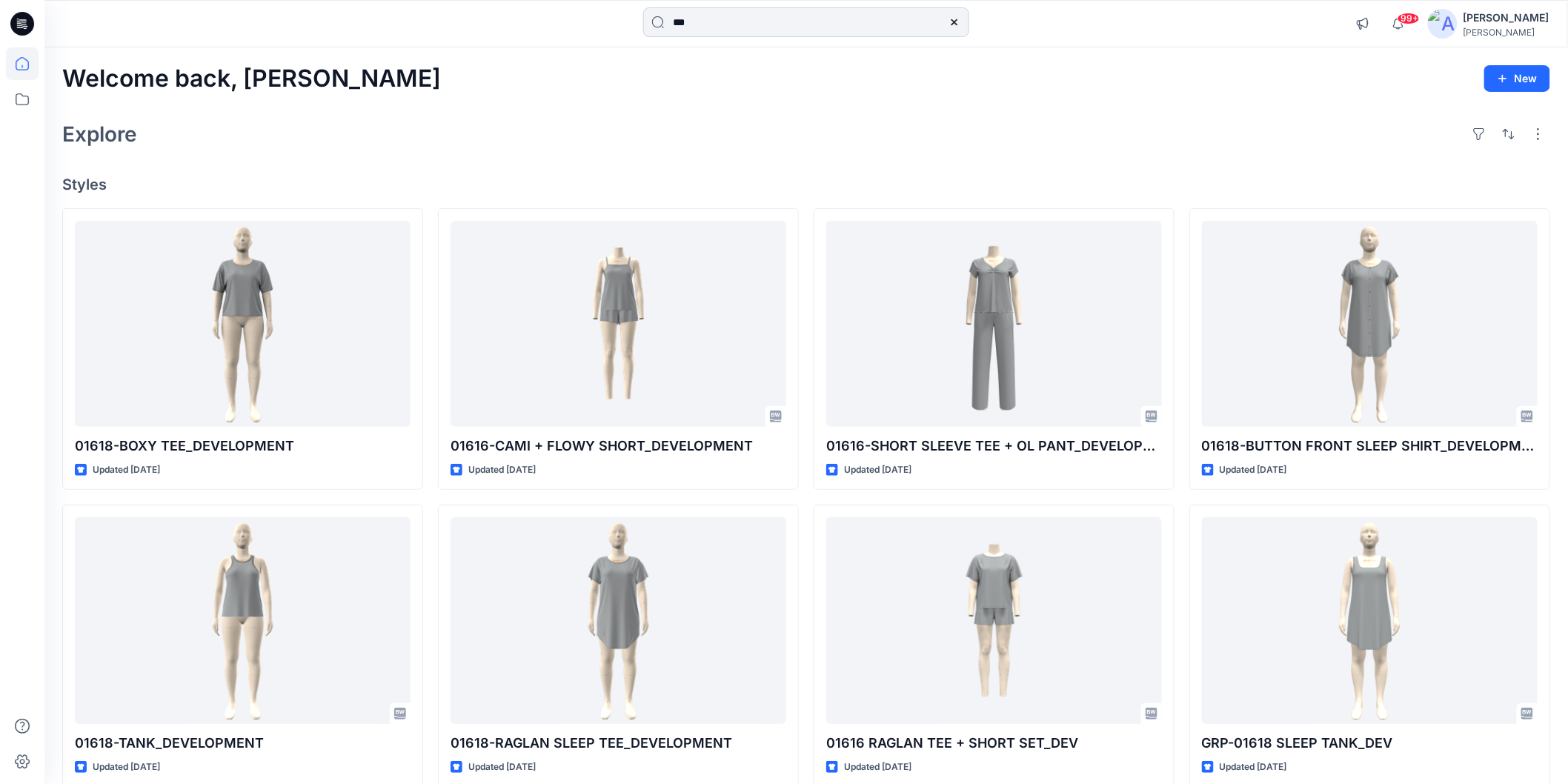
click at [807, 33] on div "***" at bounding box center [807, 24] width 326 height 33
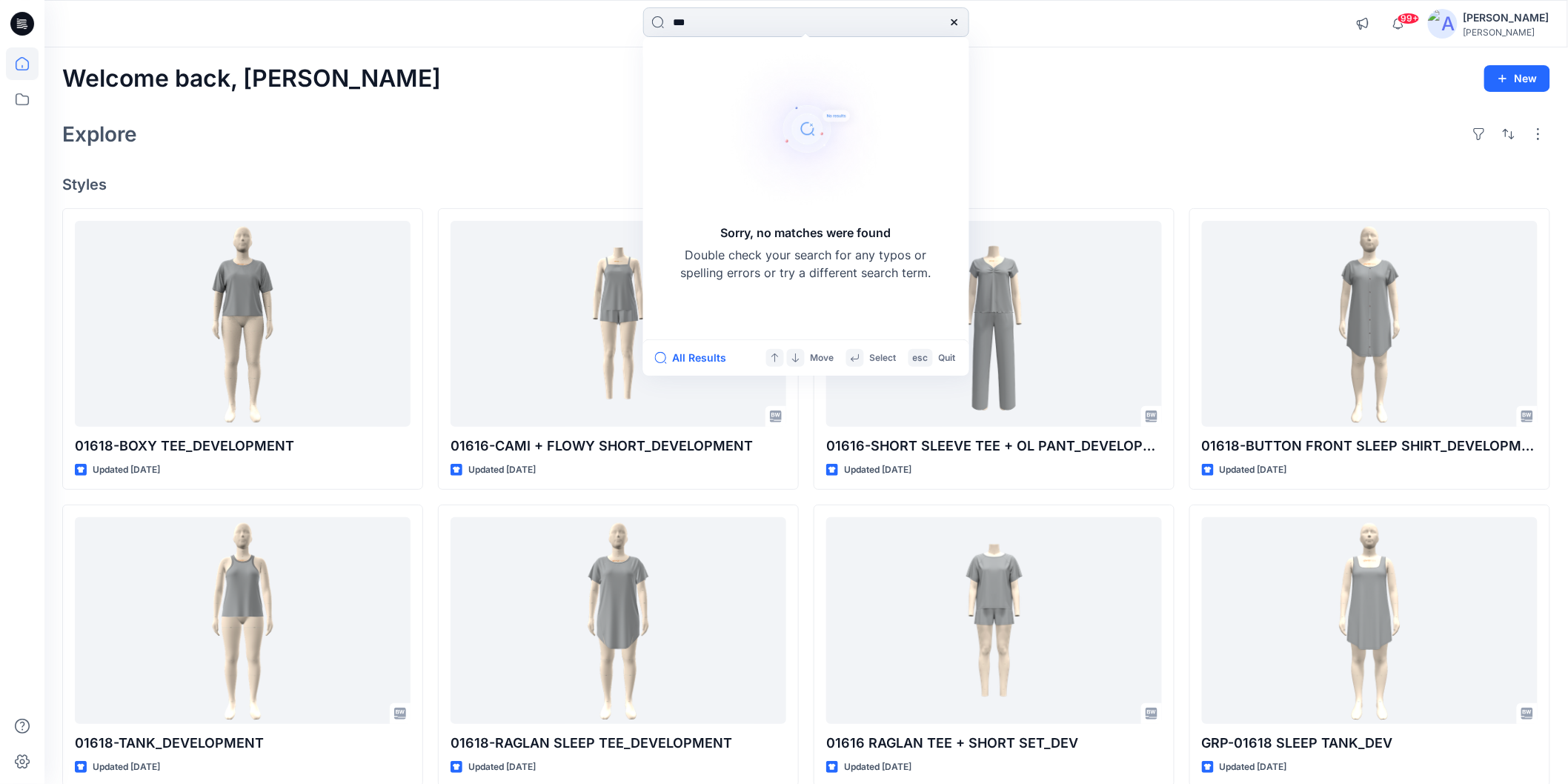
click at [723, 22] on input "***" at bounding box center [807, 22] width 326 height 30
